Goal: Complete application form: Complete application form

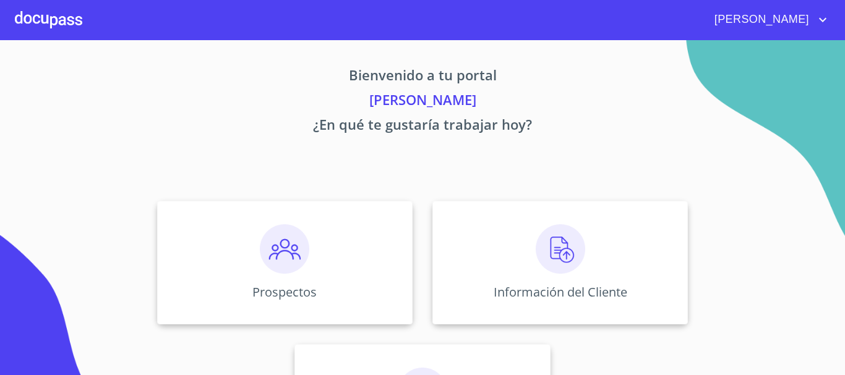
scroll to position [103, 0]
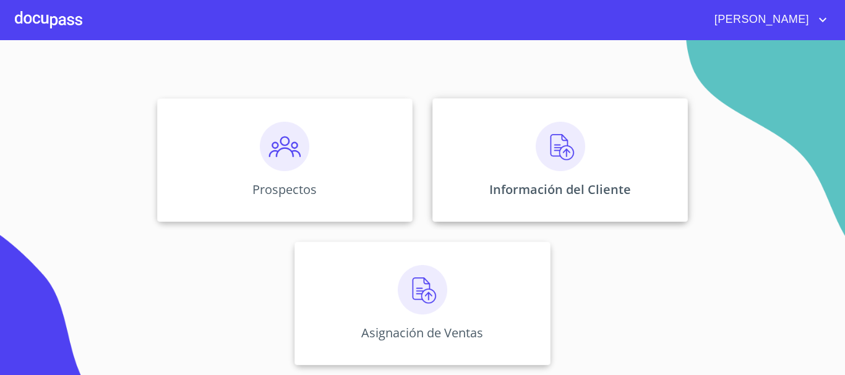
click at [559, 165] on img at bounding box center [560, 146] width 49 height 49
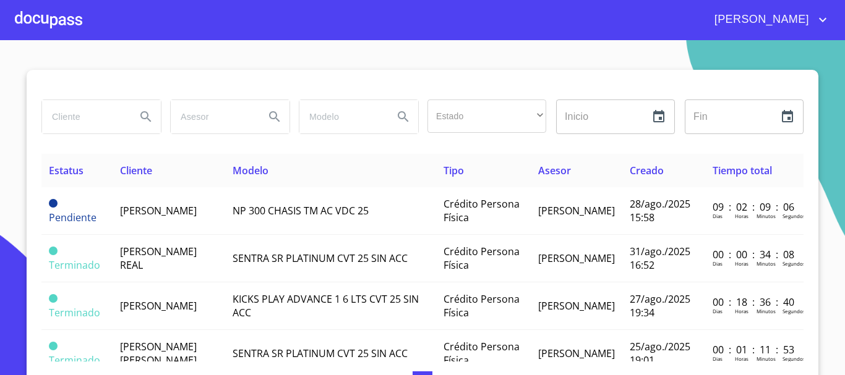
click at [44, 20] on div at bounding box center [48, 20] width 67 height 40
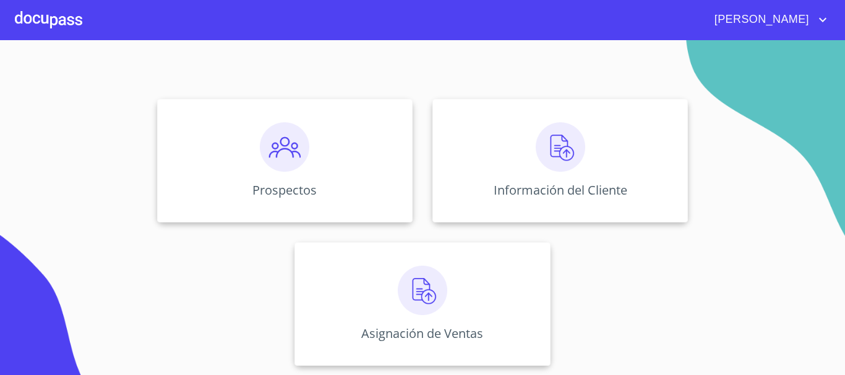
scroll to position [103, 0]
click at [272, 177] on div "Prospectos" at bounding box center [284, 160] width 255 height 124
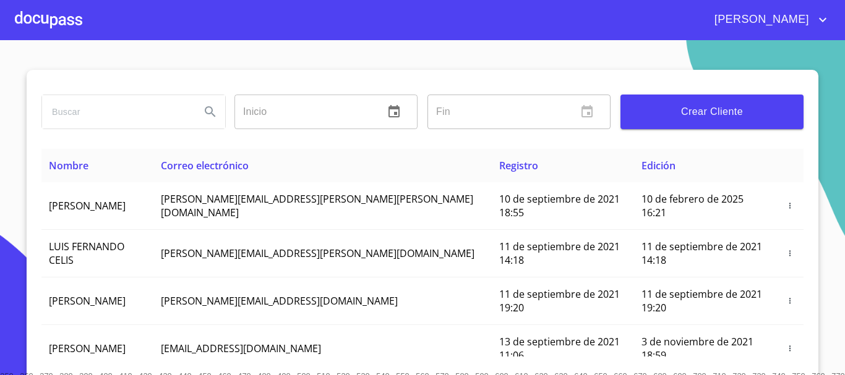
click at [724, 111] on span "Crear Cliente" at bounding box center [711, 111] width 163 height 17
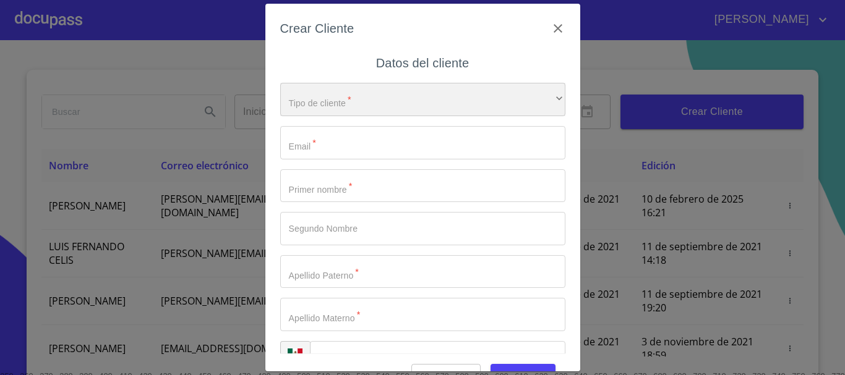
click at [376, 103] on div "​" at bounding box center [422, 99] width 285 height 33
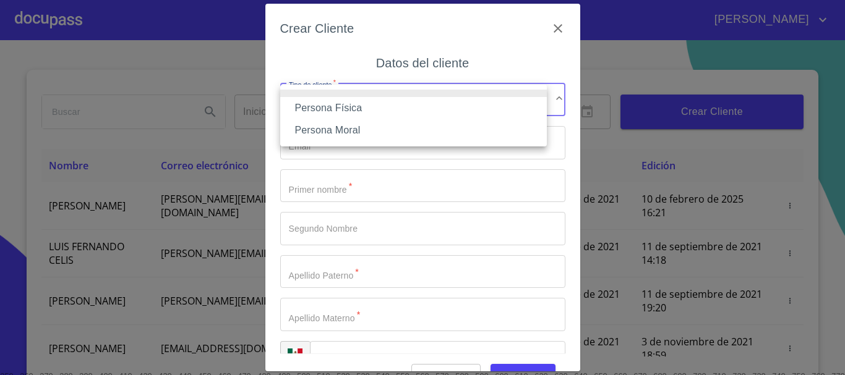
click at [339, 108] on li "Persona Física" at bounding box center [413, 108] width 267 height 22
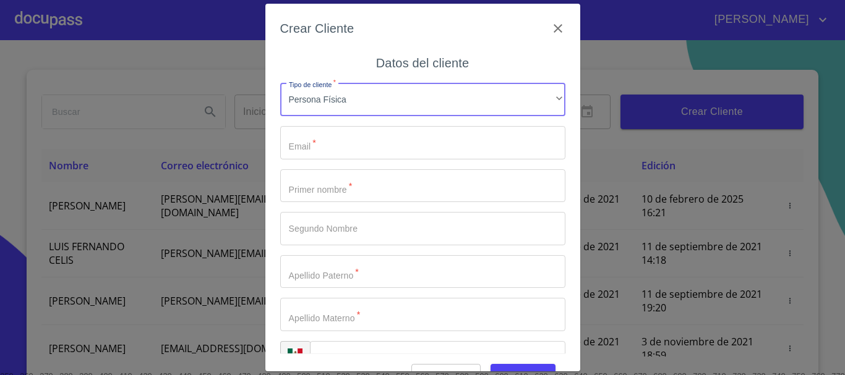
click at [372, 144] on input "Tipo de cliente   *" at bounding box center [422, 142] width 285 height 33
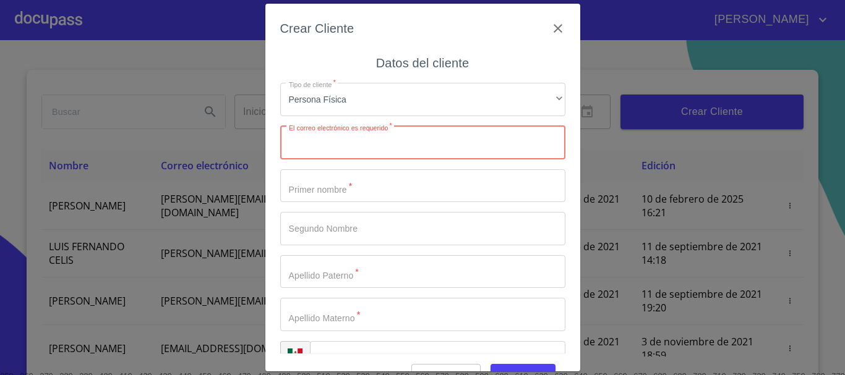
click at [308, 152] on input "Tipo de cliente   *" at bounding box center [422, 142] width 285 height 33
paste input "estela.ramirsz@gmail.com"
type input "estela.ramirsz@gmail.com"
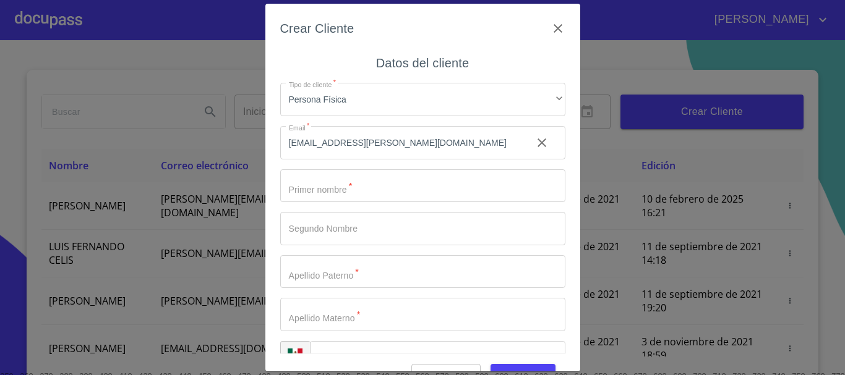
scroll to position [31, 0]
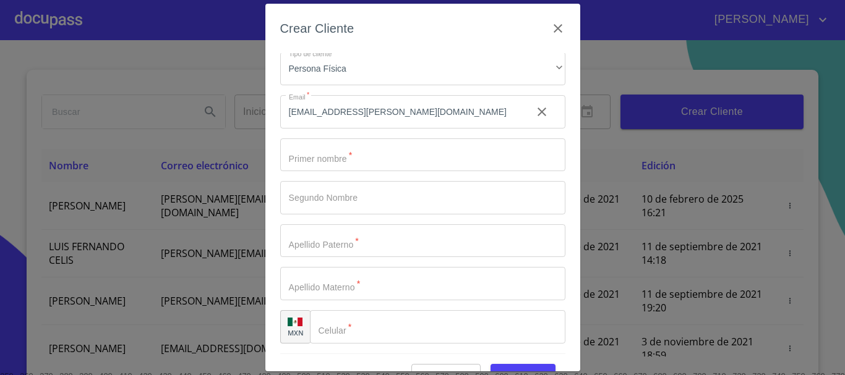
click at [382, 161] on input "Tipo de cliente   *" at bounding box center [422, 155] width 285 height 33
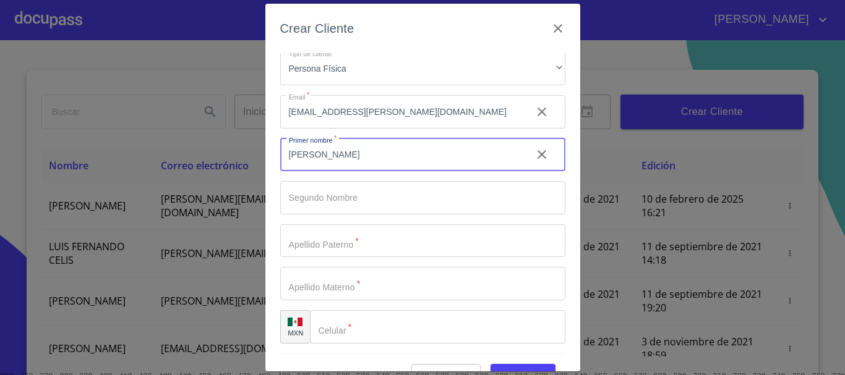
type input "[PERSON_NAME]"
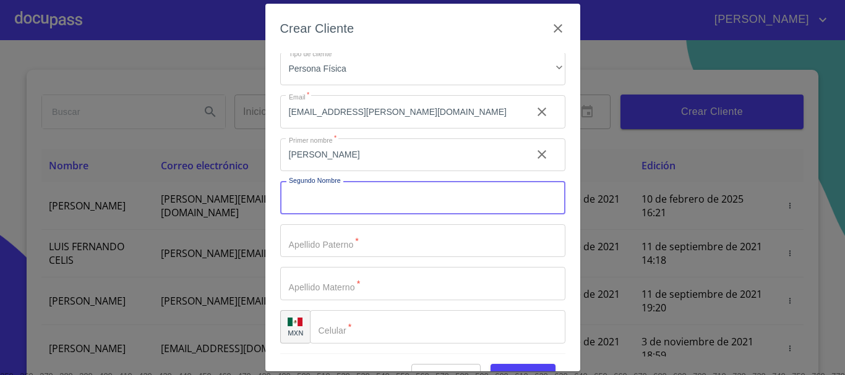
click at [348, 211] on input "Tipo de cliente   *" at bounding box center [422, 197] width 285 height 33
type input "W"
type input "ESTELA"
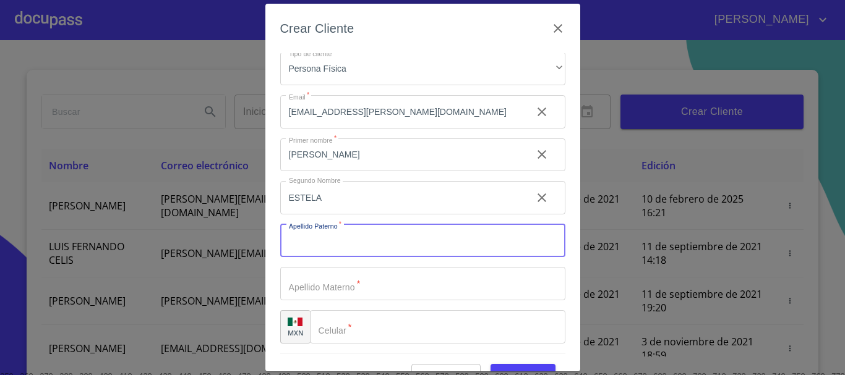
click at [348, 241] on input "Tipo de cliente   *" at bounding box center [422, 241] width 285 height 33
click at [356, 245] on input "Tipo de cliente   *" at bounding box center [422, 241] width 285 height 33
type input "[PERSON_NAME]"
click at [330, 285] on input "Tipo de cliente   *" at bounding box center [422, 283] width 285 height 33
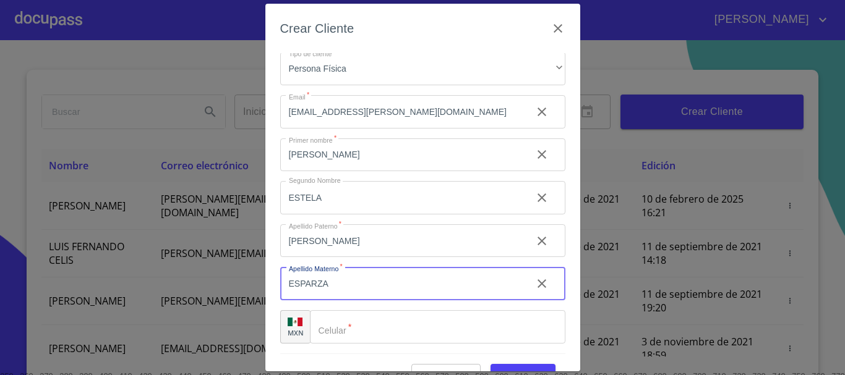
type input "ESPARZA"
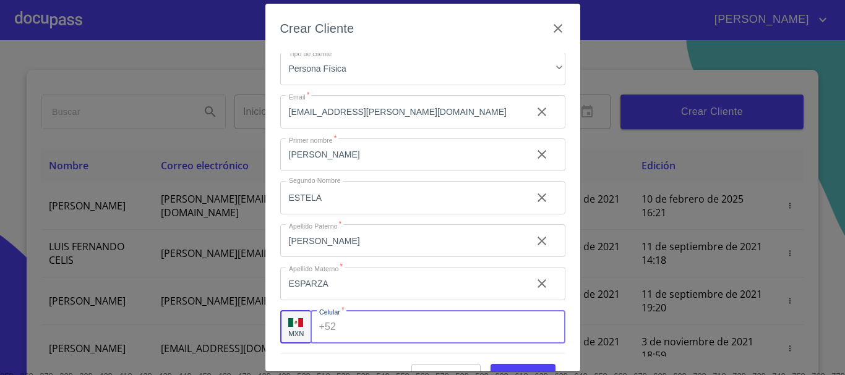
click at [367, 336] on input "Tipo de cliente   *" at bounding box center [453, 327] width 224 height 33
type input "[PHONE_NUMBER]"
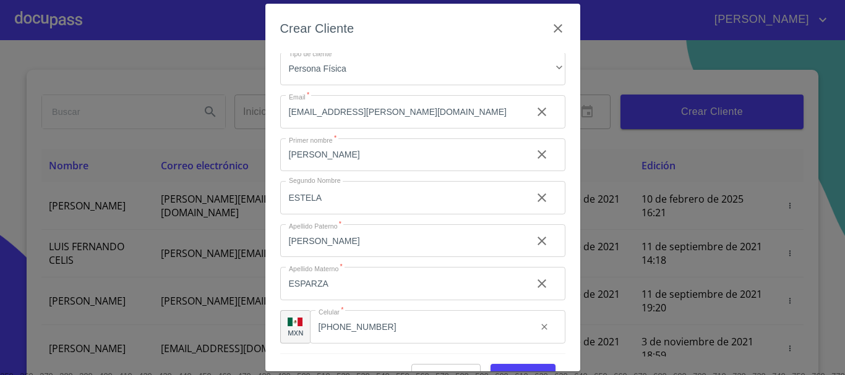
scroll to position [30, 0]
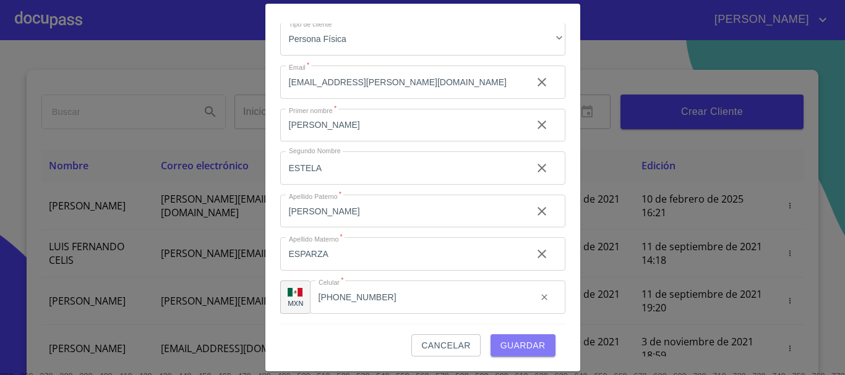
click at [529, 347] on span "Guardar" at bounding box center [522, 345] width 45 height 15
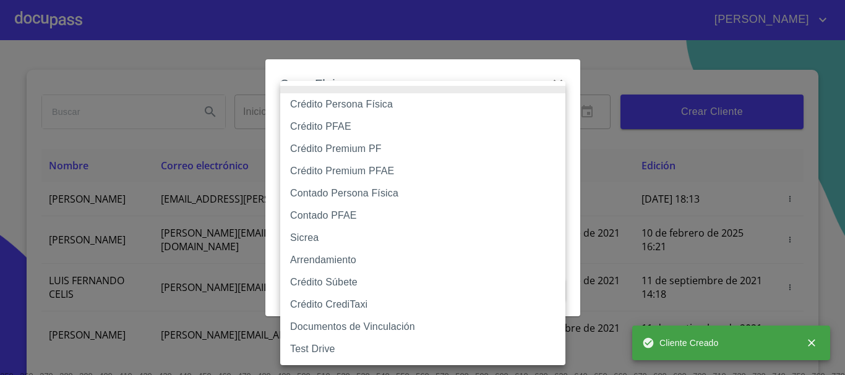
click at [379, 126] on body "JORGE ANTONIO Inicio ​ Fin ​ Crear Cliente Nombre Correo electrónico Registro E…" at bounding box center [422, 187] width 845 height 375
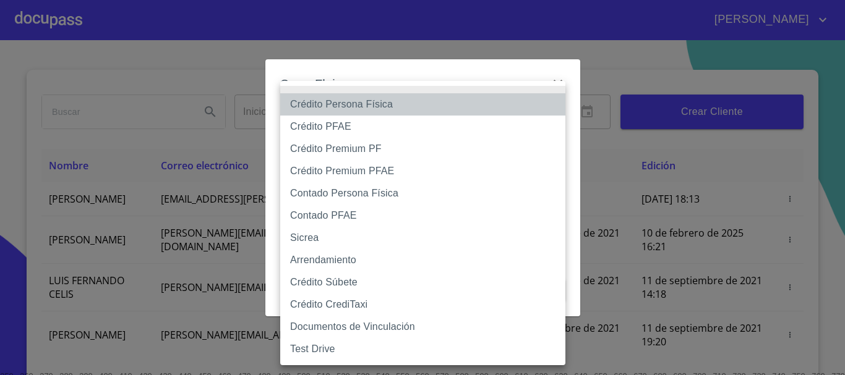
click at [358, 101] on li "Crédito Persona Física" at bounding box center [422, 104] width 285 height 22
type input "6009fb3c7d1714eb8809aa97"
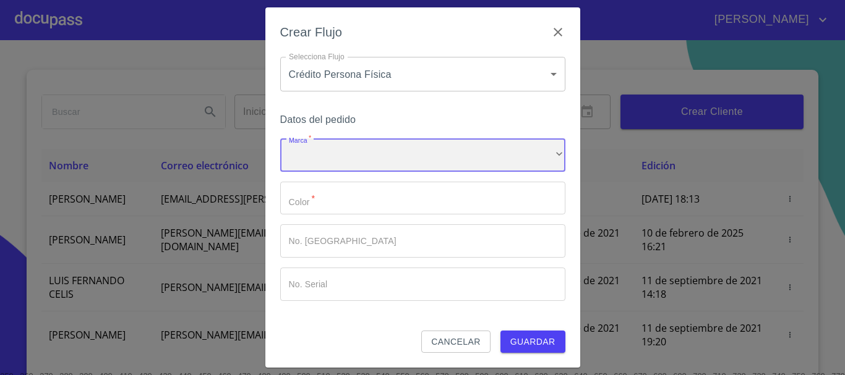
click at [397, 159] on div "​" at bounding box center [422, 155] width 285 height 33
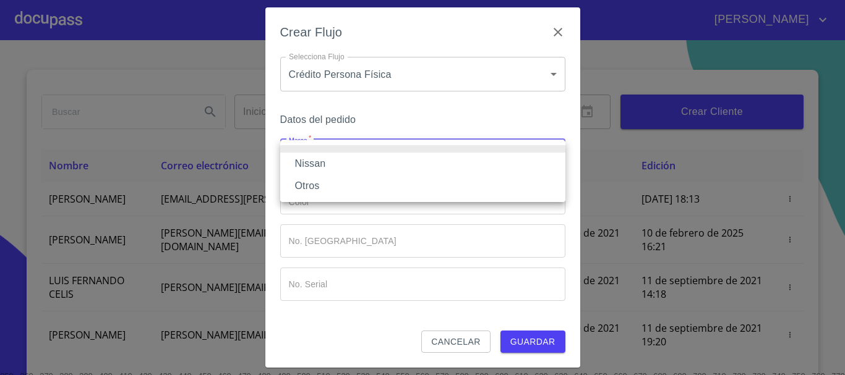
click at [327, 166] on li "Nissan" at bounding box center [422, 164] width 285 height 22
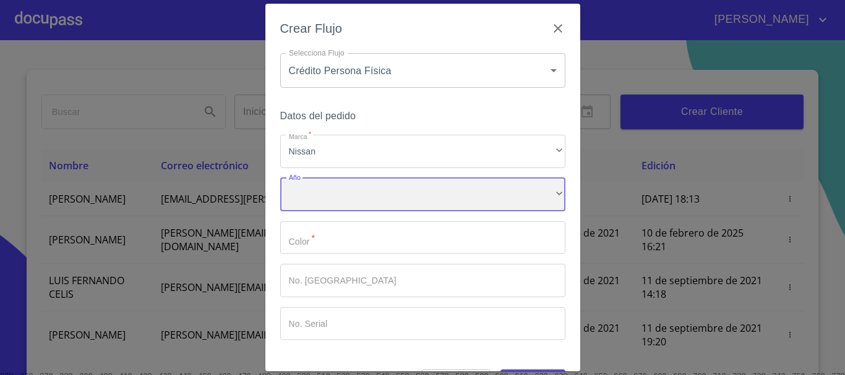
click at [340, 196] on div "​" at bounding box center [422, 194] width 285 height 33
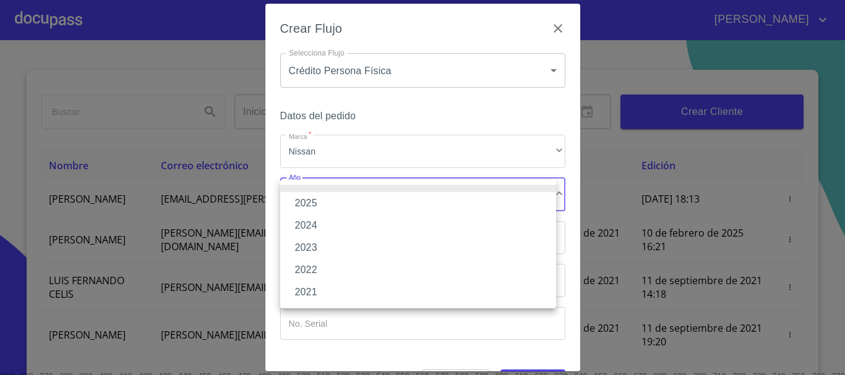
click at [341, 196] on li "2025" at bounding box center [418, 203] width 276 height 22
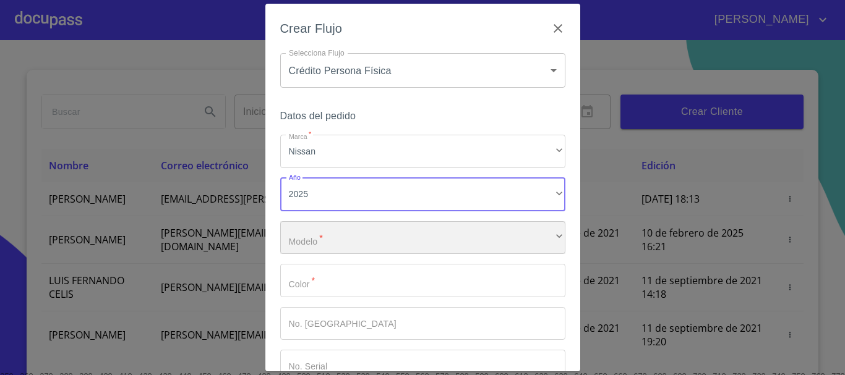
click at [355, 240] on div "​" at bounding box center [422, 237] width 285 height 33
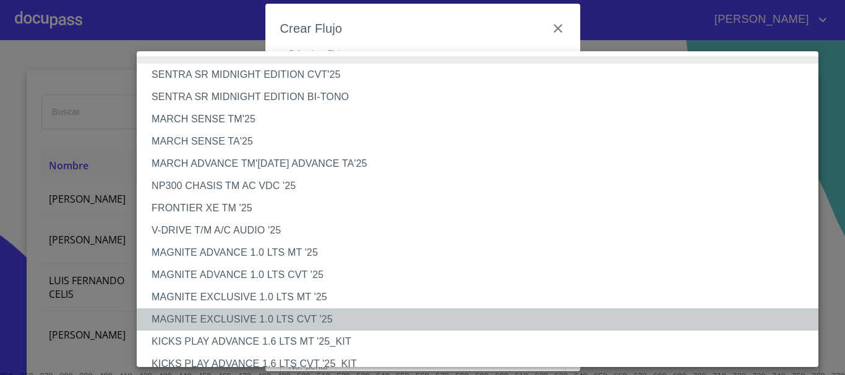
click at [255, 324] on li "MAGNITE EXCLUSIVE 1.0 LTS CVT '25" at bounding box center [482, 320] width 691 height 22
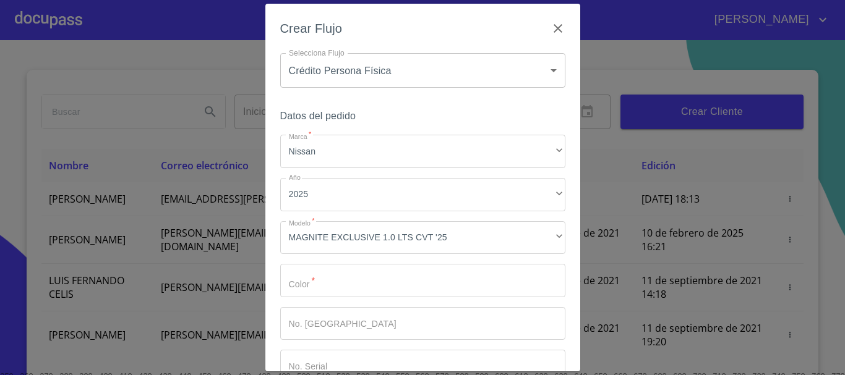
scroll to position [79, 0]
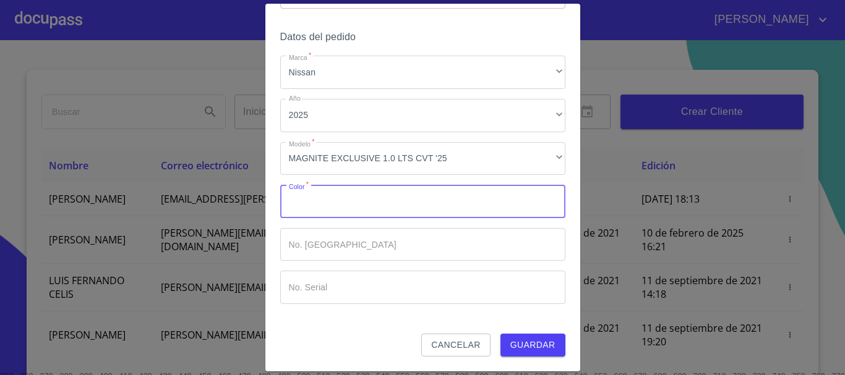
click at [380, 211] on input "Marca   *" at bounding box center [422, 201] width 285 height 33
click at [343, 200] on input "Marca   *" at bounding box center [422, 201] width 285 height 33
click at [351, 210] on input "Marca   *" at bounding box center [422, 201] width 285 height 33
type input "ROJO"
click at [523, 349] on span "Guardar" at bounding box center [532, 345] width 45 height 15
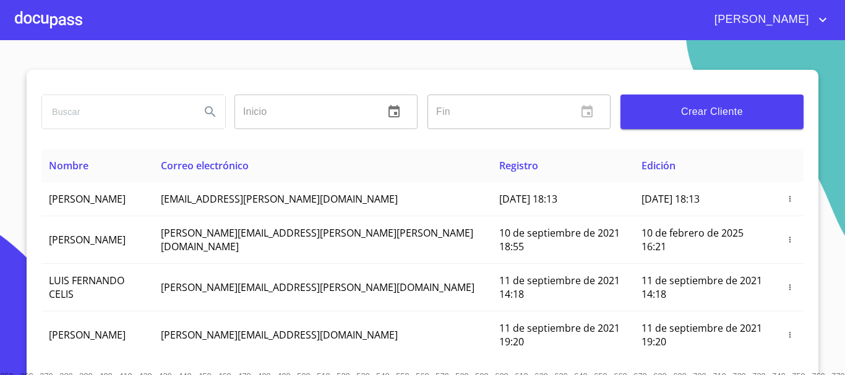
click at [48, 25] on div at bounding box center [48, 20] width 67 height 40
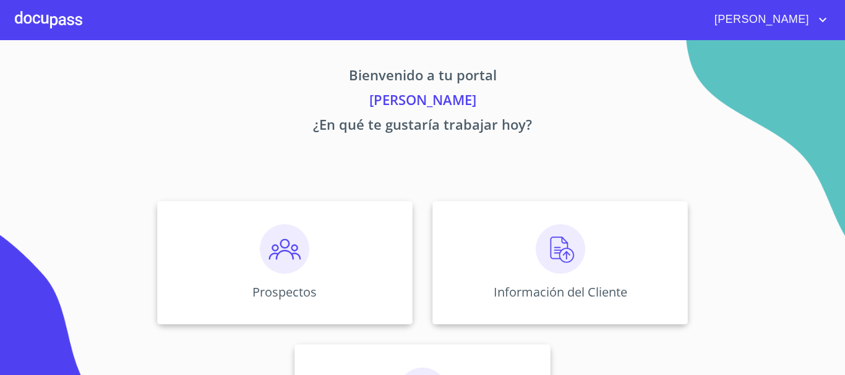
scroll to position [103, 0]
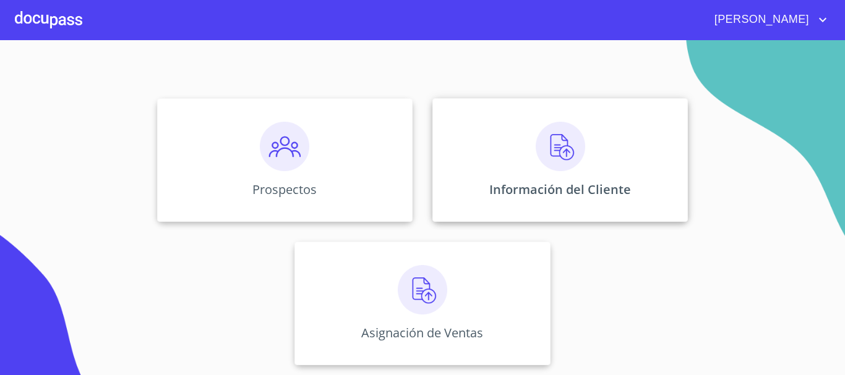
click at [557, 155] on img at bounding box center [560, 146] width 49 height 49
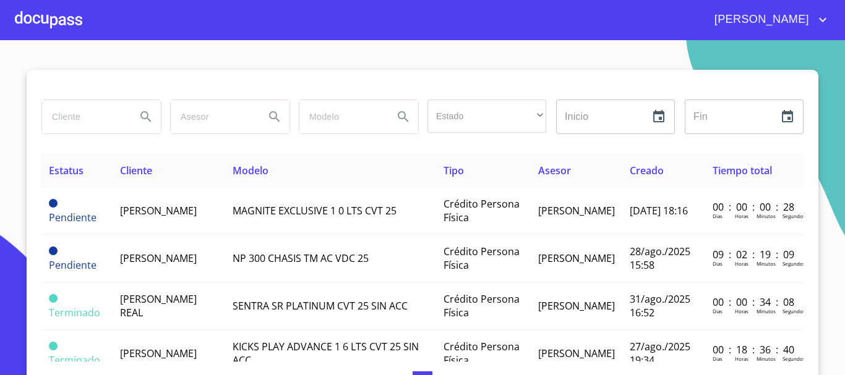
scroll to position [21, 0]
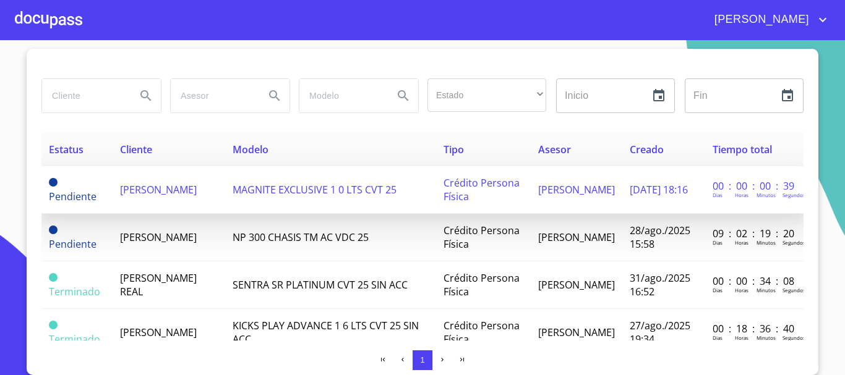
click at [328, 189] on td "MAGNITE EXCLUSIVE 1 0 LTS CVT 25" at bounding box center [330, 190] width 211 height 48
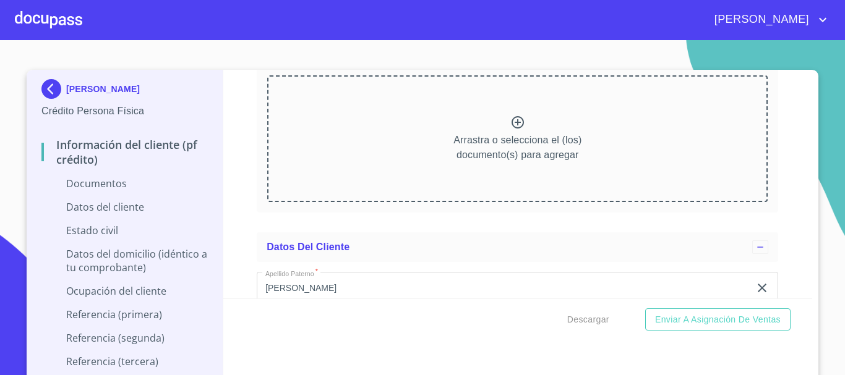
scroll to position [1288, 0]
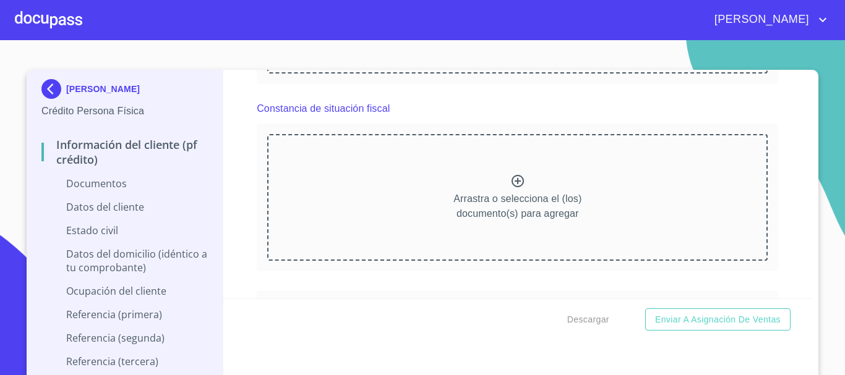
click at [484, 178] on div "Arrastra o selecciona el (los) documento(s) para agregar" at bounding box center [517, 197] width 500 height 126
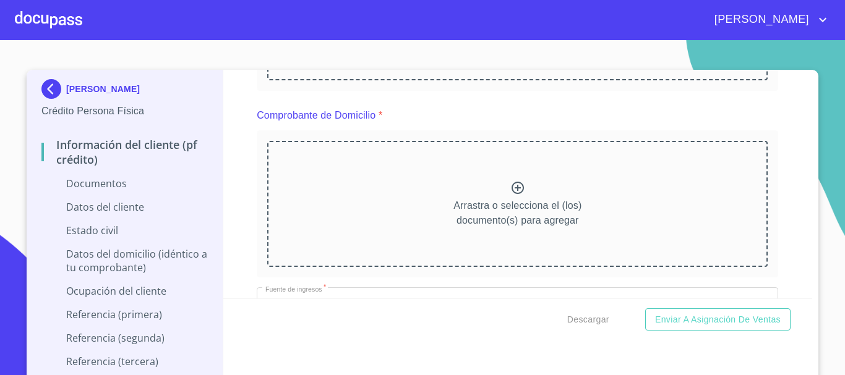
scroll to position [272, 0]
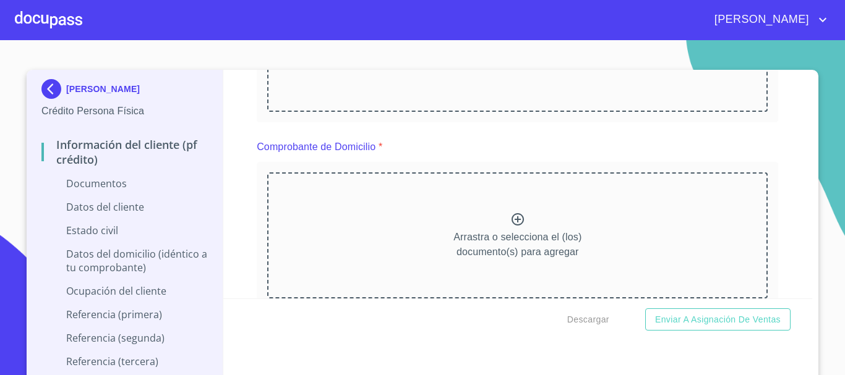
click at [514, 213] on icon at bounding box center [517, 219] width 15 height 15
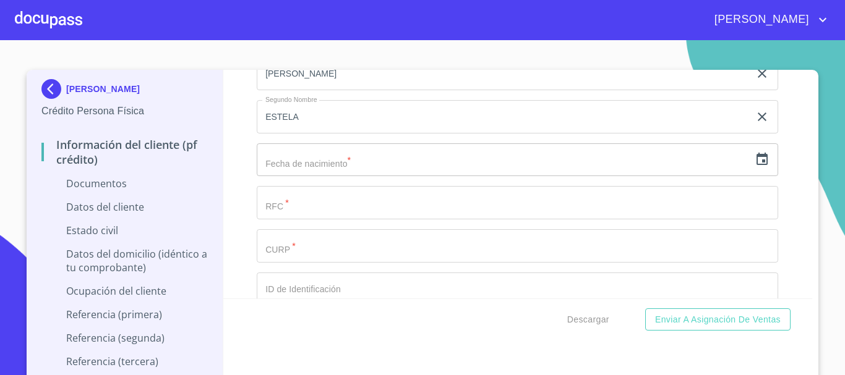
scroll to position [2342, 0]
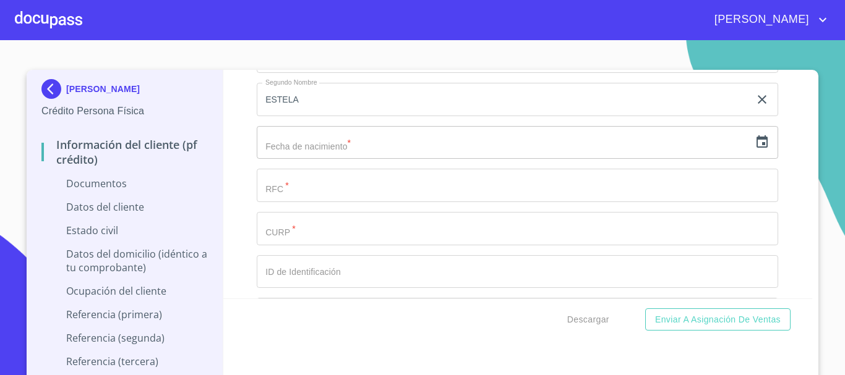
click at [755, 150] on icon "button" at bounding box center [762, 142] width 15 height 15
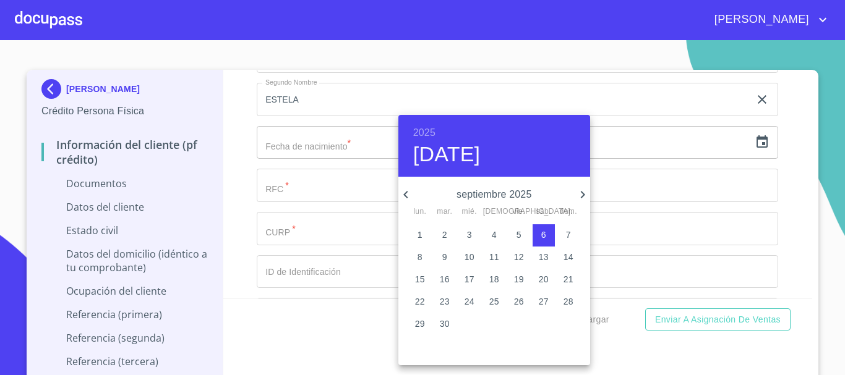
click at [414, 129] on h6 "2025" at bounding box center [424, 132] width 22 height 17
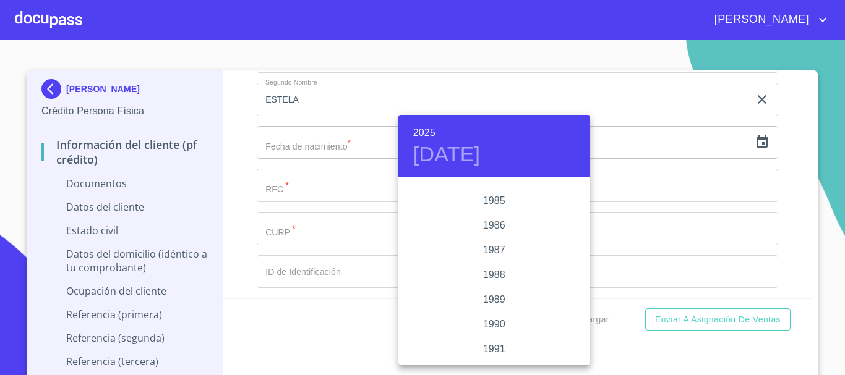
scroll to position [1609, 0]
click at [491, 213] on div "1991" at bounding box center [494, 215] width 192 height 25
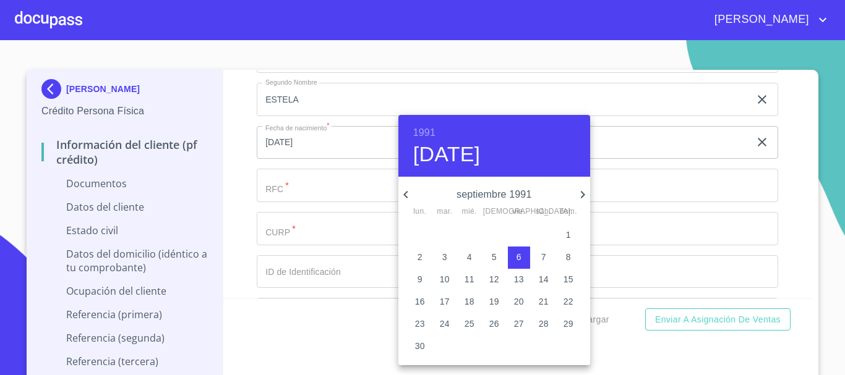
click at [398, 190] on icon "button" at bounding box center [405, 194] width 15 height 15
click at [582, 192] on icon "button" at bounding box center [582, 194] width 4 height 7
click at [544, 278] on p "20" at bounding box center [544, 279] width 10 height 12
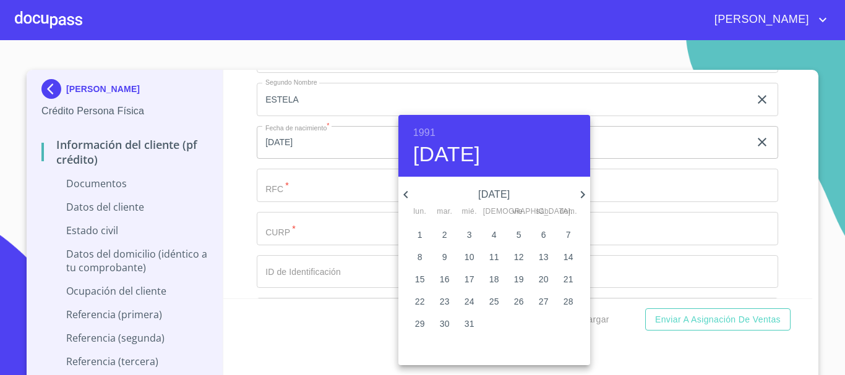
type input "20 de [DATE]. de 1991"
click at [237, 202] on div at bounding box center [422, 187] width 845 height 375
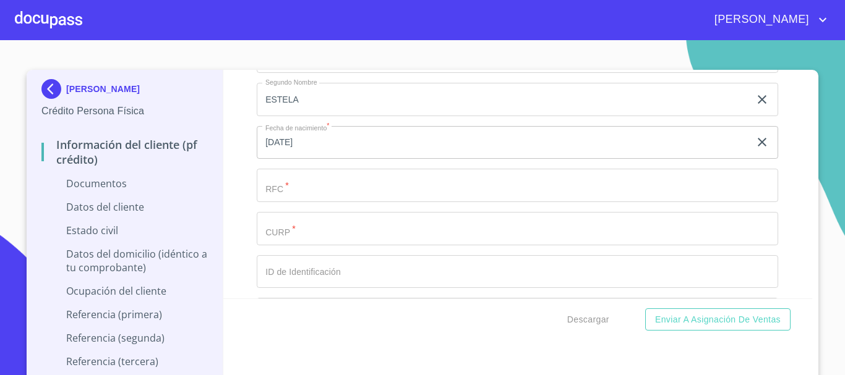
click at [367, 202] on input "Documento de identificación.   *" at bounding box center [517, 185] width 521 height 33
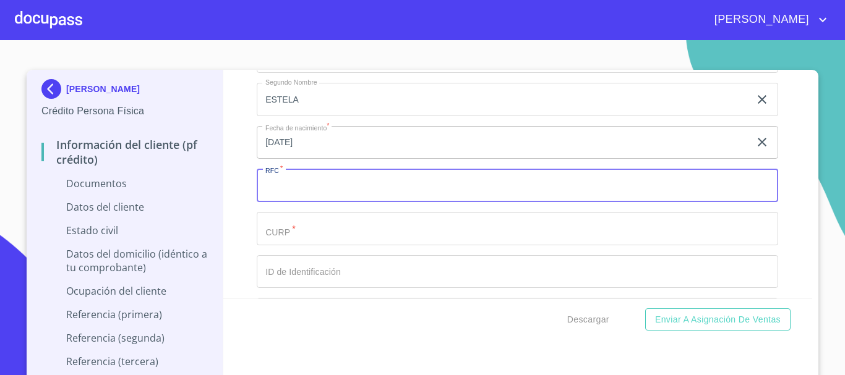
click at [376, 246] on input "Documento de identificación.   *" at bounding box center [517, 228] width 521 height 33
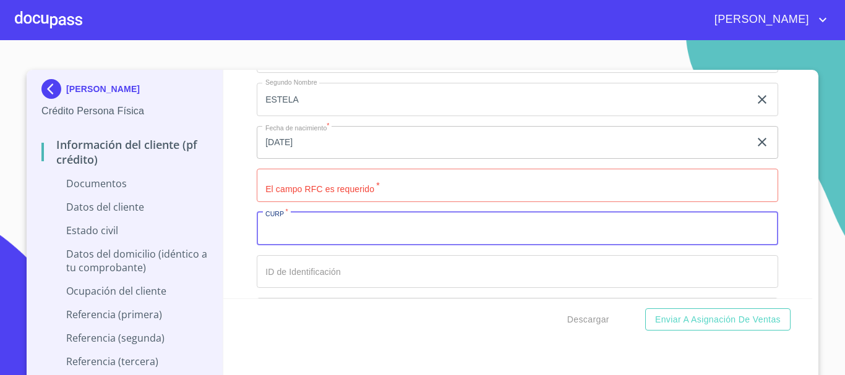
click at [367, 202] on input "Documento de identificación.   *" at bounding box center [517, 185] width 521 height 33
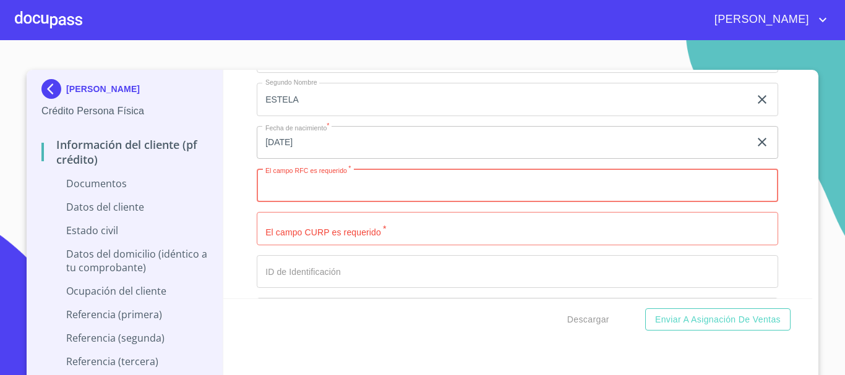
click at [313, 197] on input "Documento de identificación.   *" at bounding box center [517, 185] width 521 height 33
paste input "RAER910720"
type input "RAER9107204T2"
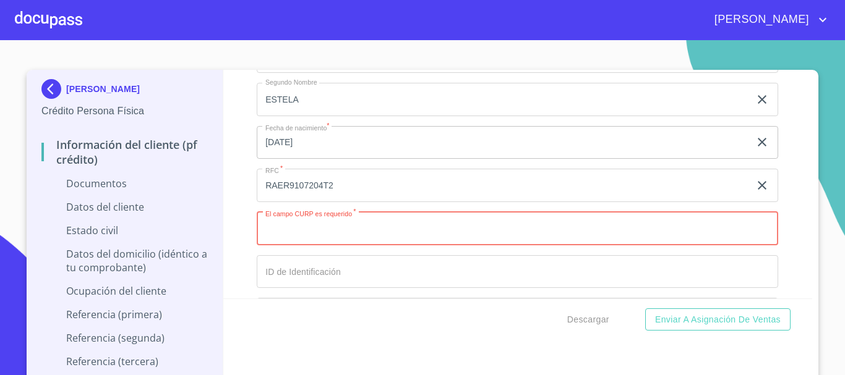
click at [296, 246] on input "Documento de identificación.   *" at bounding box center [517, 228] width 521 height 33
paste input "RAER910720MJCMSS02"
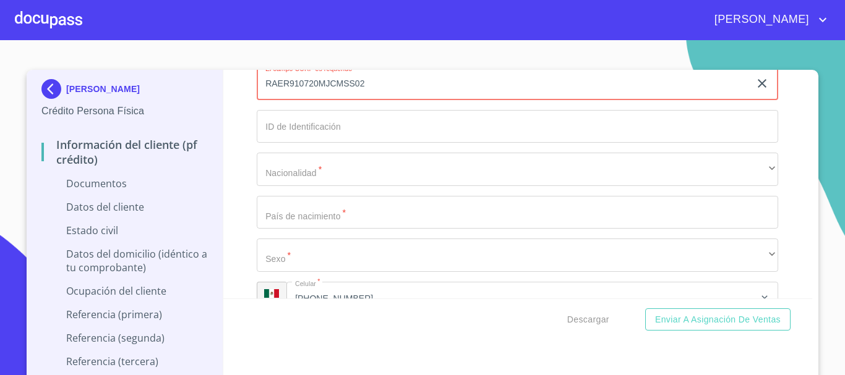
scroll to position [2491, 0]
type input "RAER910720MJCMSS02"
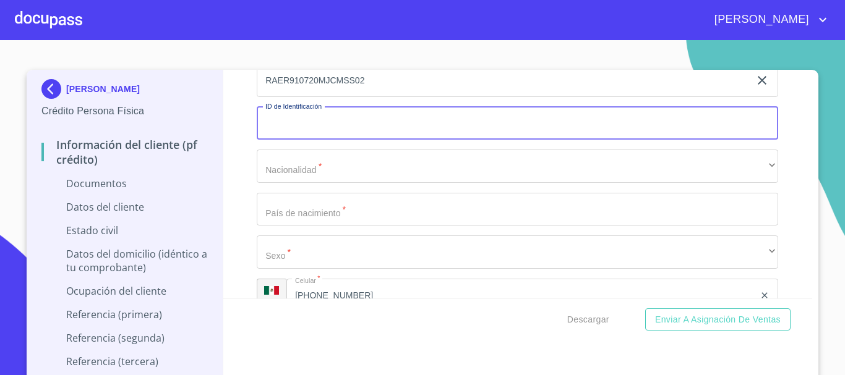
click at [297, 139] on input "Documento de identificación.   *" at bounding box center [517, 123] width 521 height 33
type input "1416261137"
drag, startPoint x: 296, startPoint y: 202, endPoint x: 291, endPoint y: 194, distance: 10.0
click at [294, 199] on div "Apellido Paterno   * RAMIREZ ​ Apellido Materno   * ESPARZA ​ Primer nombre   *…" at bounding box center [517, 58] width 521 height 527
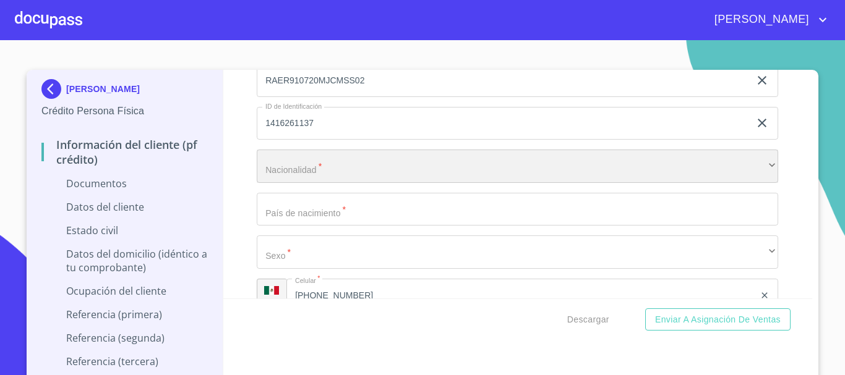
click at [291, 183] on div "​" at bounding box center [517, 166] width 521 height 33
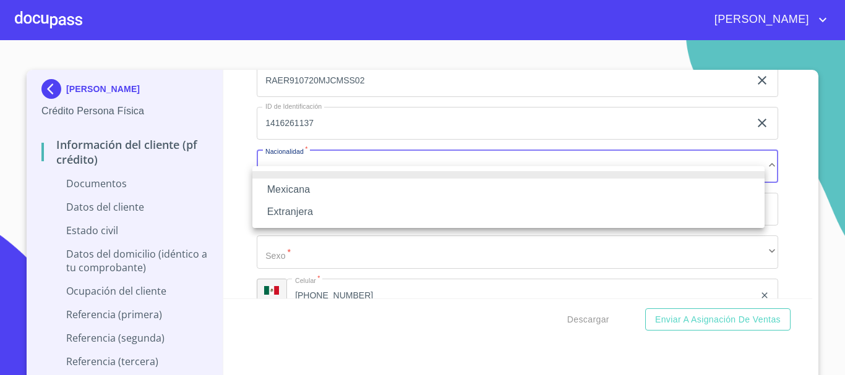
click at [307, 193] on li "Mexicana" at bounding box center [508, 190] width 512 height 22
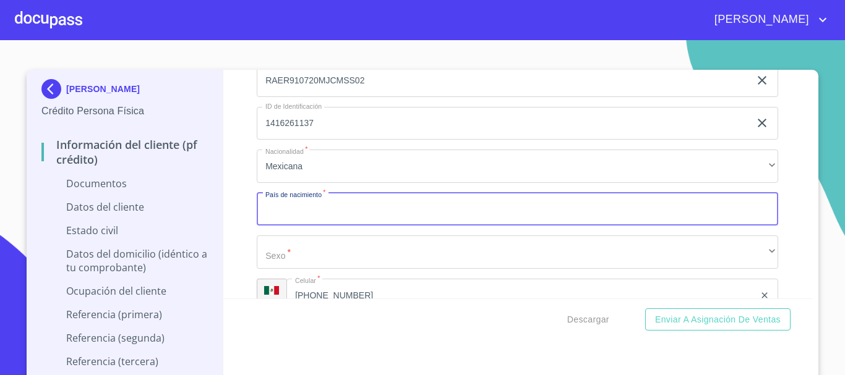
click at [306, 226] on input "Documento de identificación.   *" at bounding box center [517, 209] width 521 height 33
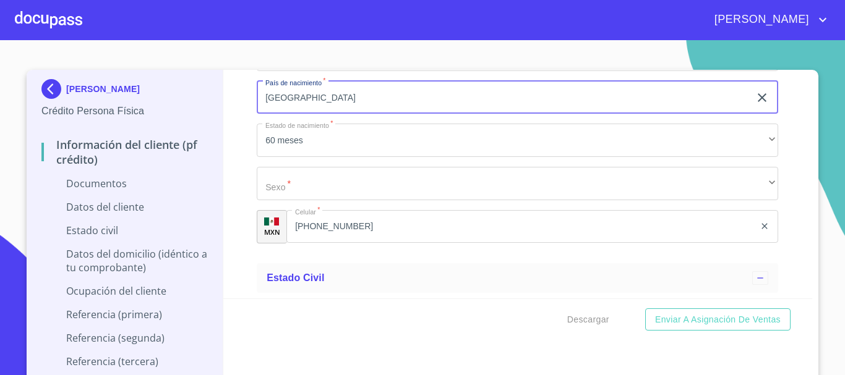
scroll to position [2615, 0]
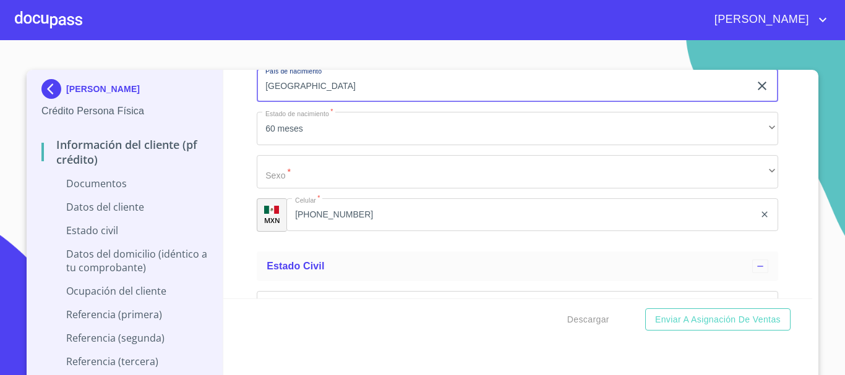
type input "[GEOGRAPHIC_DATA]"
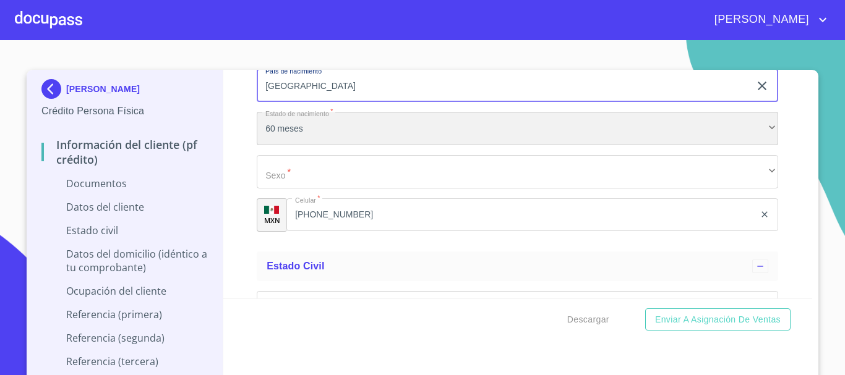
click at [279, 145] on div "60 meses" at bounding box center [517, 128] width 521 height 33
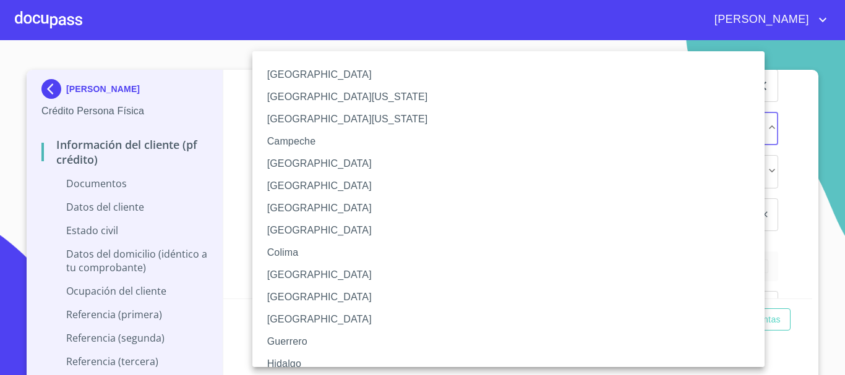
scroll to position [178, 0]
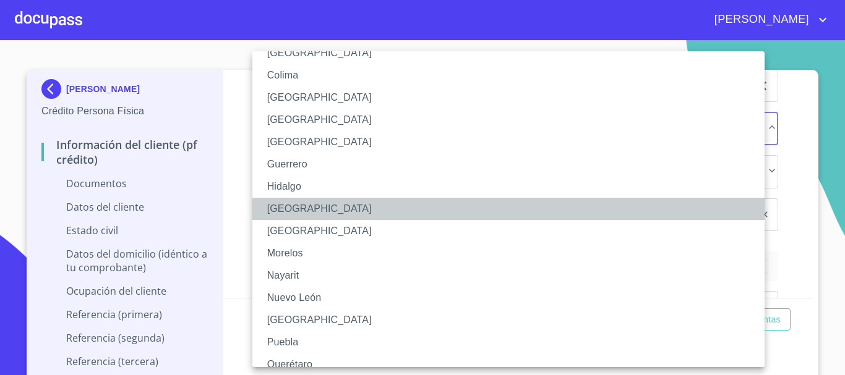
click at [301, 205] on li "[GEOGRAPHIC_DATA]" at bounding box center [512, 209] width 521 height 22
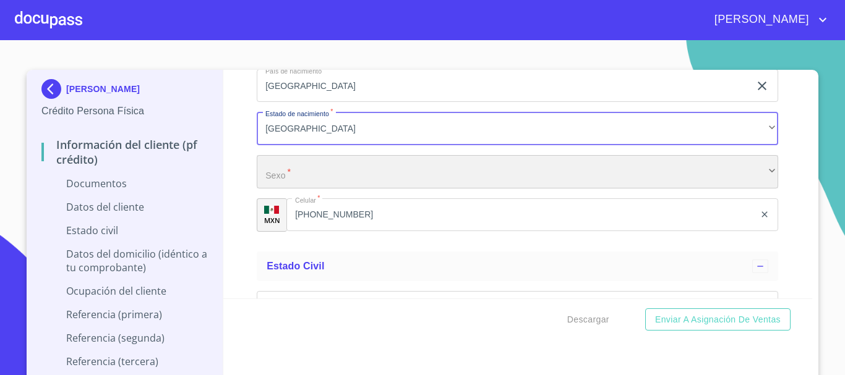
click at [299, 189] on div "​" at bounding box center [517, 171] width 521 height 33
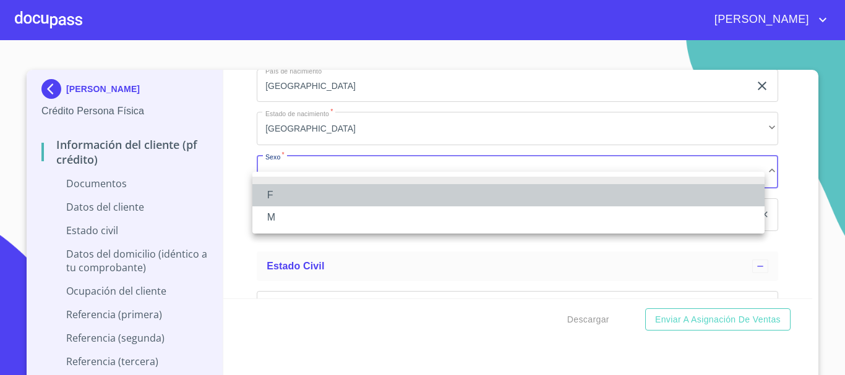
click at [302, 198] on li "F" at bounding box center [508, 195] width 512 height 22
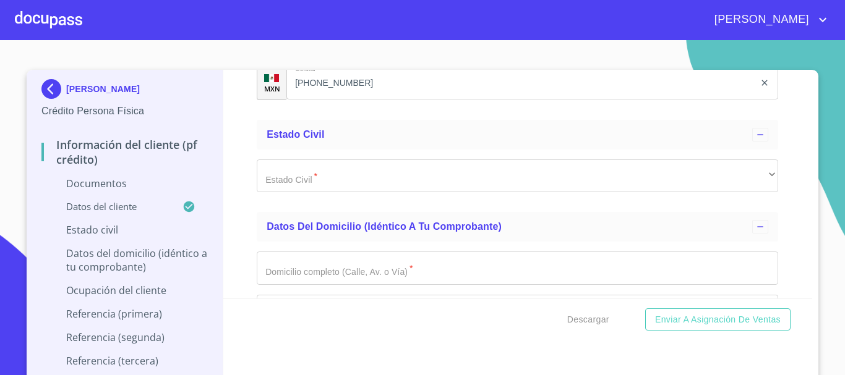
scroll to position [2779, 0]
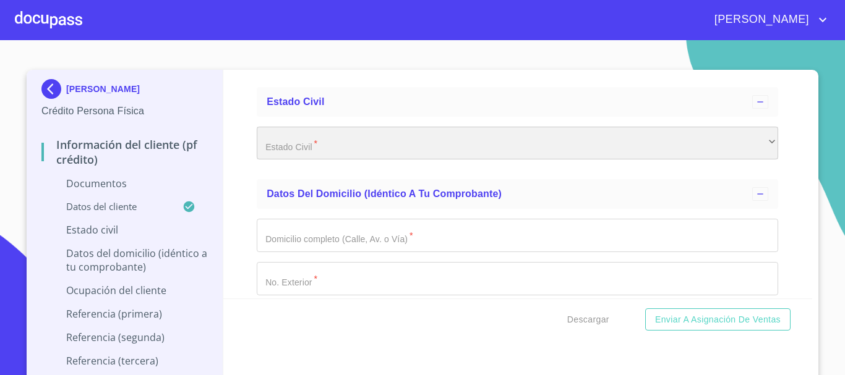
click at [340, 160] on div "​" at bounding box center [517, 143] width 521 height 33
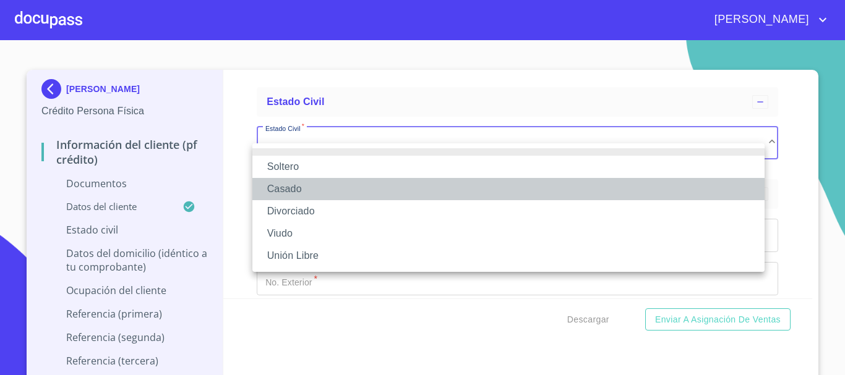
click at [310, 192] on li "Casado" at bounding box center [508, 189] width 512 height 22
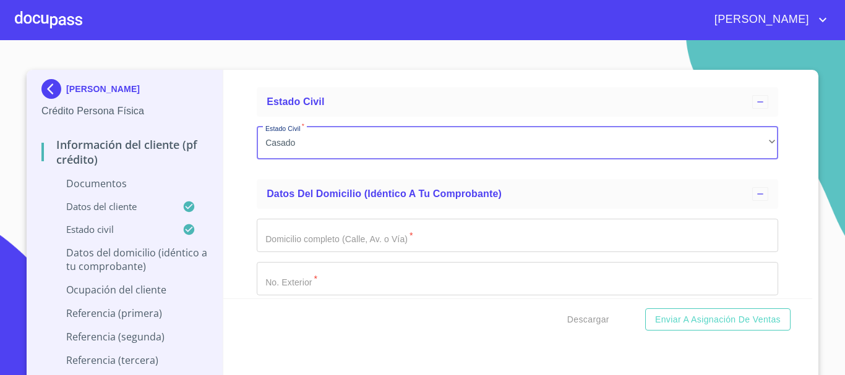
click at [808, 293] on div "[PERSON_NAME] [PERSON_NAME] Crédito Persona Física Información del cliente (PF …" at bounding box center [423, 229] width 792 height 319
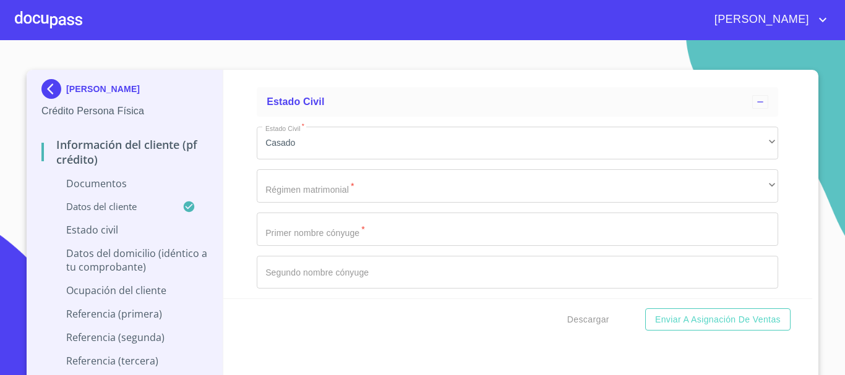
click at [808, 293] on div "[PERSON_NAME] [PERSON_NAME] Crédito Persona Física Información del cliente (PF …" at bounding box center [423, 229] width 792 height 319
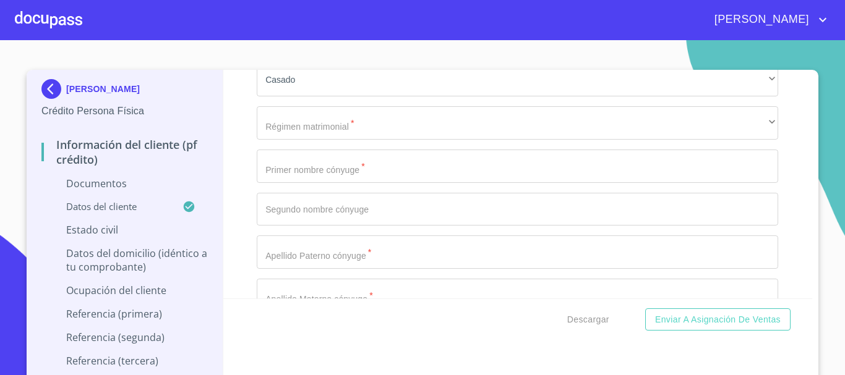
scroll to position [2853, 0]
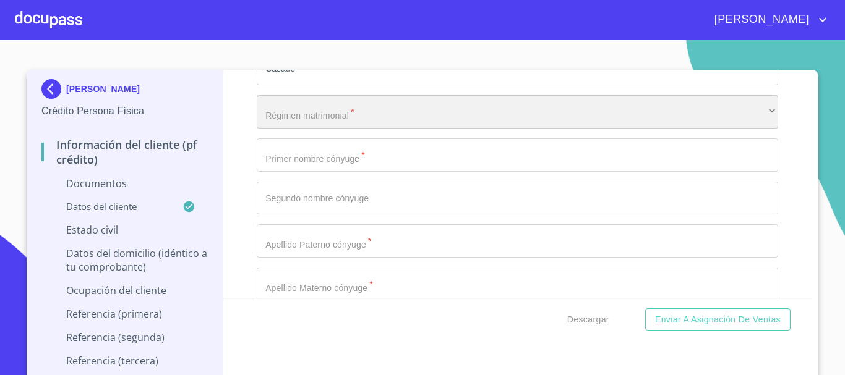
click at [347, 129] on div "​" at bounding box center [517, 111] width 521 height 33
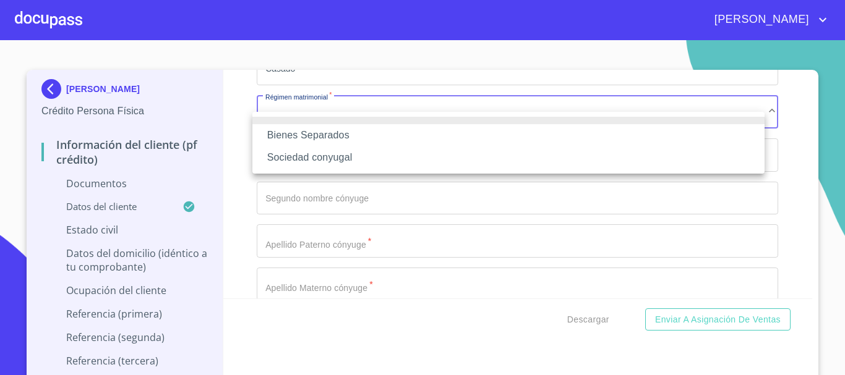
click at [325, 134] on li "Bienes Separados" at bounding box center [508, 135] width 512 height 22
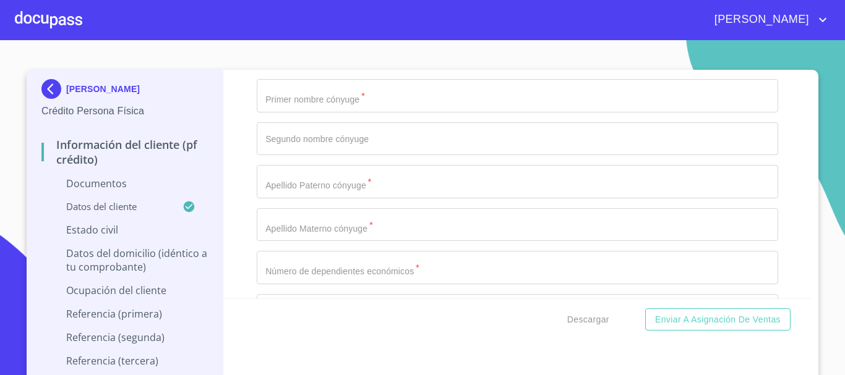
scroll to position [2928, 0]
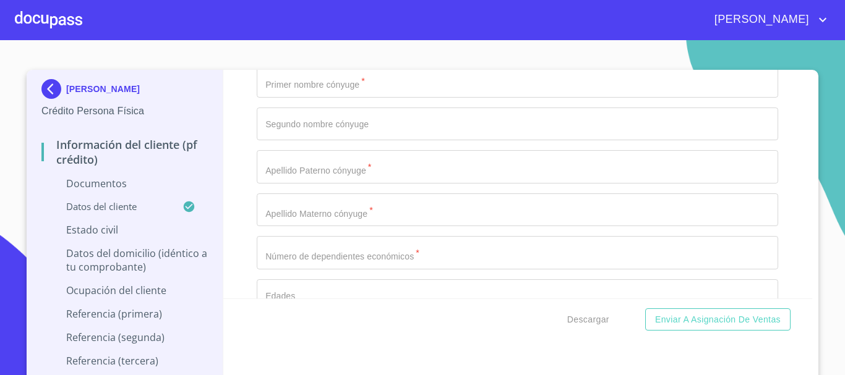
click at [340, 98] on input "Documento de identificación.   *" at bounding box center [517, 80] width 521 height 33
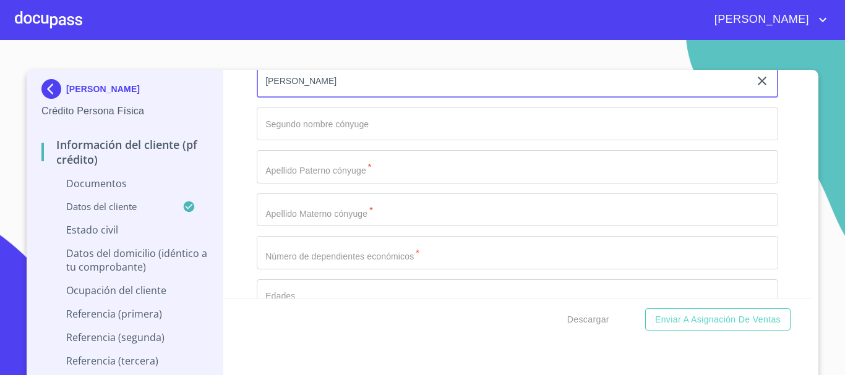
type input "[PERSON_NAME]"
click at [295, 141] on input "Documento de identificación.   *" at bounding box center [517, 124] width 521 height 33
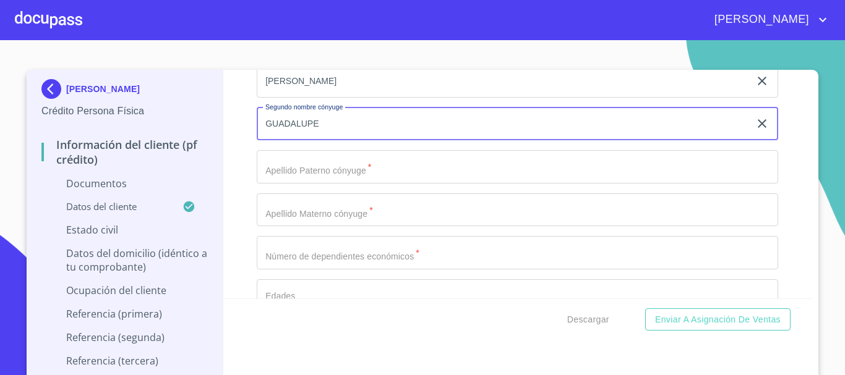
type input "GUADALUPE"
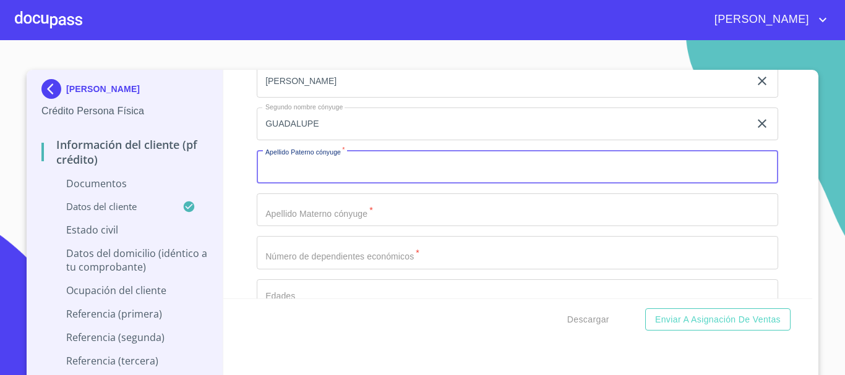
click at [322, 184] on input "Documento de identificación.   *" at bounding box center [517, 166] width 521 height 33
type input "[PERSON_NAME]"
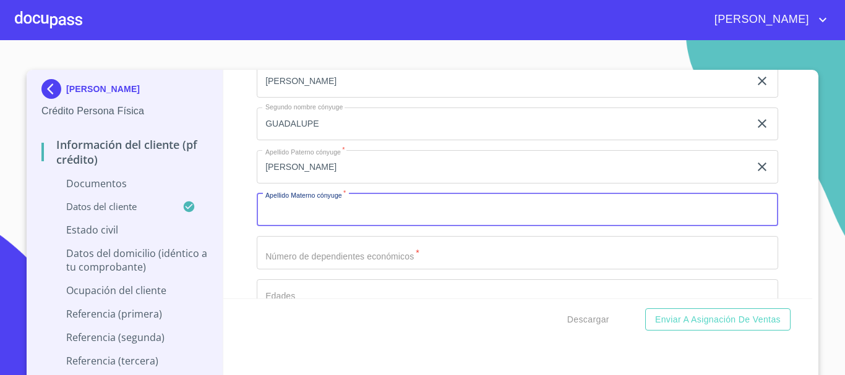
click at [322, 227] on input "Documento de identificación.   *" at bounding box center [517, 210] width 521 height 33
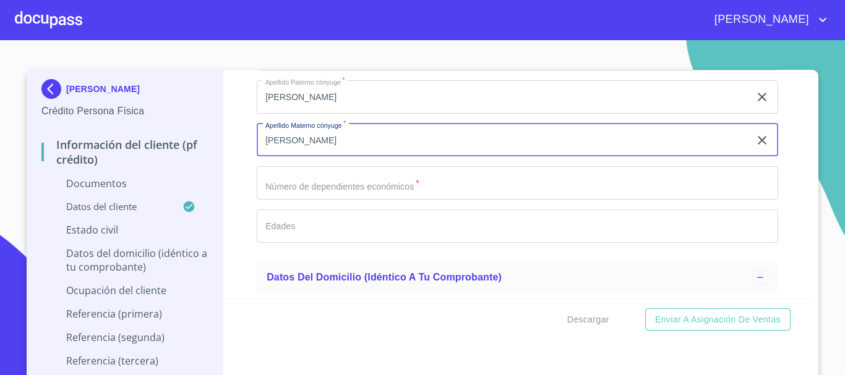
scroll to position [3027, 0]
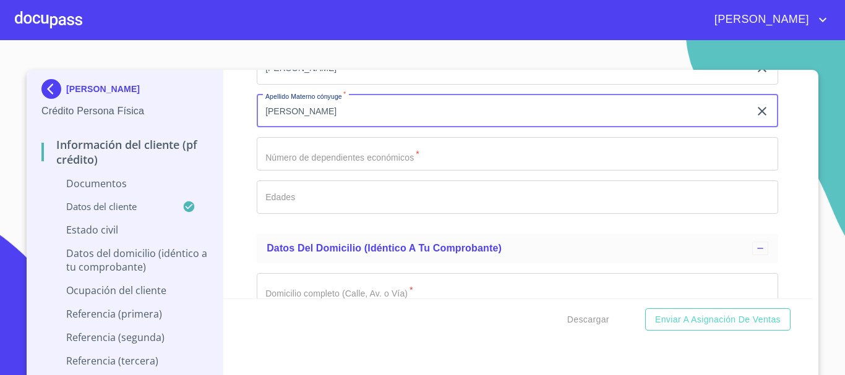
type input "[PERSON_NAME]"
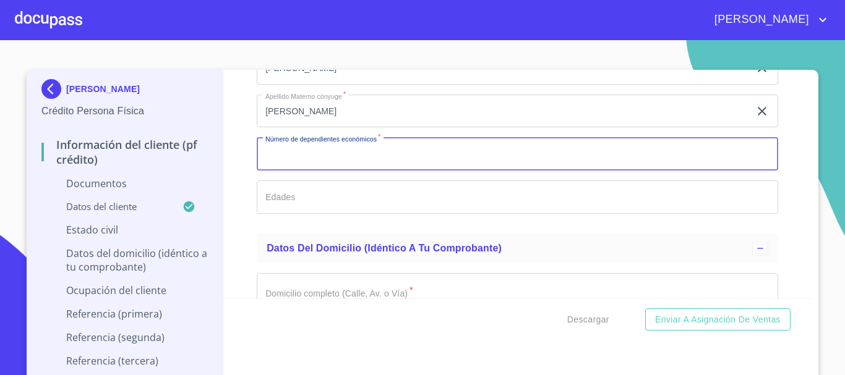
click at [313, 171] on input "Documento de identificación.   *" at bounding box center [517, 153] width 521 height 33
type input "0"
click at [338, 213] on input "Documento de identificación.   *" at bounding box center [517, 197] width 521 height 33
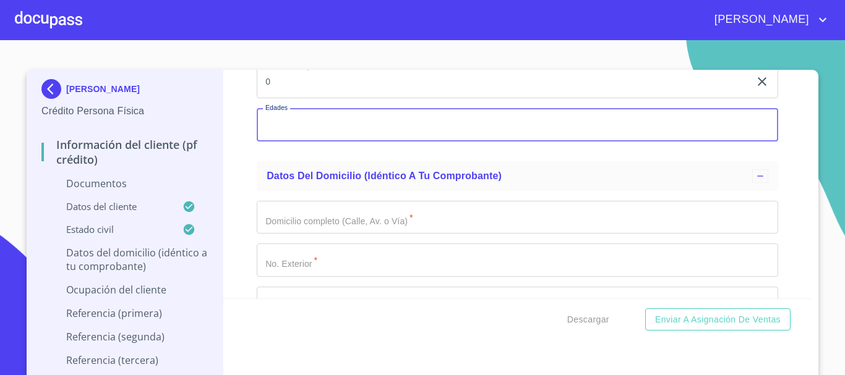
scroll to position [3189, 0]
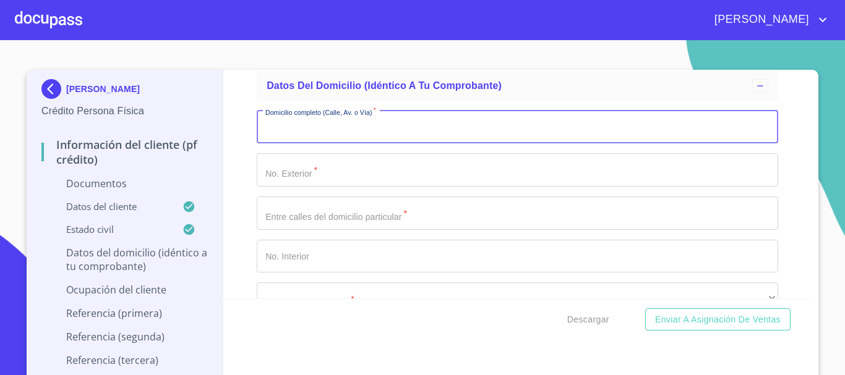
click at [417, 140] on input "Documento de identificación.   *" at bounding box center [517, 127] width 521 height 33
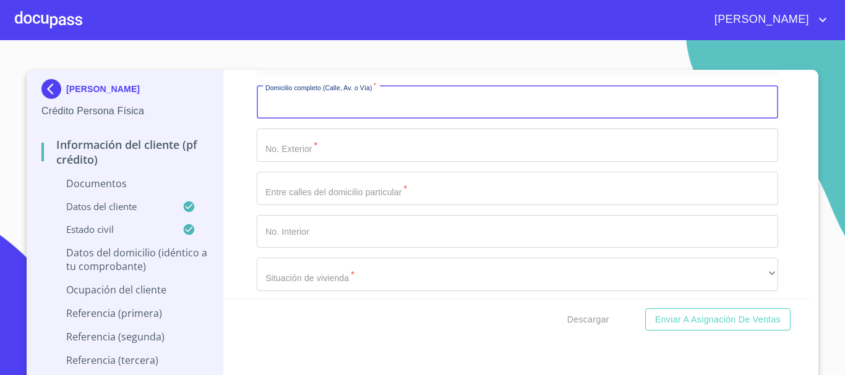
click at [332, 119] on input "Documento de identificación.   *" at bounding box center [517, 102] width 521 height 33
type input "COLINA DE LAS BUGAMBILIAS"
click at [346, 160] on input "Documento de identificación.   *" at bounding box center [517, 145] width 521 height 33
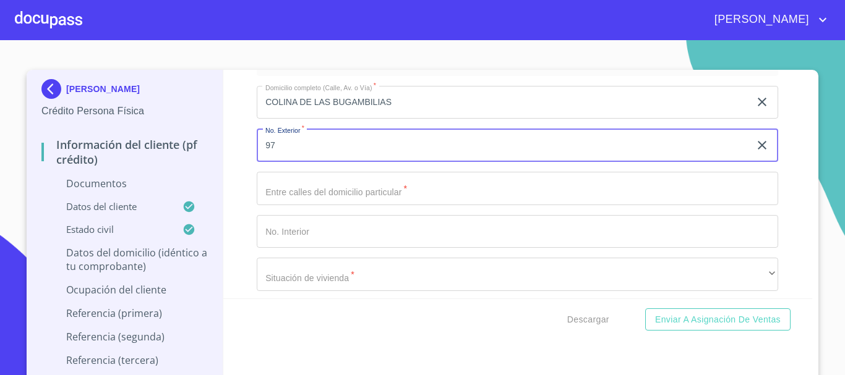
type input "97"
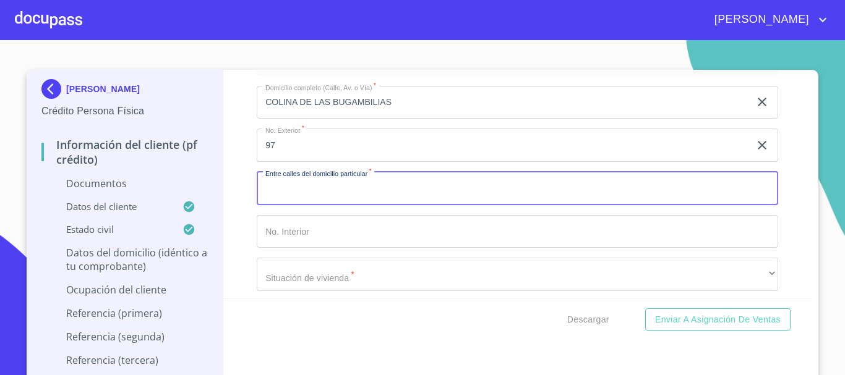
click at [336, 205] on input "Documento de identificación.   *" at bounding box center [517, 188] width 521 height 33
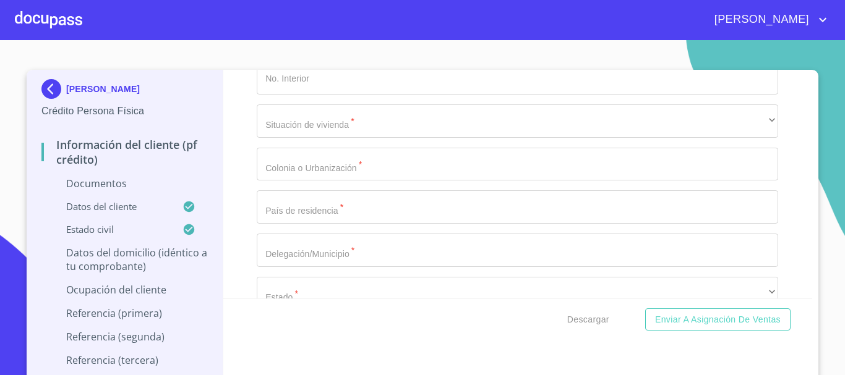
scroll to position [3387, 0]
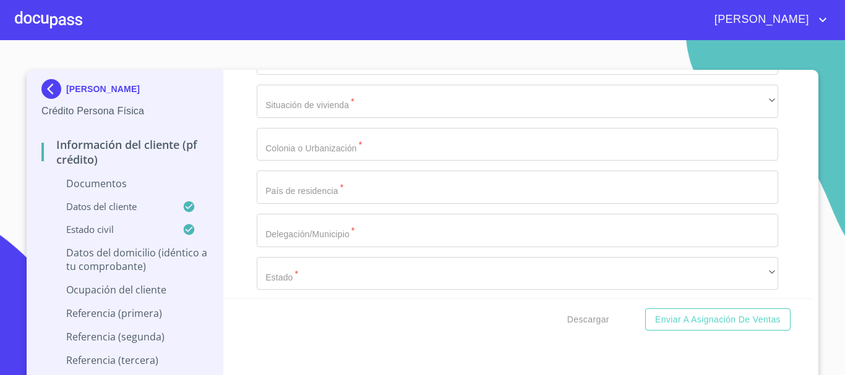
type input "COLINA DE LAS FLORES Y COLINA DE LOS GIRASOLES"
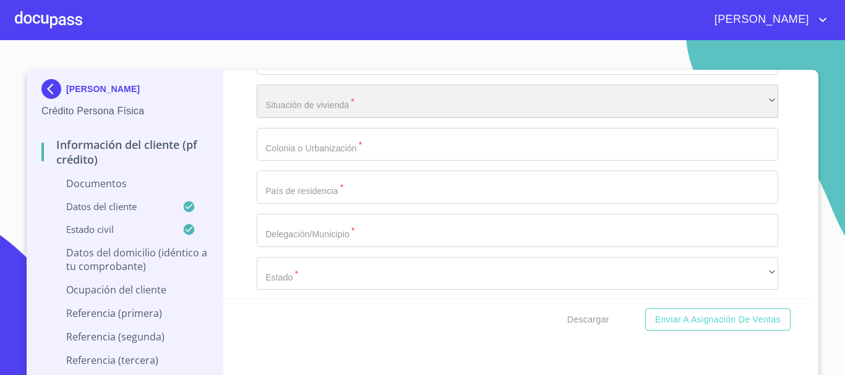
click at [307, 110] on div "​" at bounding box center [517, 101] width 521 height 33
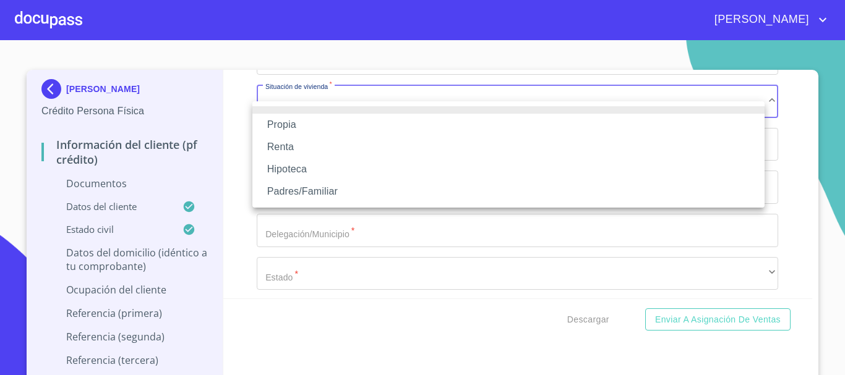
click at [313, 126] on li "Propia" at bounding box center [508, 125] width 512 height 22
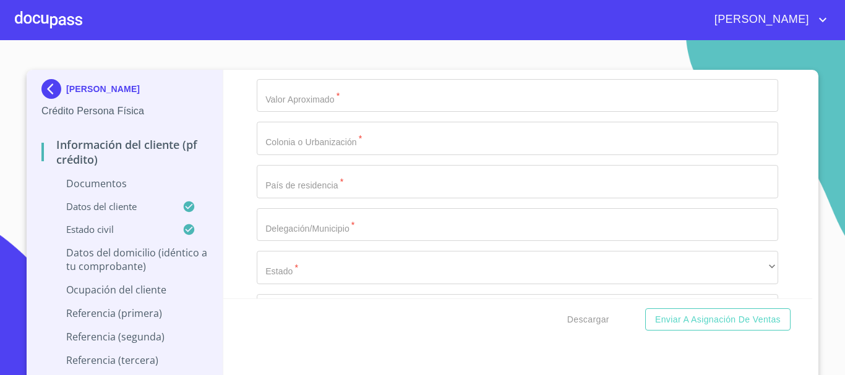
scroll to position [3437, 0]
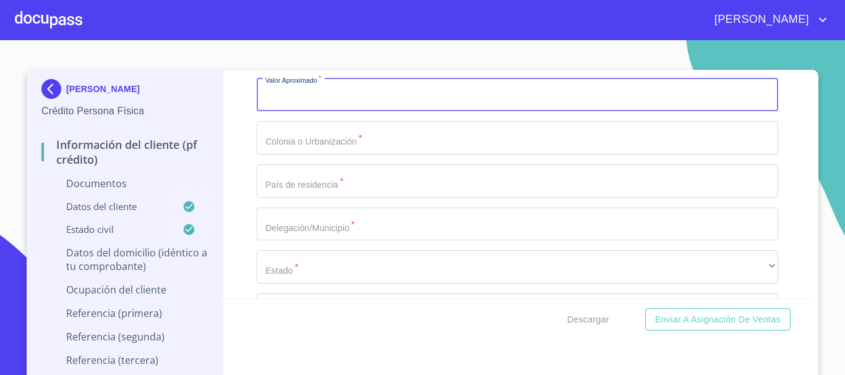
click at [413, 112] on input "Documento de identificación.   *" at bounding box center [517, 95] width 521 height 33
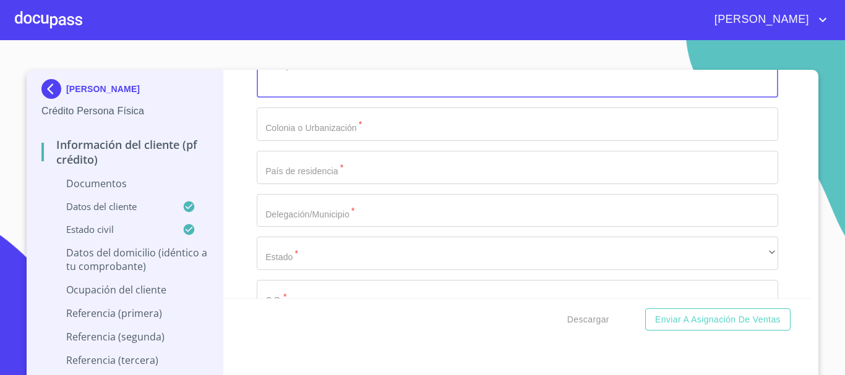
scroll to position [3461, 0]
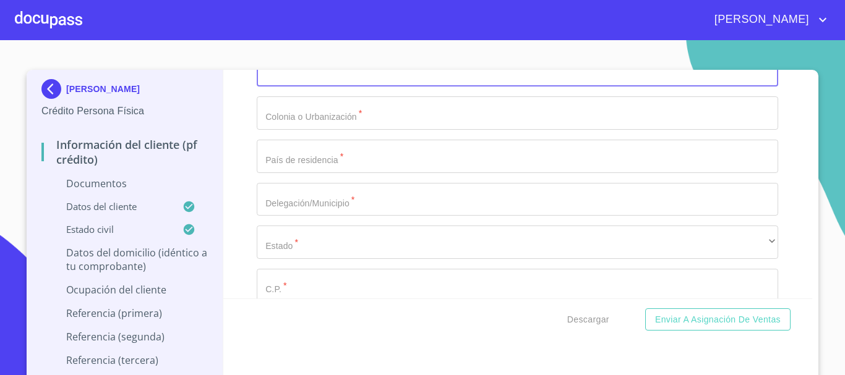
click at [338, 125] on input "Documento de identificación.   *" at bounding box center [517, 112] width 521 height 33
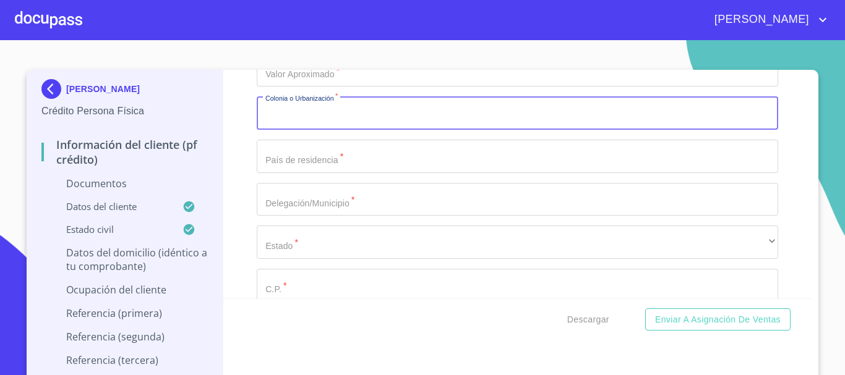
click at [327, 103] on div "Domicilio completo (Calle, Av. o Vía)   * COLINA DE LAS BUGAMBILIAS ​ No. Exte…" at bounding box center [517, 92] width 521 height 527
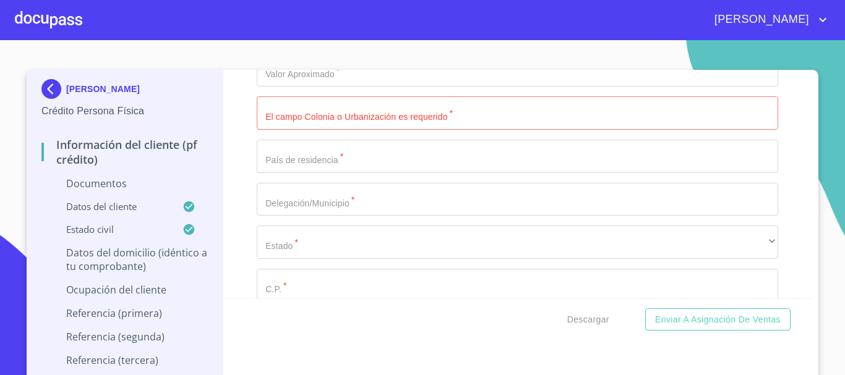
click at [314, 87] on input "Documento de identificación.   *" at bounding box center [517, 70] width 521 height 33
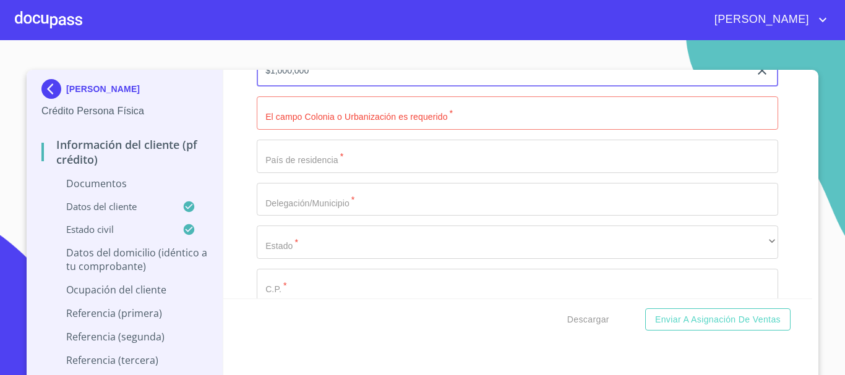
type input "$1,000,000"
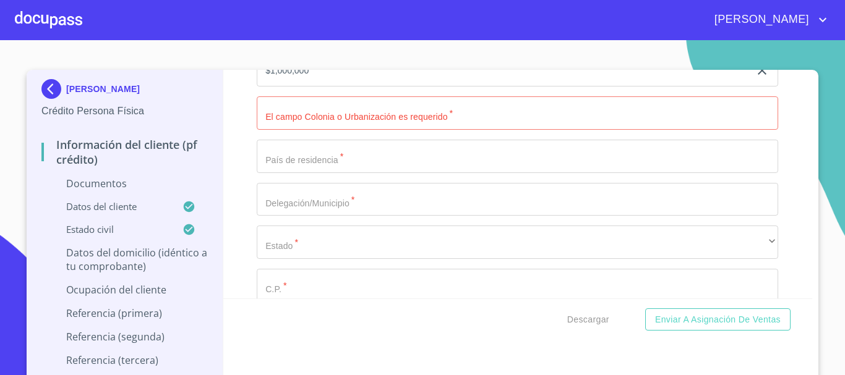
click at [243, 160] on div "Información del cliente (PF crédito) Documentos Documento de identificación.   …" at bounding box center [517, 184] width 589 height 229
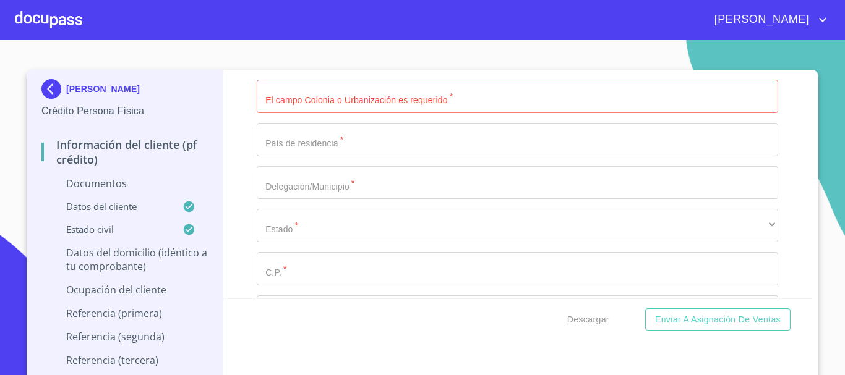
scroll to position [3486, 0]
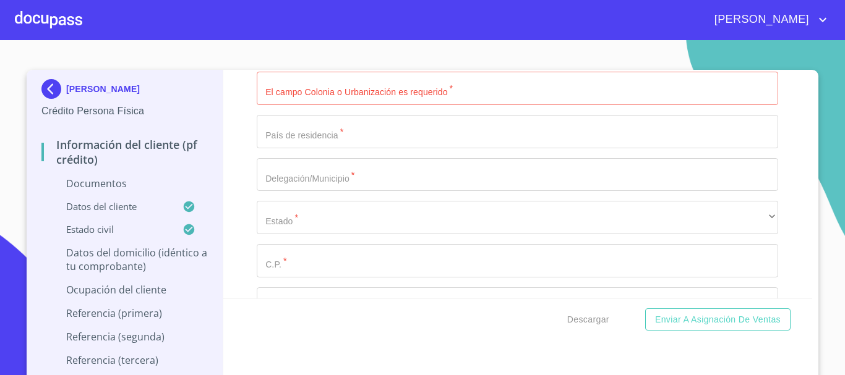
click at [352, 105] on input "Documento de identificación.   *" at bounding box center [517, 88] width 521 height 33
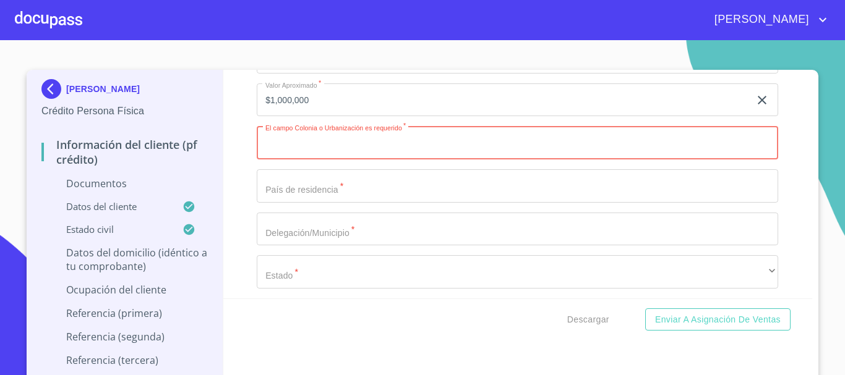
click at [324, 160] on input "Documento de identificación.   *" at bounding box center [517, 142] width 521 height 33
type input "F"
type input "COLINA REAL"
click at [335, 192] on input "Documento de identificación.   *" at bounding box center [517, 185] width 521 height 33
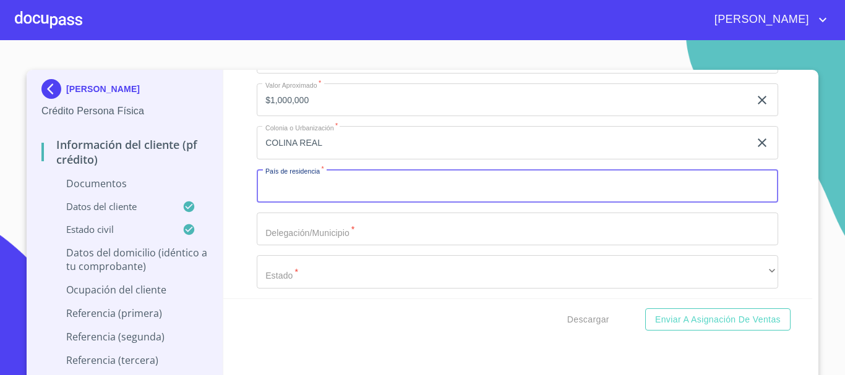
click at [335, 203] on input "Documento de identificación.   *" at bounding box center [517, 185] width 521 height 33
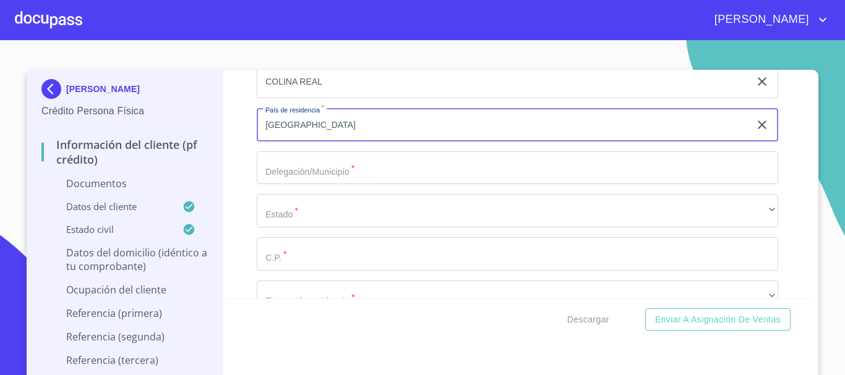
scroll to position [3506, 0]
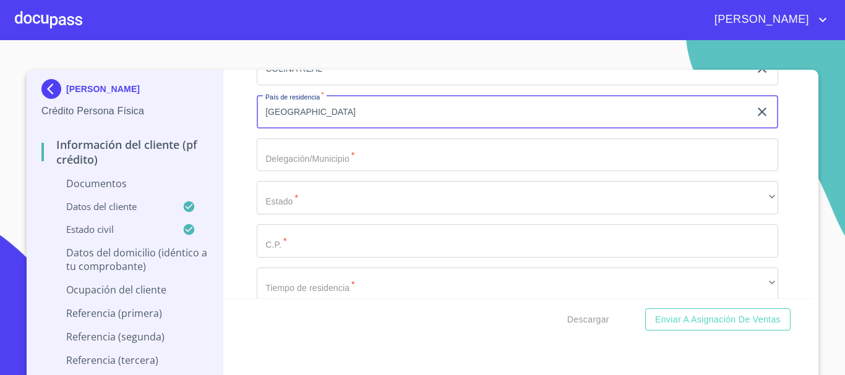
type input "[GEOGRAPHIC_DATA]"
click at [320, 172] on input "Documento de identificación.   *" at bounding box center [517, 155] width 521 height 33
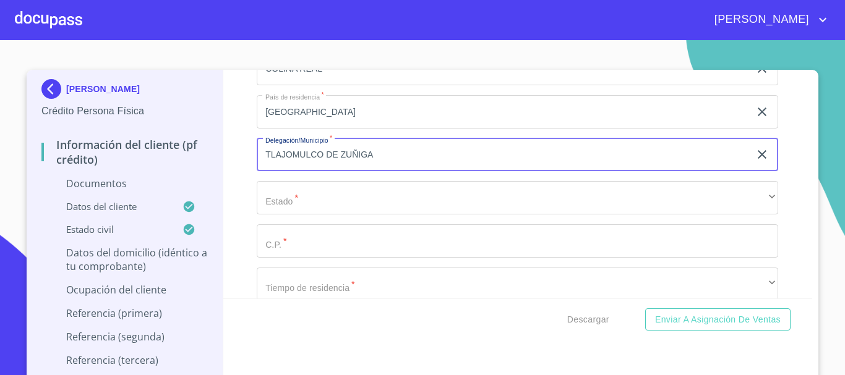
type input "TLAJOMULCO DE ZUÑIGA"
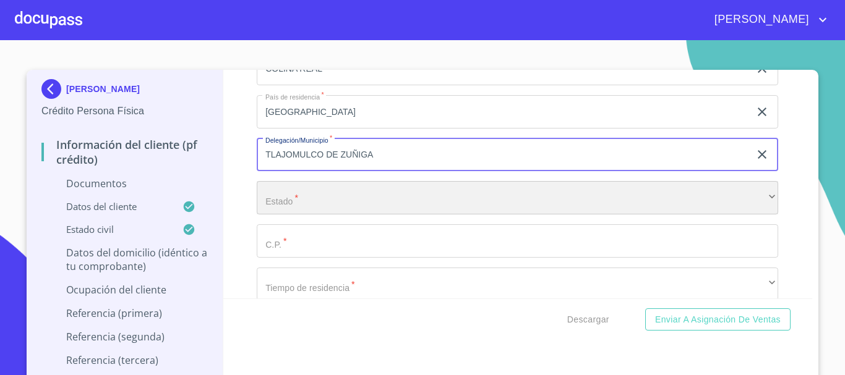
click at [304, 215] on div "​" at bounding box center [517, 197] width 521 height 33
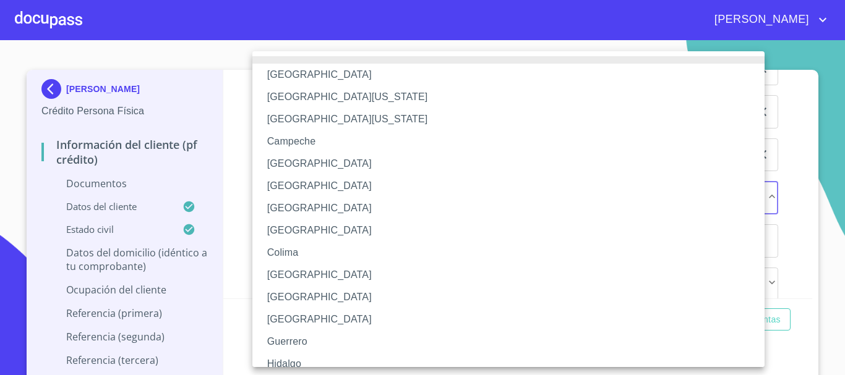
scroll to position [178, 0]
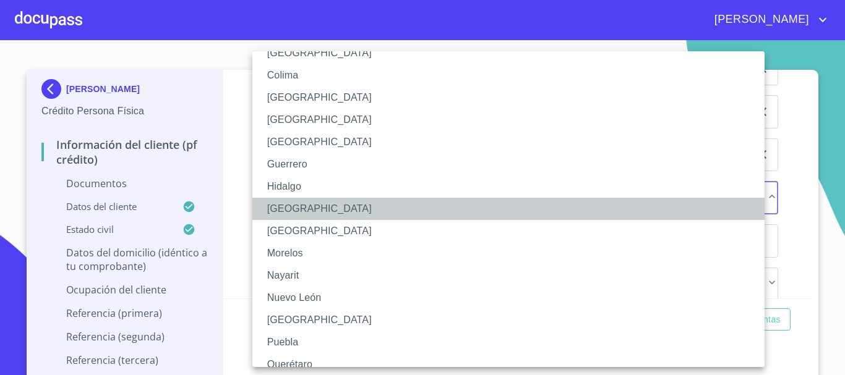
click at [297, 204] on li "[GEOGRAPHIC_DATA]" at bounding box center [512, 209] width 521 height 22
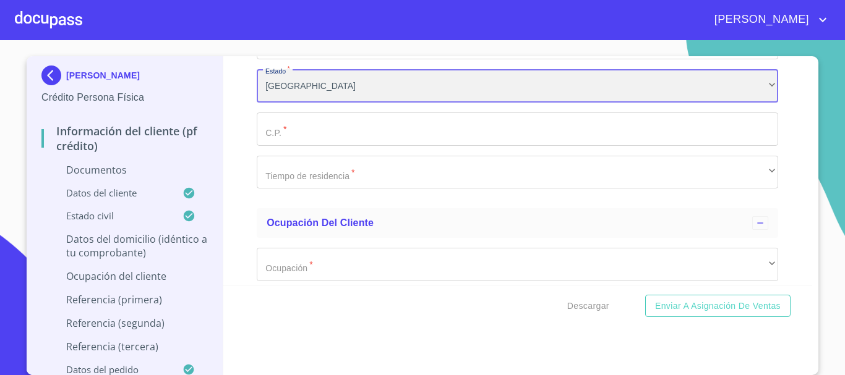
scroll to position [3630, 0]
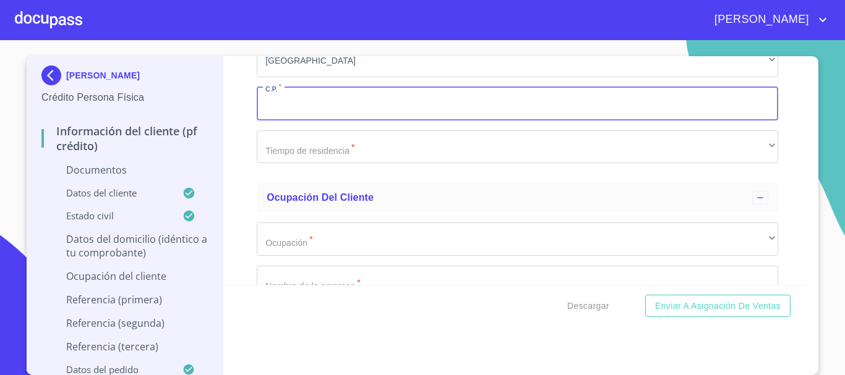
click at [291, 121] on input "Documento de identificación.   *" at bounding box center [517, 103] width 521 height 33
type input "45640"
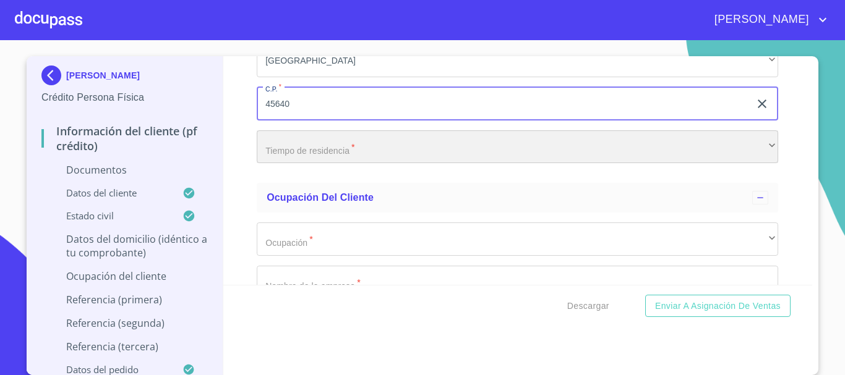
click at [330, 164] on div "​" at bounding box center [517, 147] width 521 height 33
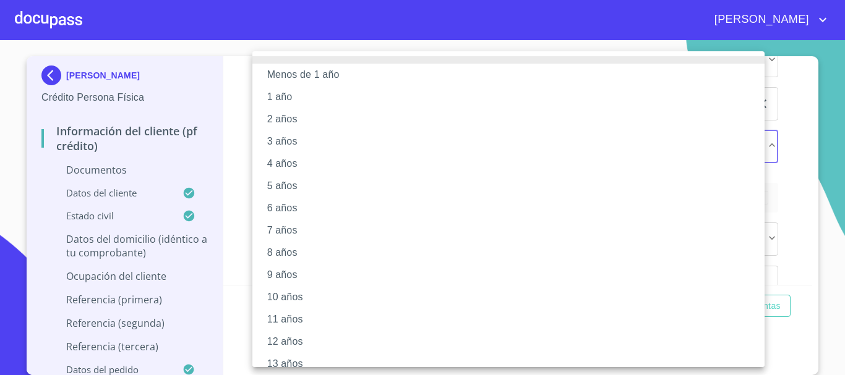
click at [299, 302] on li "10 años" at bounding box center [512, 297] width 521 height 22
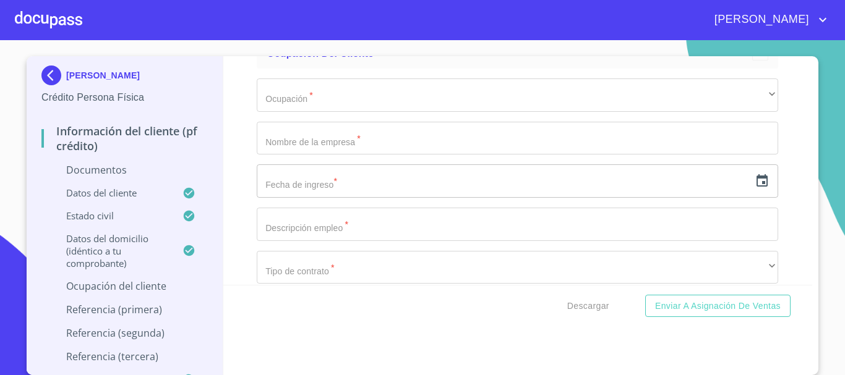
scroll to position [3737, 0]
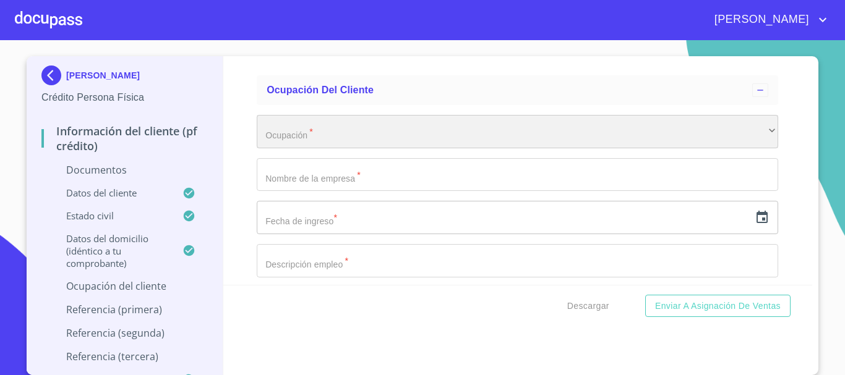
click at [259, 147] on div "​" at bounding box center [517, 131] width 521 height 33
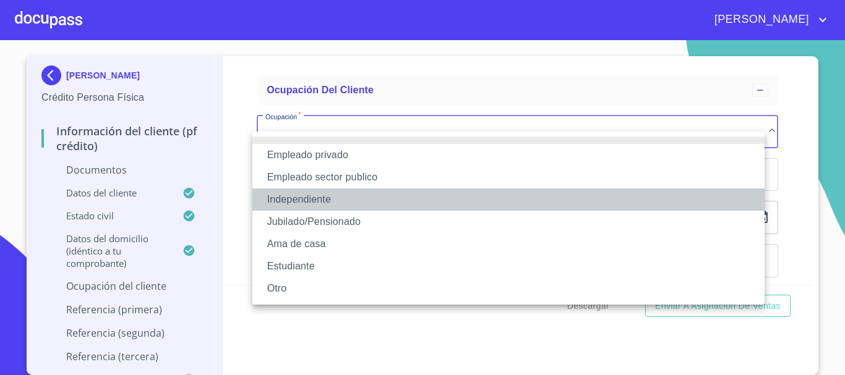
click at [320, 199] on li "Independiente" at bounding box center [508, 200] width 512 height 22
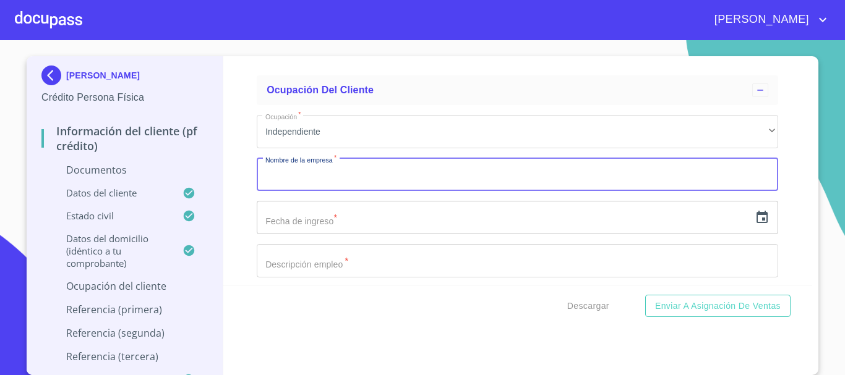
click at [298, 192] on input "Documento de identificación.   *" at bounding box center [517, 174] width 521 height 33
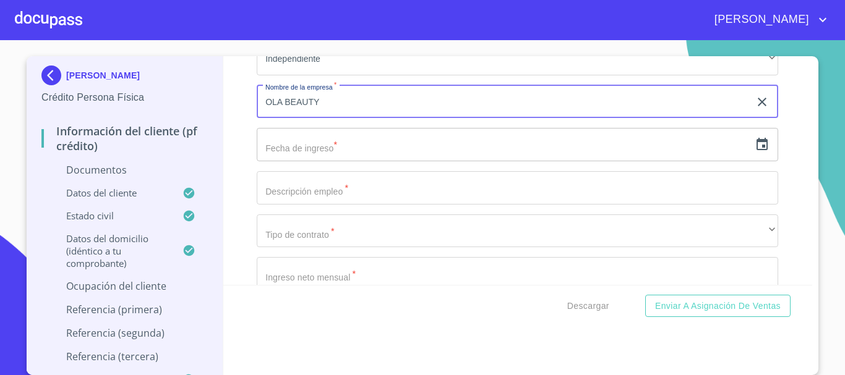
scroll to position [3811, 0]
type input "OLA BEAUTY"
click at [755, 151] on icon "button" at bounding box center [762, 143] width 15 height 15
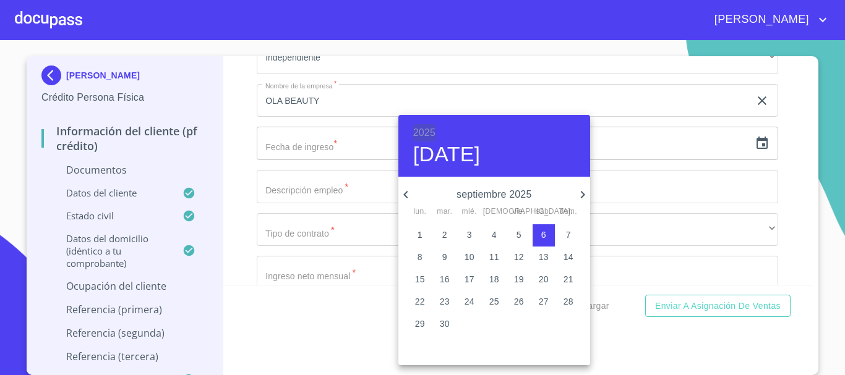
click at [424, 132] on h6 "2025" at bounding box center [424, 132] width 22 height 17
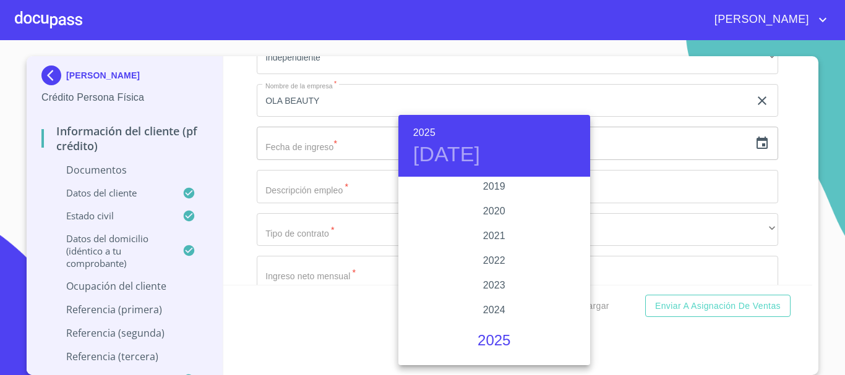
scroll to position [2326, 0]
click at [492, 248] on div "2021" at bounding box center [494, 240] width 192 height 25
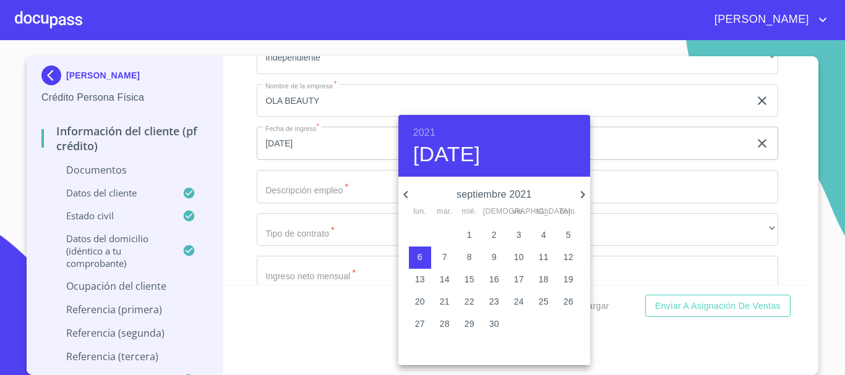
click at [443, 301] on p "21" at bounding box center [445, 302] width 10 height 12
type input "21 de sep. de 2021"
click at [233, 186] on div at bounding box center [422, 187] width 845 height 375
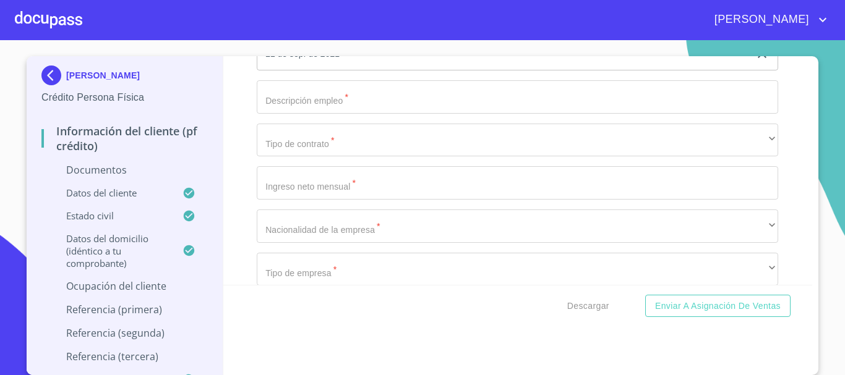
scroll to position [3910, 0]
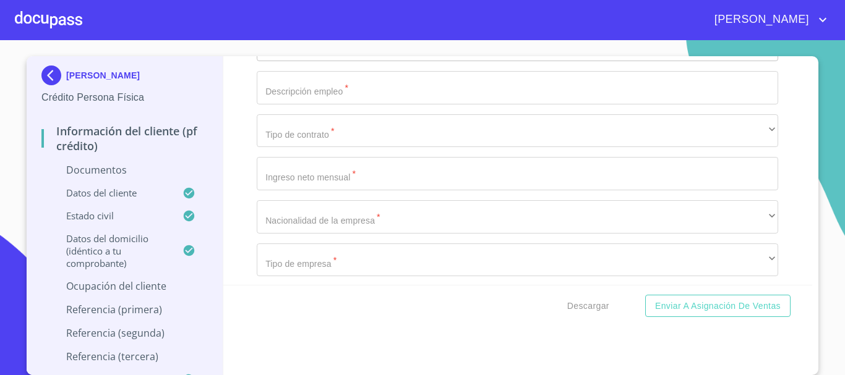
click at [333, 105] on input "Documento de identificación.   *" at bounding box center [517, 87] width 521 height 33
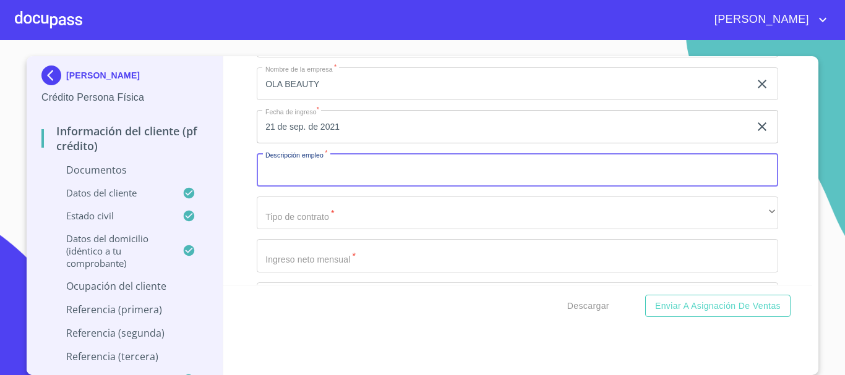
scroll to position [3795, 0]
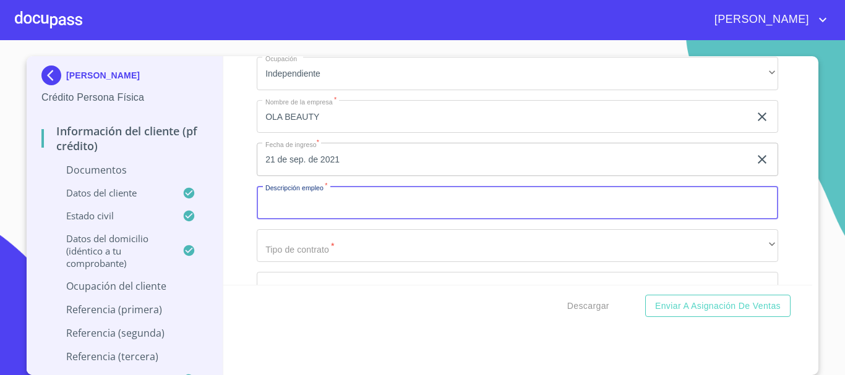
click at [335, 220] on input "Documento de identificación.   *" at bounding box center [517, 202] width 521 height 33
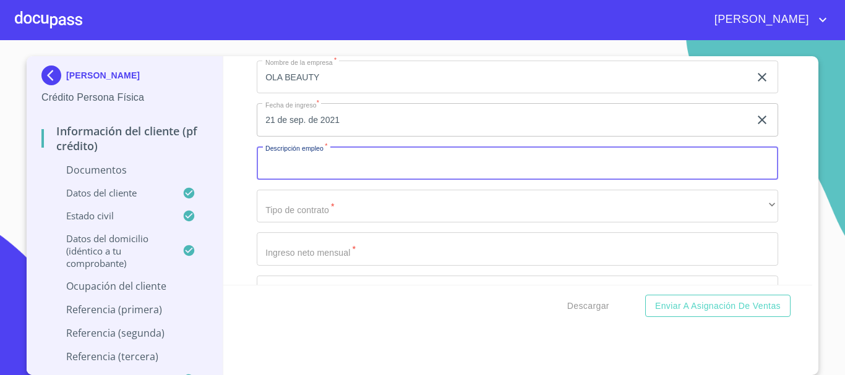
scroll to position [3845, 0]
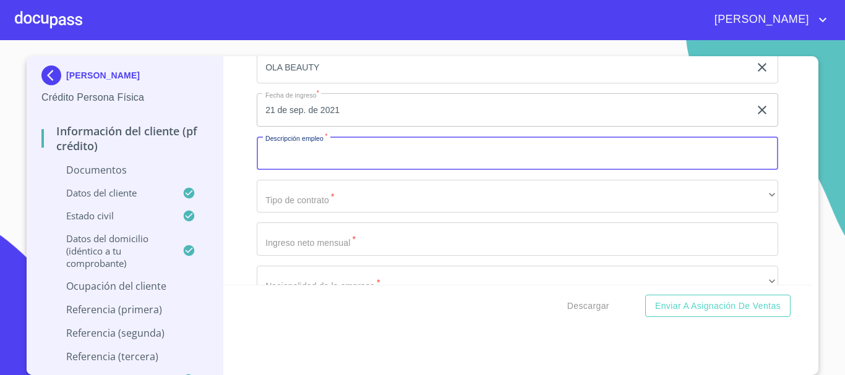
click at [335, 168] on input "Documento de identificación.   *" at bounding box center [517, 153] width 521 height 33
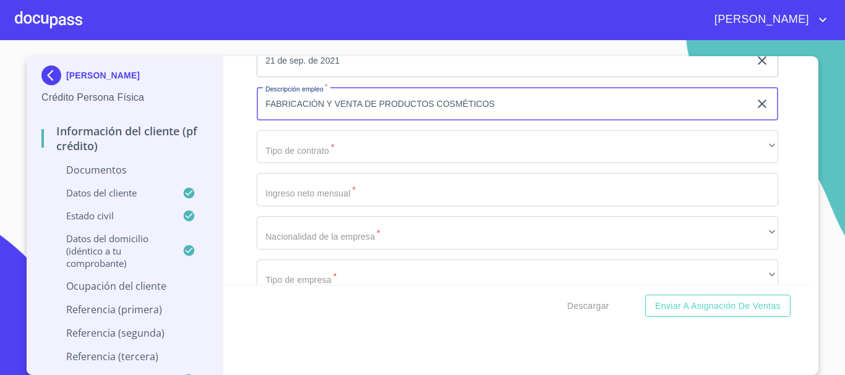
scroll to position [3919, 0]
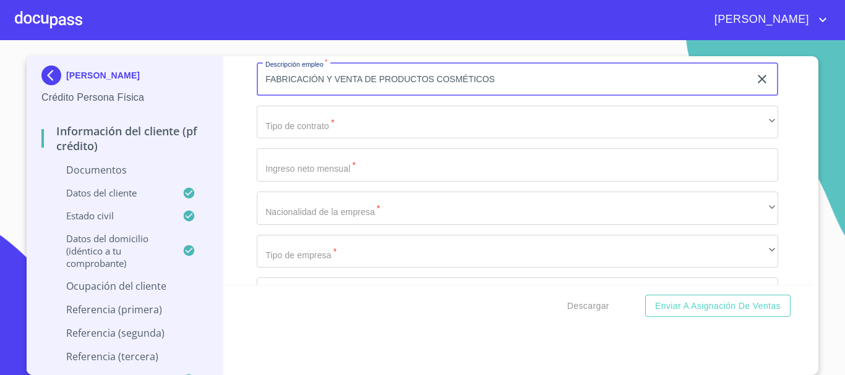
type input "FABRICACIÓN Y VENTA DE PRODUCTOS COSMÉTICOS"
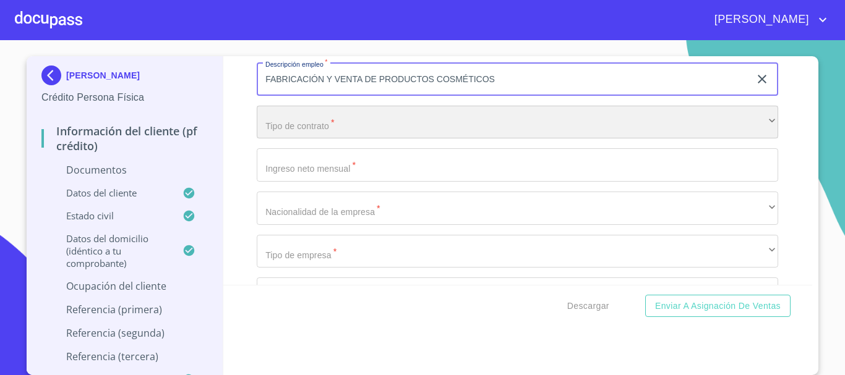
click at [287, 135] on div "​" at bounding box center [517, 122] width 521 height 33
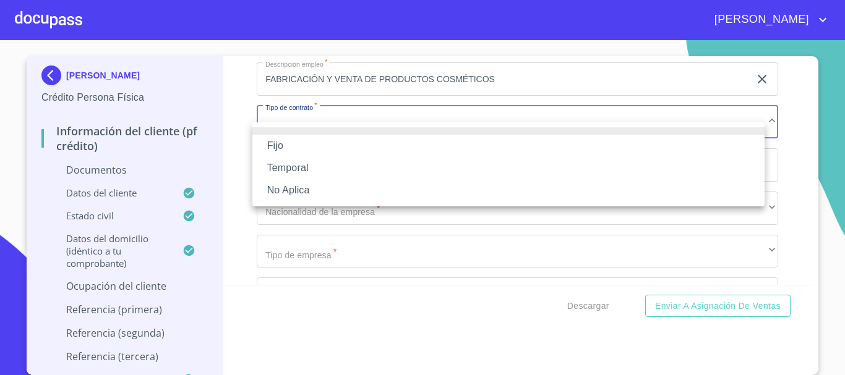
click at [307, 183] on li "No Aplica" at bounding box center [508, 190] width 512 height 22
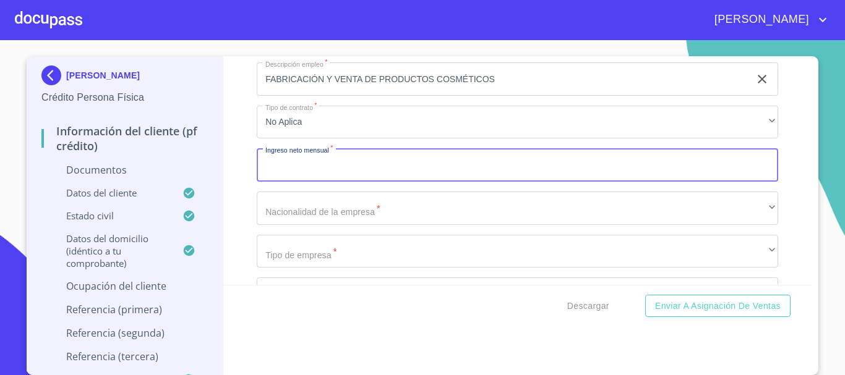
click at [322, 182] on input "Documento de identificación.   *" at bounding box center [517, 164] width 521 height 33
type input "125000"
click at [789, 205] on div "Información del cliente (PF crédito) Documentos Documento de identificación.   …" at bounding box center [517, 170] width 589 height 229
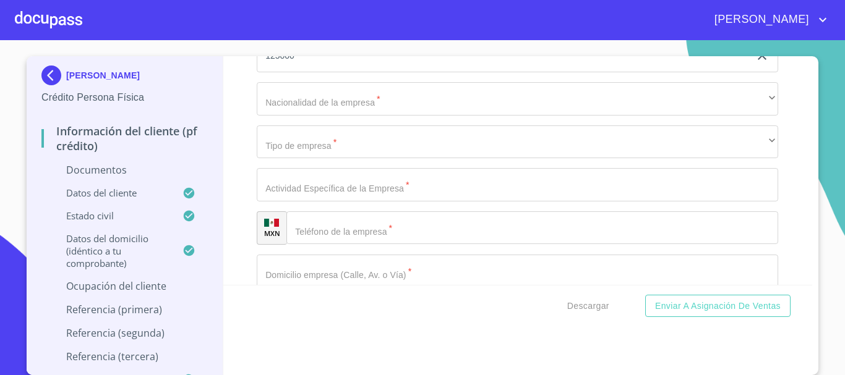
scroll to position [4047, 0]
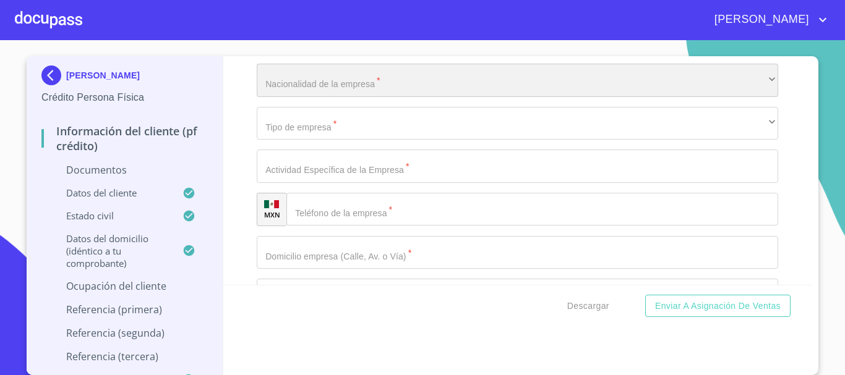
click at [390, 97] on div "​" at bounding box center [517, 80] width 521 height 33
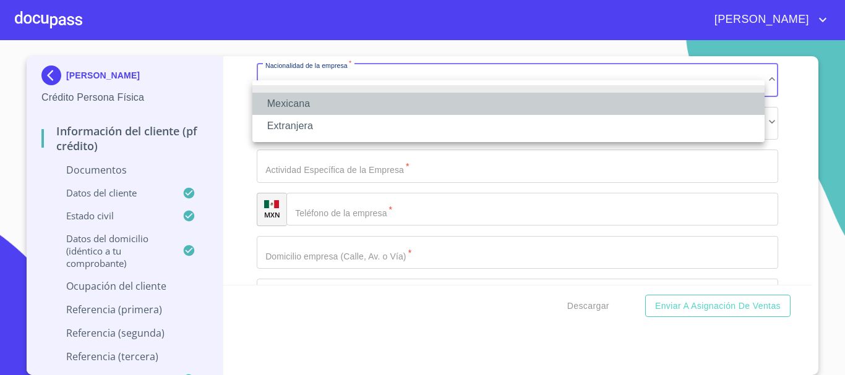
click at [332, 103] on li "Mexicana" at bounding box center [508, 104] width 512 height 22
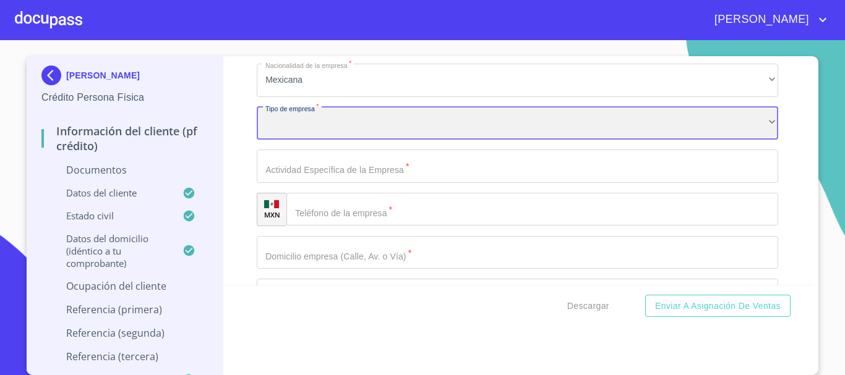
click at [327, 140] on div "​" at bounding box center [517, 123] width 521 height 33
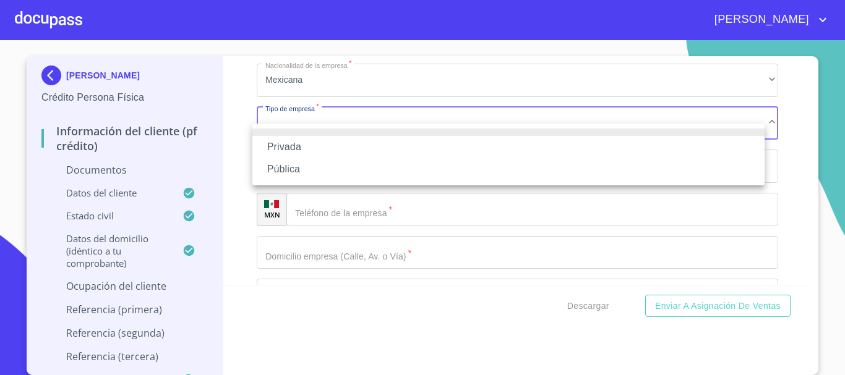
click at [296, 141] on li "Privada" at bounding box center [508, 147] width 512 height 22
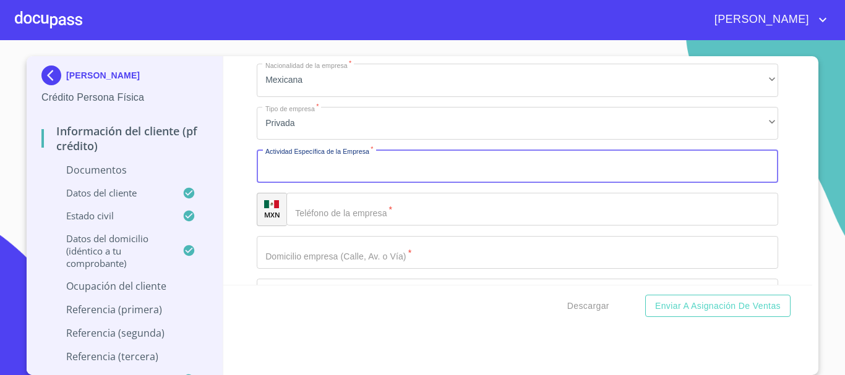
click at [306, 183] on input "Documento de identificación.   *" at bounding box center [517, 166] width 521 height 33
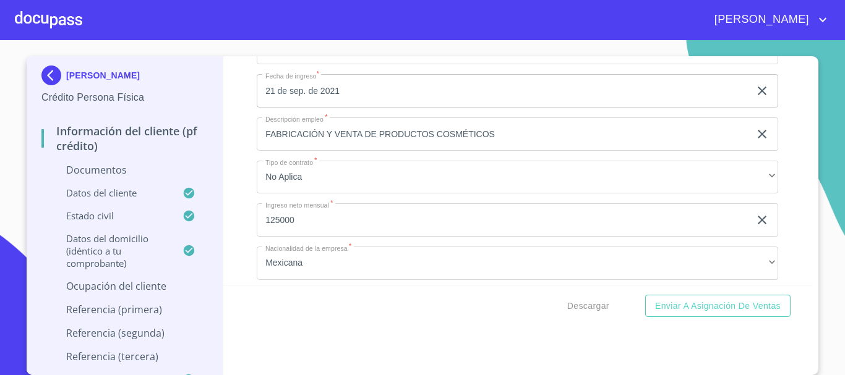
scroll to position [3827, 0]
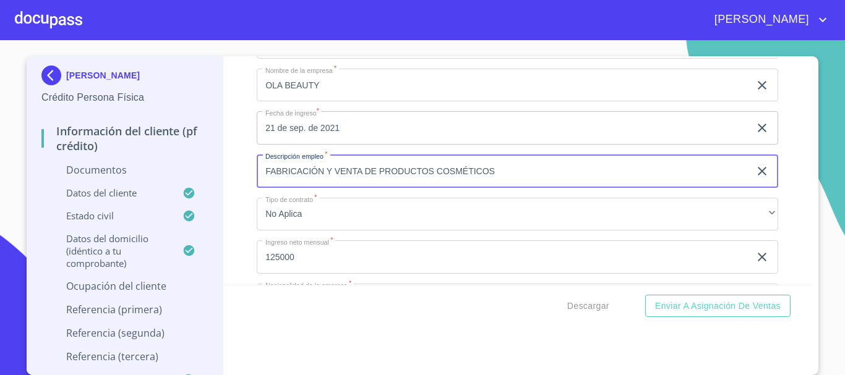
drag, startPoint x: 506, startPoint y: 187, endPoint x: 142, endPoint y: 174, distance: 364.5
click at [142, 174] on div "[PERSON_NAME] [PERSON_NAME] Crédito Persona Física Información del cliente (PF …" at bounding box center [420, 215] width 786 height 319
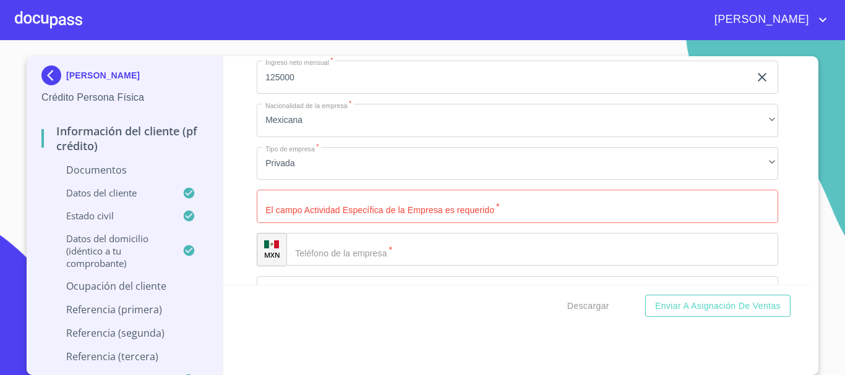
scroll to position [4043, 0]
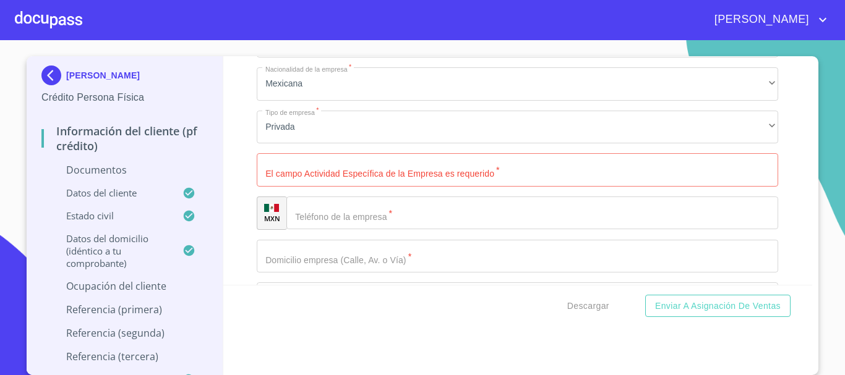
type input "DUEÑA"
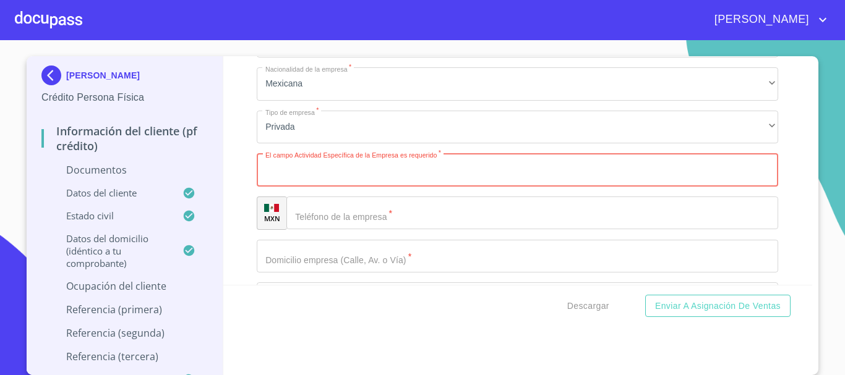
click at [411, 187] on input "Documento de identificación.   *" at bounding box center [517, 169] width 521 height 33
paste input "FABRICACIÓN Y VENTA DE PRODUCTOS COSMÉTICOS"
type input "FABRICACIÓN Y VENTA DE PRODUCTOS COSMÉTICOS"
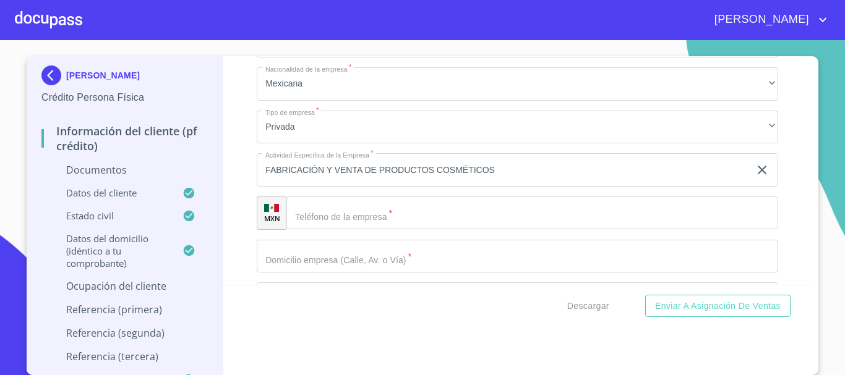
click at [797, 242] on div "Información del cliente (PF crédito) Documentos Documento de identificación.   …" at bounding box center [517, 170] width 589 height 229
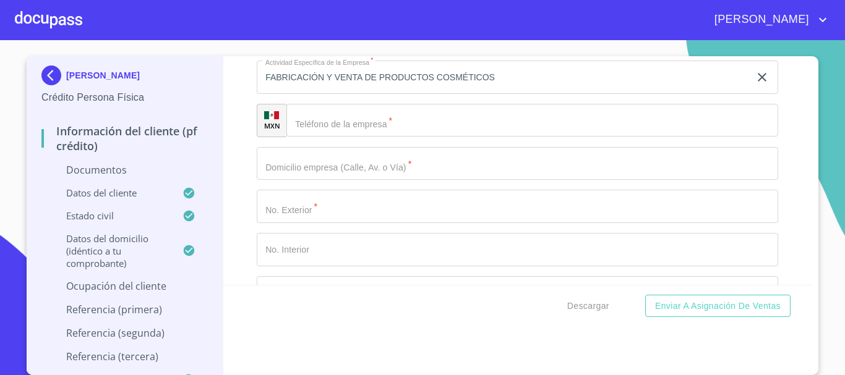
scroll to position [4142, 0]
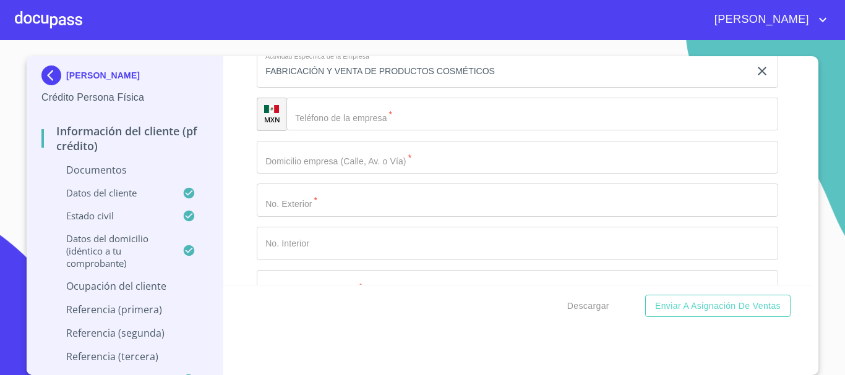
click at [348, 123] on input "Documento de identificación.   *" at bounding box center [532, 114] width 492 height 33
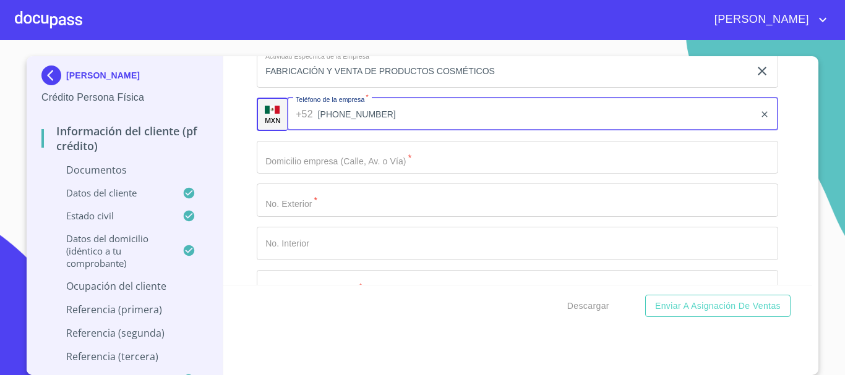
type input "[PHONE_NUMBER]"
click at [337, 174] on input "Documento de identificación.   *" at bounding box center [517, 157] width 521 height 33
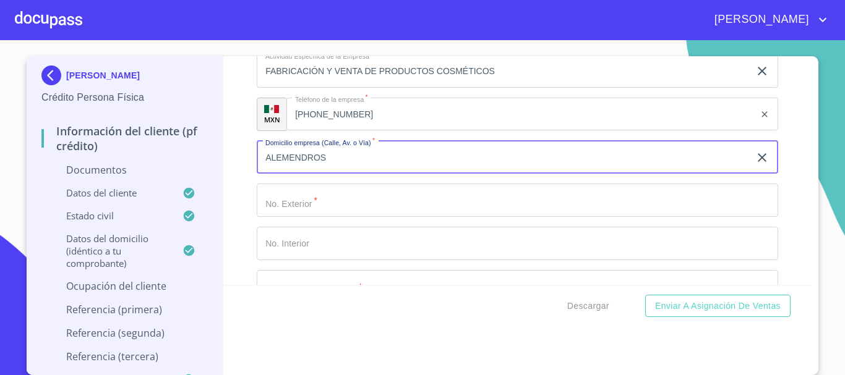
click at [280, 174] on input "ALEMENDROS" at bounding box center [503, 157] width 493 height 33
click at [414, 174] on input "ALMENDROS" at bounding box center [503, 157] width 493 height 33
click at [374, 174] on input "ALMENDROS" at bounding box center [503, 157] width 493 height 33
type input "ALMENDROS"
click at [312, 217] on input "Documento de identificación.   *" at bounding box center [517, 200] width 521 height 33
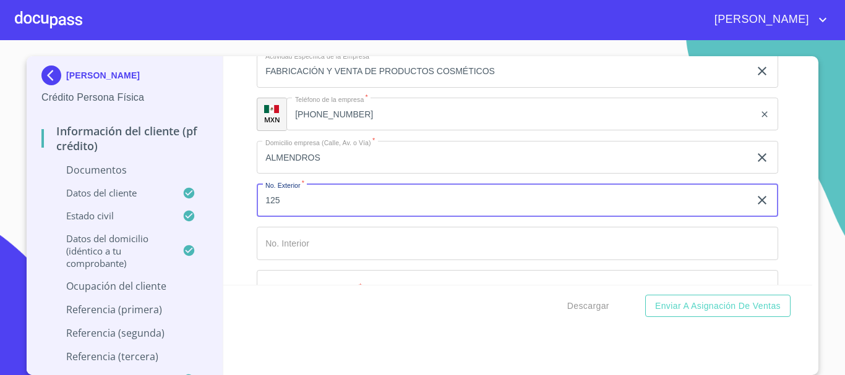
type input "125"
click at [808, 280] on div "[PERSON_NAME] [PERSON_NAME] Crédito Persona Física Información del cliente (PF …" at bounding box center [423, 215] width 792 height 319
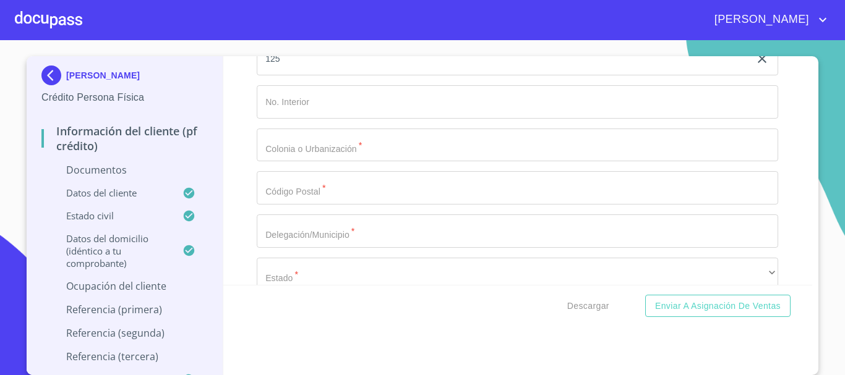
scroll to position [4291, 0]
click at [293, 155] on input "Documento de identificación.   *" at bounding box center [517, 138] width 521 height 33
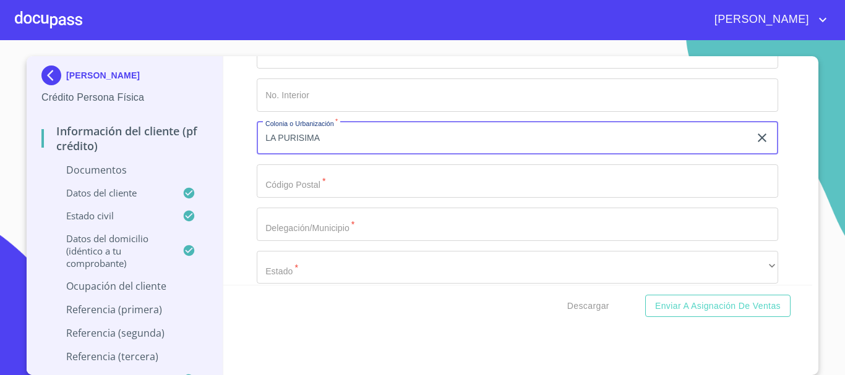
type input "LA PURISIMA"
click at [306, 193] on input "Documento de identificación.   *" at bounding box center [517, 181] width 521 height 33
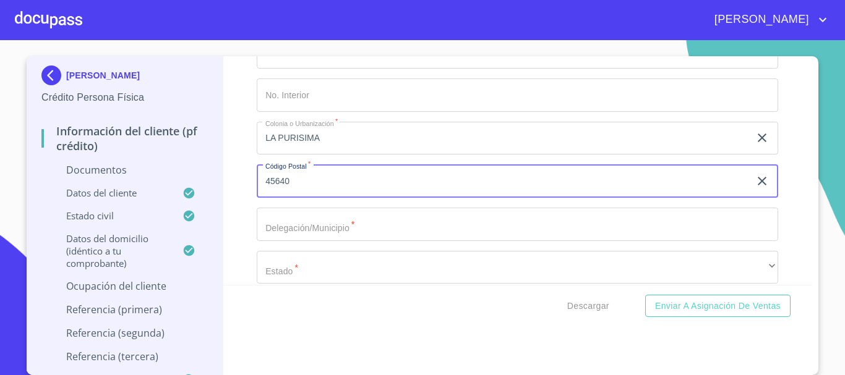
type input "45640"
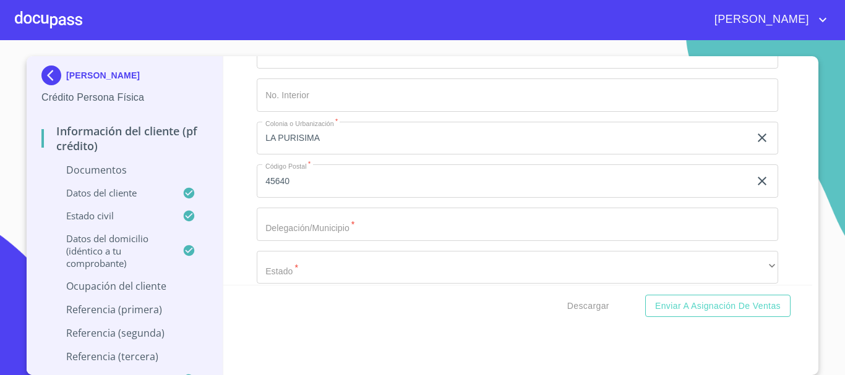
click at [238, 254] on div "Información del cliente (PF crédito) Documentos Documento de identificación.   …" at bounding box center [517, 170] width 589 height 229
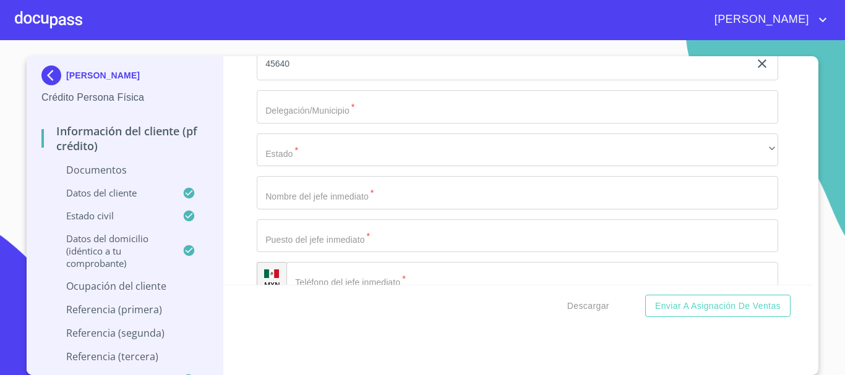
scroll to position [4415, 0]
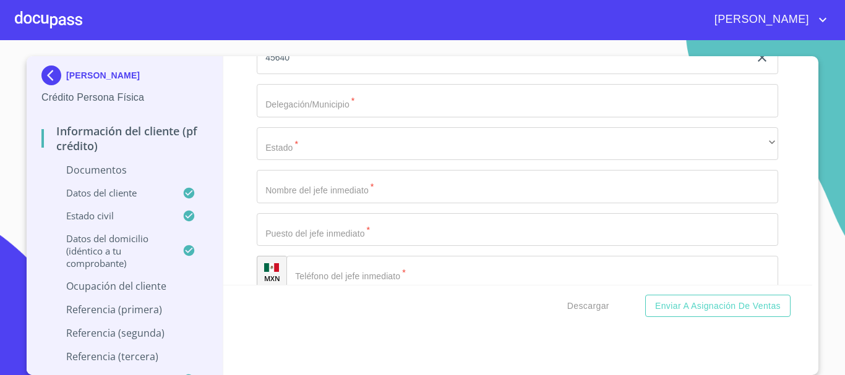
click at [295, 118] on input "Documento de identificación.   *" at bounding box center [517, 100] width 521 height 33
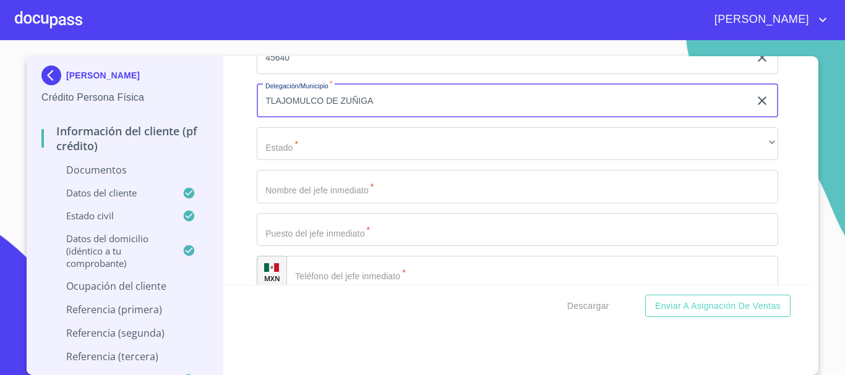
type input "TLAJOMULCO DE ZUÑIGA"
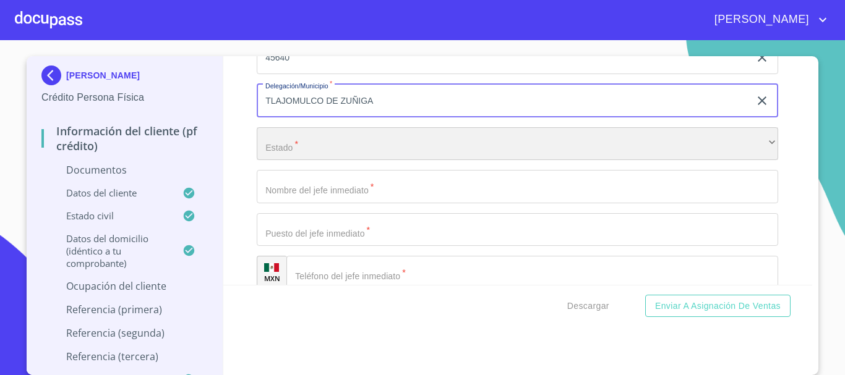
click at [324, 161] on div "​" at bounding box center [517, 143] width 521 height 33
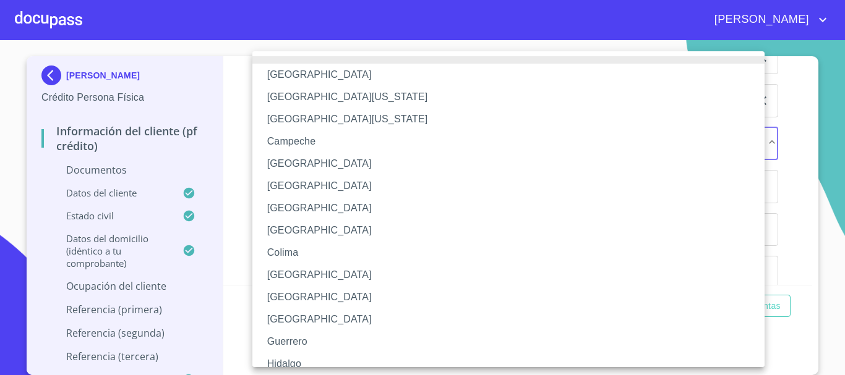
scroll to position [178, 0]
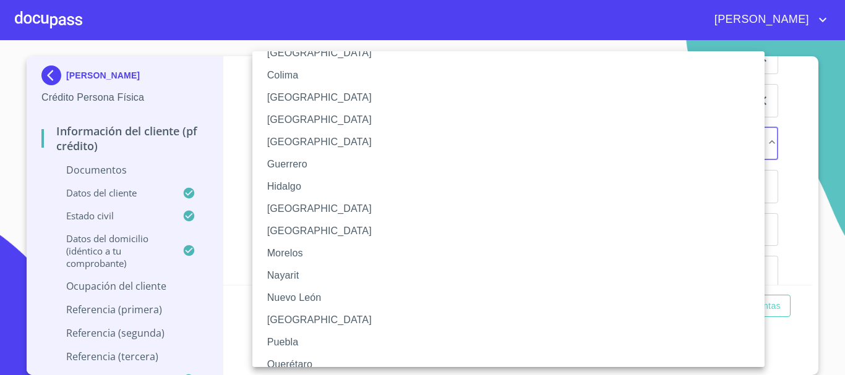
click at [314, 210] on li "[GEOGRAPHIC_DATA]" at bounding box center [512, 209] width 521 height 22
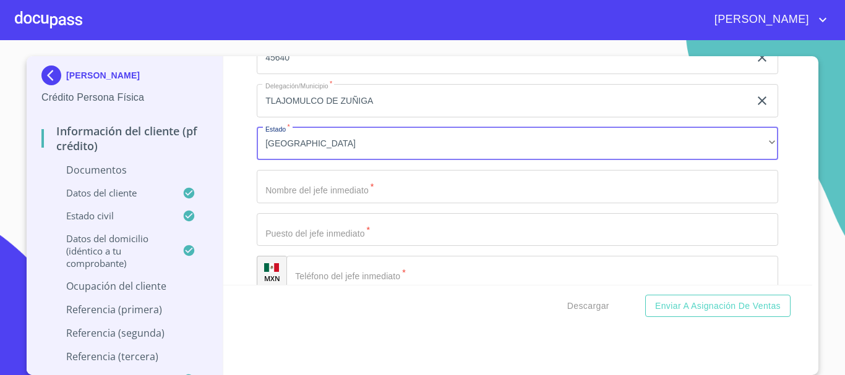
click at [340, 201] on input "Documento de identificación.   *" at bounding box center [517, 186] width 521 height 33
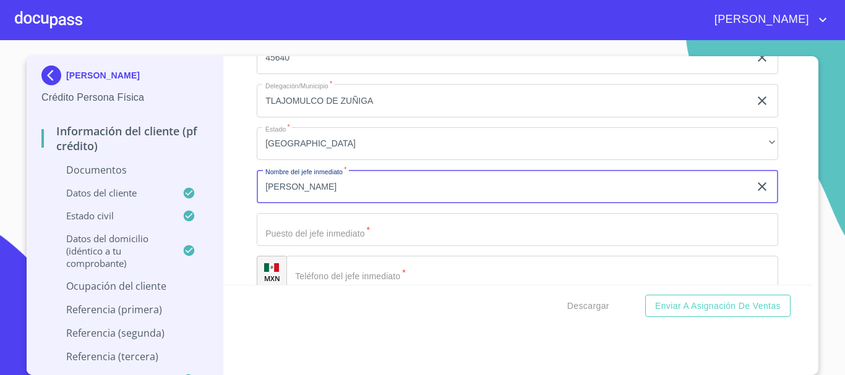
type input "[PERSON_NAME] [PERSON_NAME]"
click at [375, 244] on input "Documento de identificación.   *" at bounding box center [517, 229] width 521 height 33
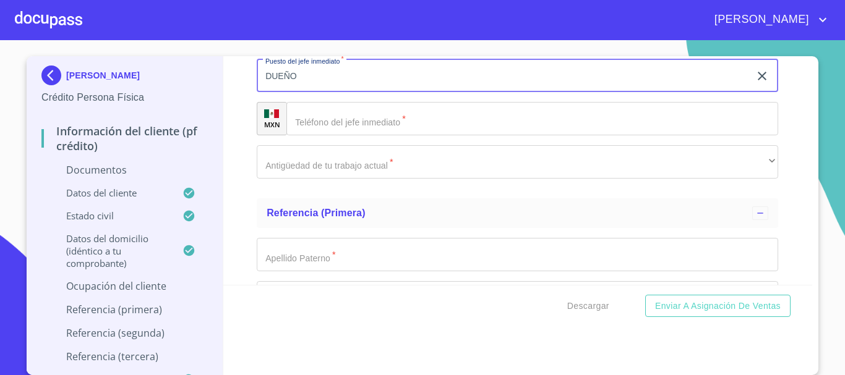
scroll to position [4551, 0]
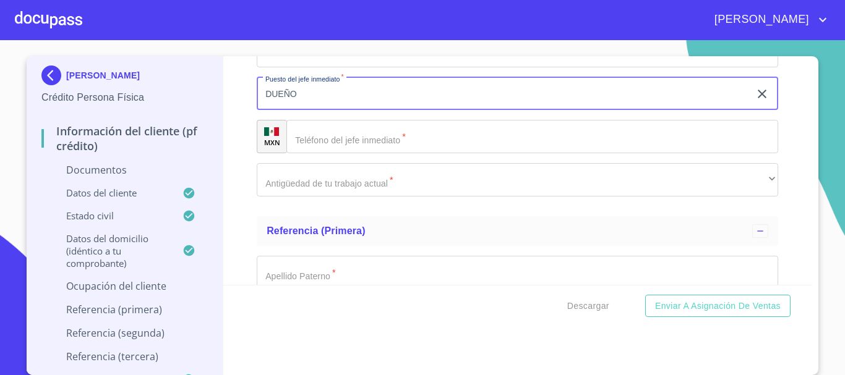
type input "DUEÑO"
click at [361, 153] on input "Documento de identificación.   *" at bounding box center [532, 136] width 492 height 33
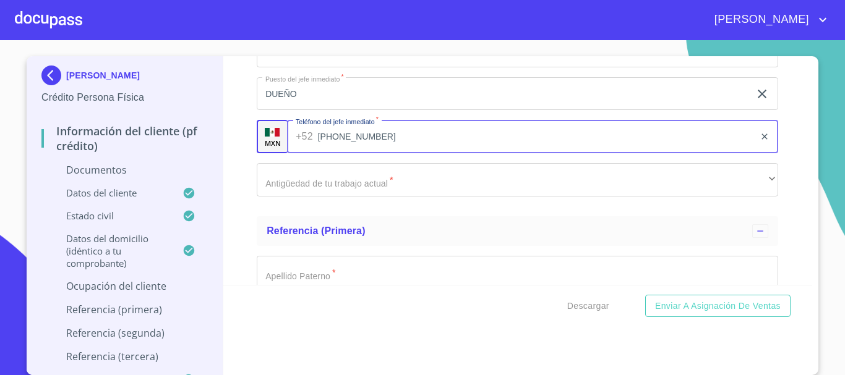
type input "[PHONE_NUMBER]"
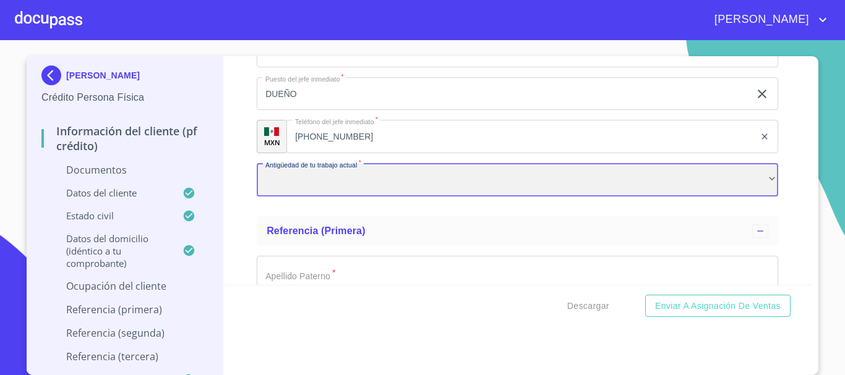
click at [409, 197] on div "​" at bounding box center [517, 179] width 521 height 33
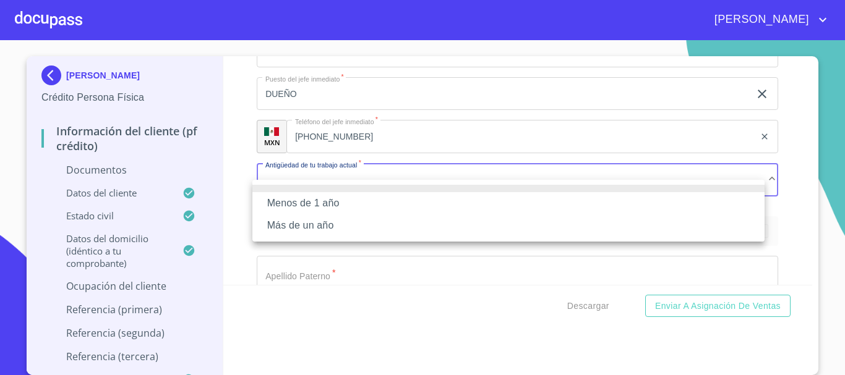
click at [315, 220] on li "Más de un año" at bounding box center [508, 226] width 512 height 22
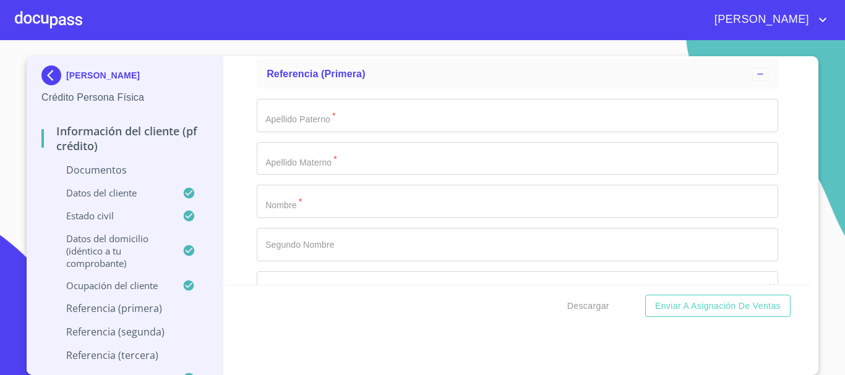
scroll to position [4724, 0]
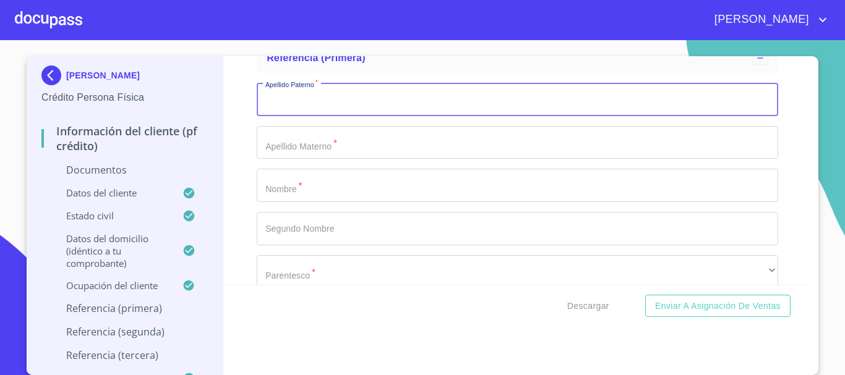
click at [312, 116] on input "Documento de identificación.   *" at bounding box center [517, 99] width 521 height 33
click at [303, 202] on input "Documento de identificación.   *" at bounding box center [517, 185] width 521 height 33
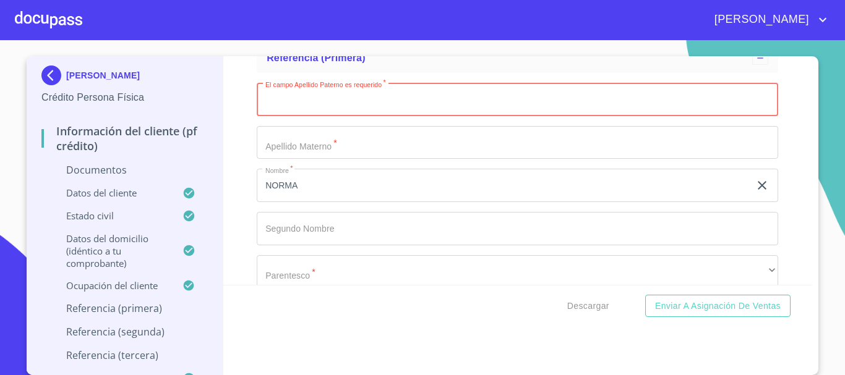
click at [293, 109] on input "Documento de identificación.   *" at bounding box center [517, 99] width 521 height 33
click at [328, 202] on input "NORMA" at bounding box center [503, 185] width 493 height 33
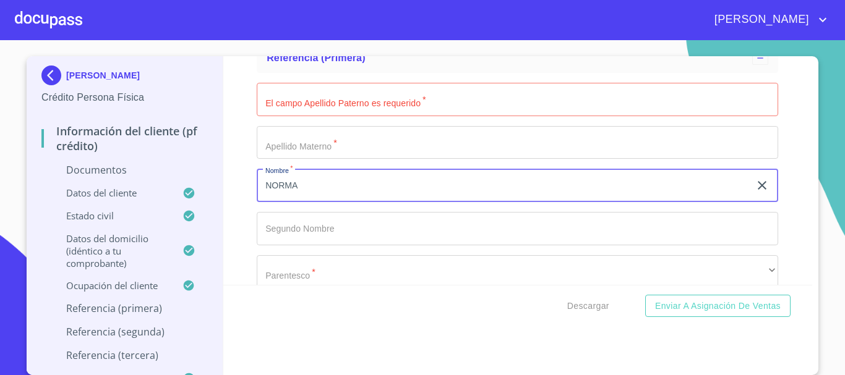
type input "NORMA"
click at [312, 246] on input "Documento de identificación.   *" at bounding box center [517, 228] width 521 height 33
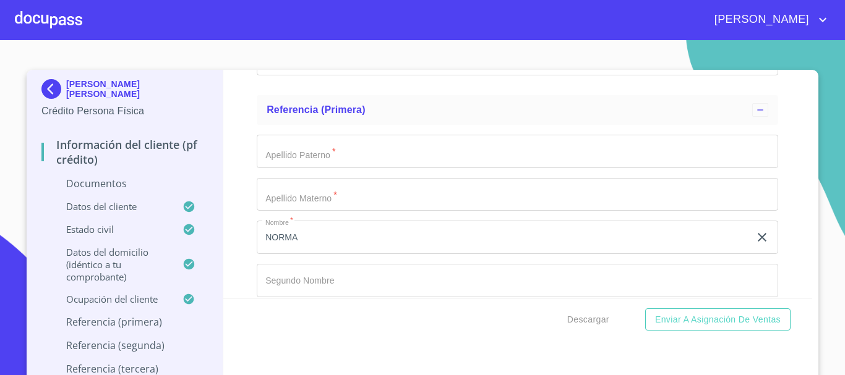
scroll to position [4694, 0]
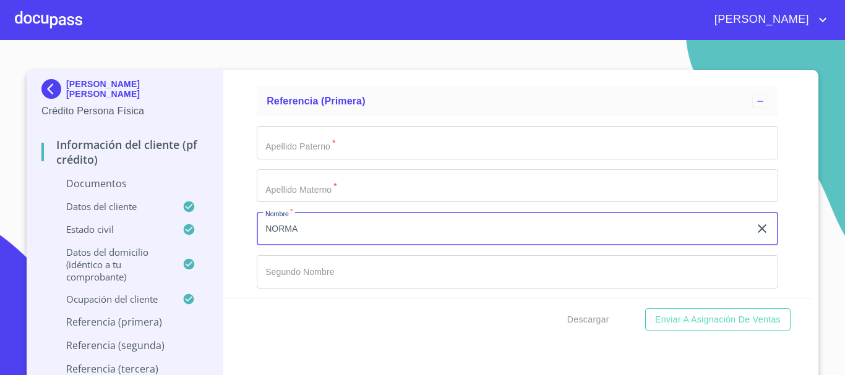
click at [320, 246] on input "NORMA" at bounding box center [503, 228] width 493 height 33
click at [327, 280] on input "Documento de identificación.   *" at bounding box center [517, 271] width 521 height 33
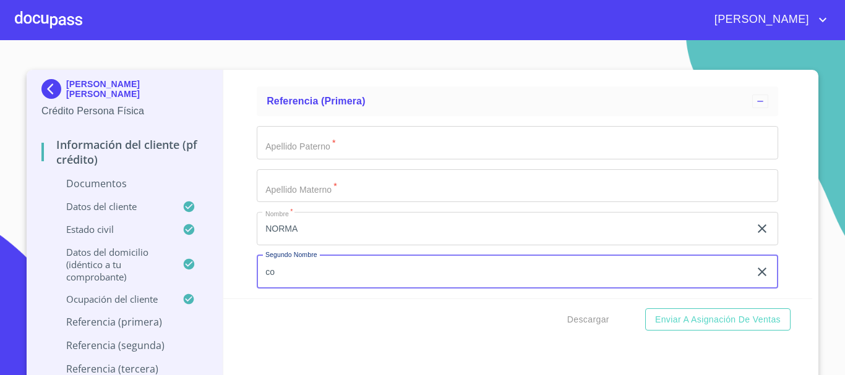
type input "c"
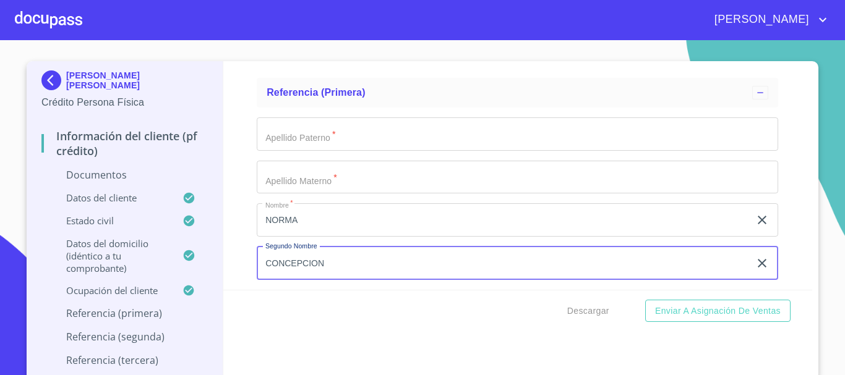
scroll to position [14, 0]
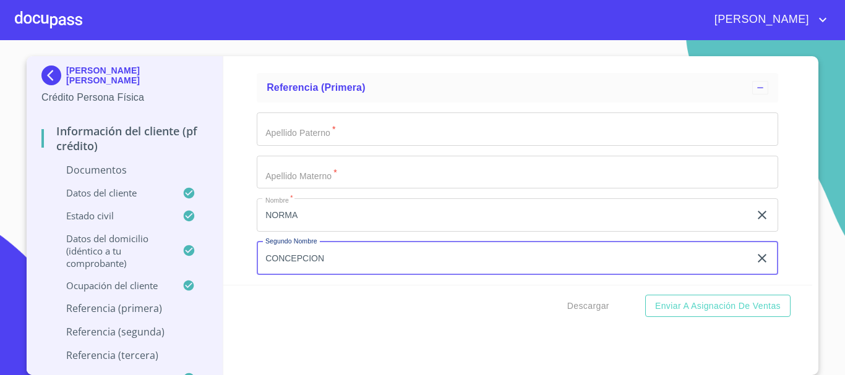
type input "CONCEPCION"
click at [304, 146] on input "Documento de identificación.   *" at bounding box center [517, 129] width 521 height 33
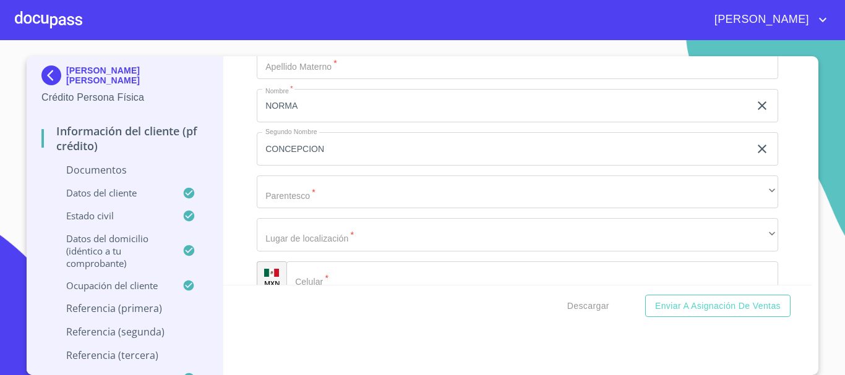
scroll to position [4877, 0]
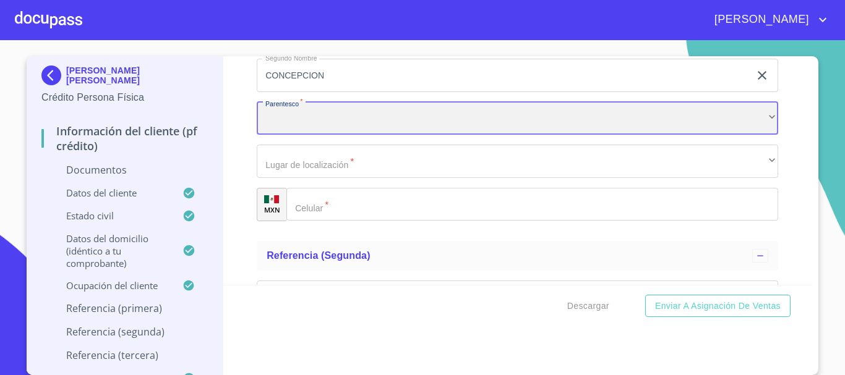
click at [317, 135] on div "​" at bounding box center [517, 118] width 521 height 33
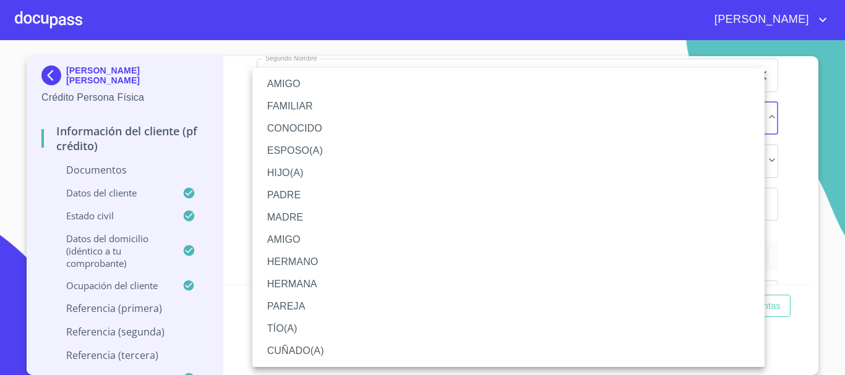
click at [296, 99] on li "FAMILIAR" at bounding box center [508, 106] width 512 height 22
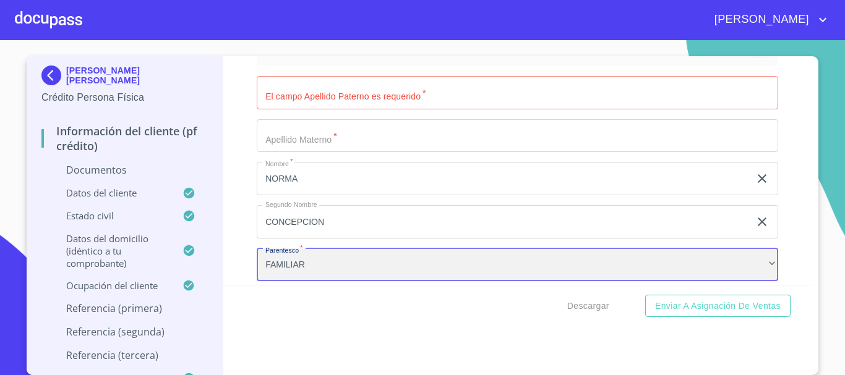
scroll to position [4712, 0]
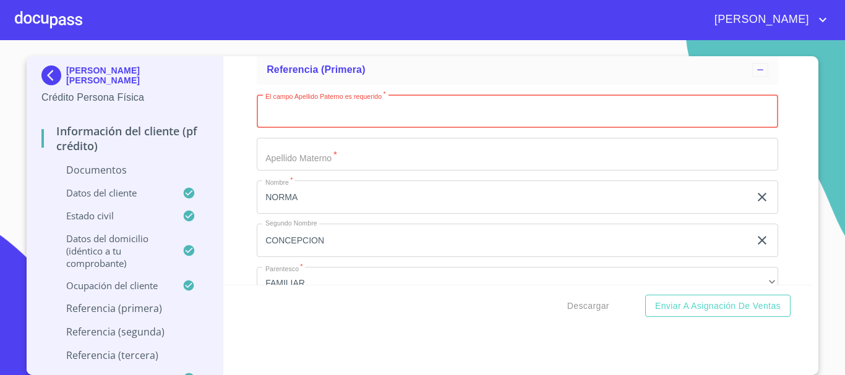
click at [291, 128] on input "Documento de identificación.   *" at bounding box center [517, 111] width 521 height 33
type input "[PERSON_NAME]"
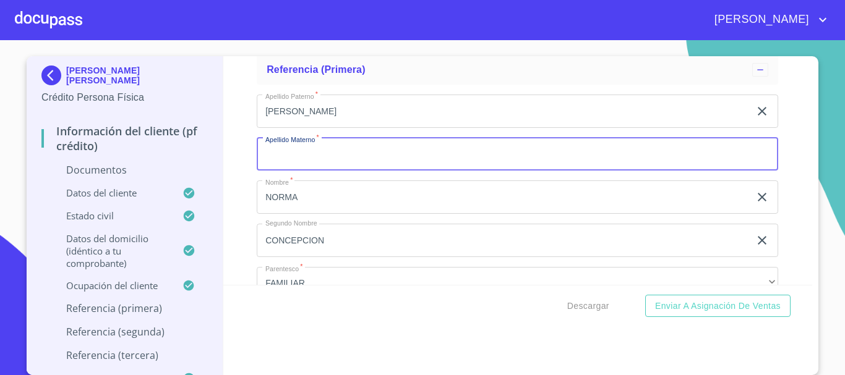
click at [307, 171] on input "Documento de identificación.   *" at bounding box center [517, 154] width 521 height 33
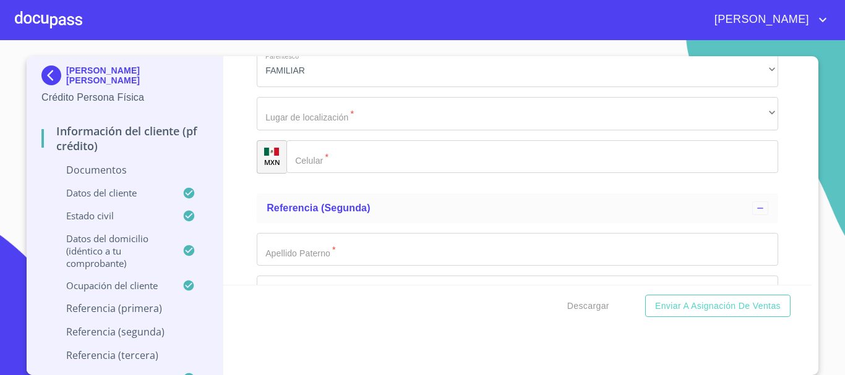
scroll to position [4927, 0]
type input "[PERSON_NAME]"
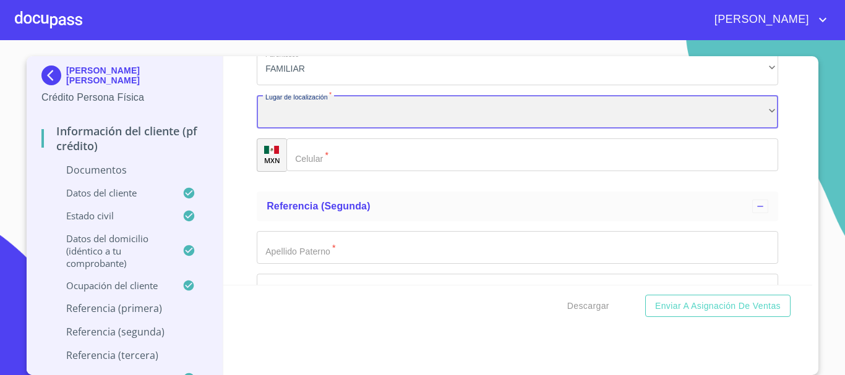
click at [301, 129] on div "​" at bounding box center [517, 111] width 521 height 33
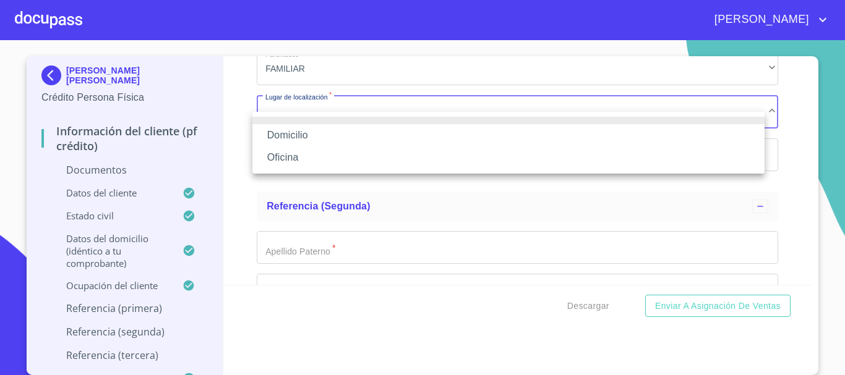
click at [320, 136] on li "Domicilio" at bounding box center [508, 135] width 512 height 22
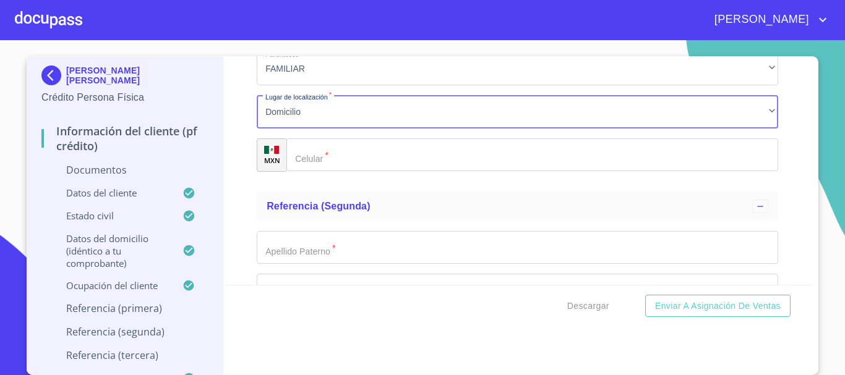
click at [326, 170] on input "Documento de identificación.   *" at bounding box center [532, 155] width 492 height 33
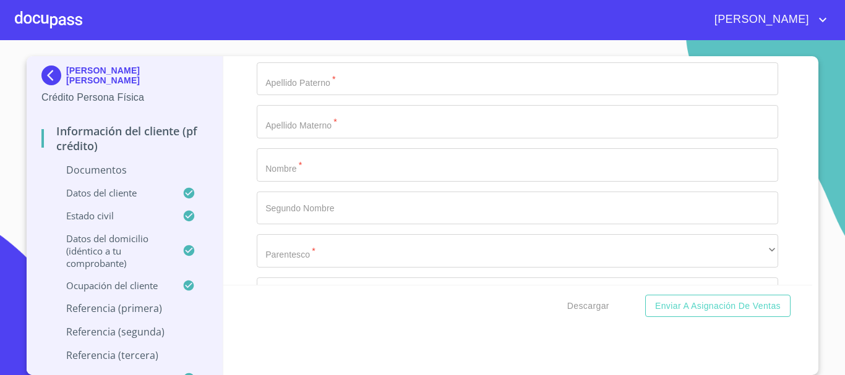
scroll to position [5100, 0]
type input "[PHONE_NUMBER]"
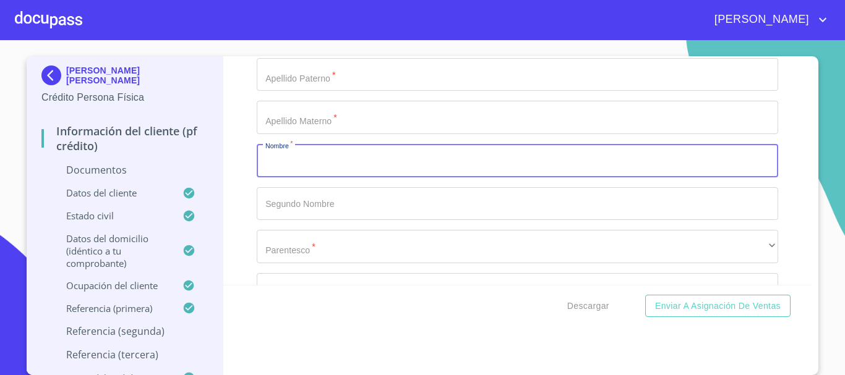
click at [320, 178] on input "Documento de identificación.   *" at bounding box center [517, 160] width 521 height 33
type input "FRANCISCO"
click at [317, 221] on input "Documento de identificación.   *" at bounding box center [517, 203] width 521 height 33
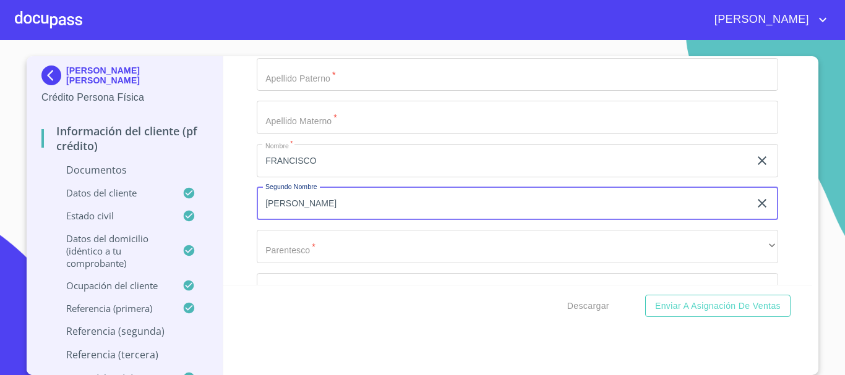
type input "[PERSON_NAME]"
click at [298, 92] on input "Documento de identificación.   *" at bounding box center [517, 74] width 521 height 33
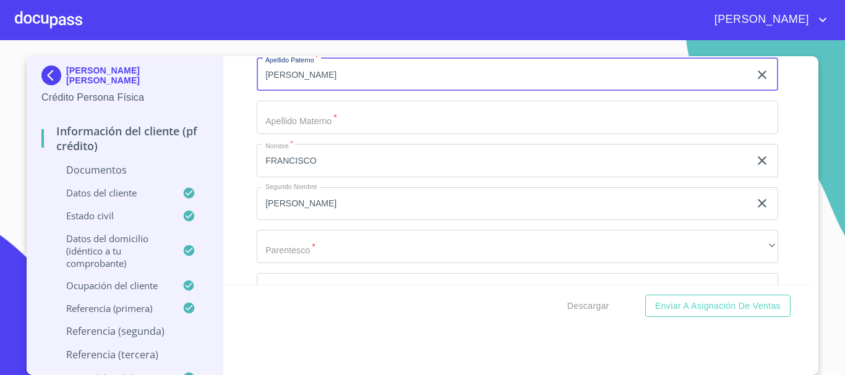
type input "[PERSON_NAME]"
click at [324, 134] on input "Documento de identificación.   *" at bounding box center [517, 117] width 521 height 33
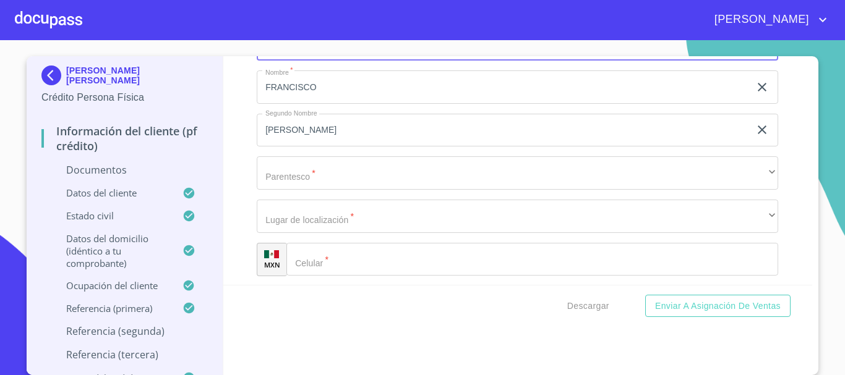
scroll to position [5174, 0]
type input "[PERSON_NAME]"
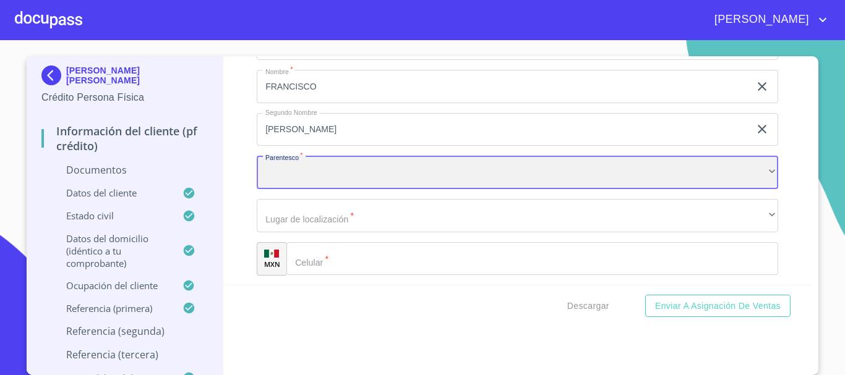
click at [372, 189] on div "​" at bounding box center [517, 172] width 521 height 33
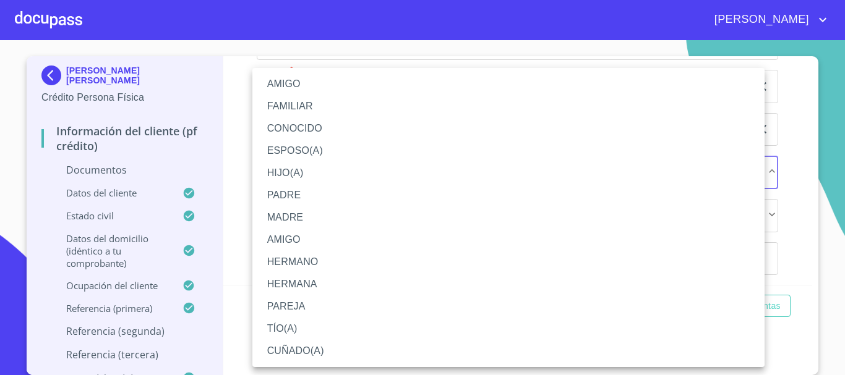
click at [315, 348] on li "CUÑADO(A)" at bounding box center [508, 351] width 512 height 22
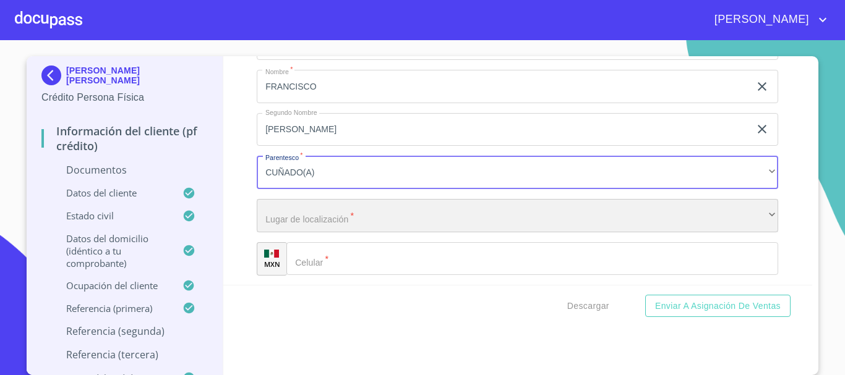
click at [294, 233] on div "​" at bounding box center [517, 215] width 521 height 33
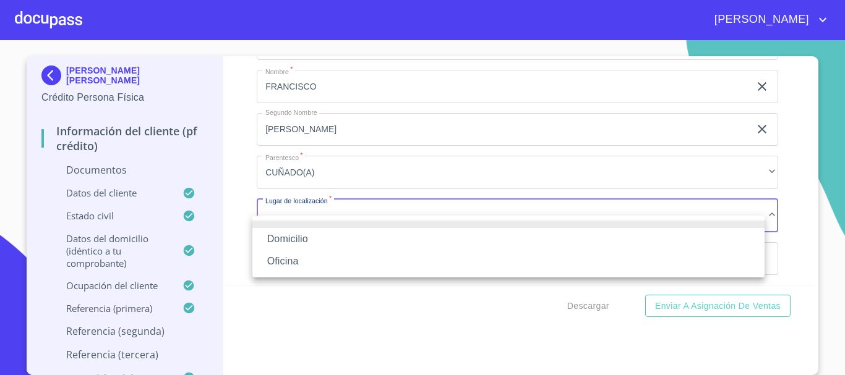
click at [298, 242] on li "Domicilio" at bounding box center [508, 239] width 512 height 22
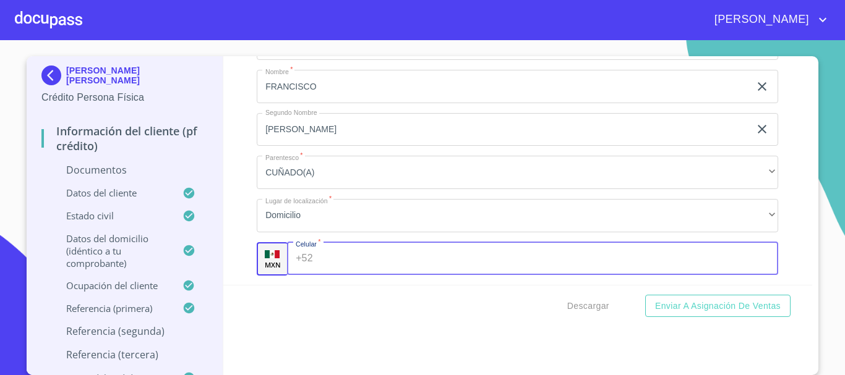
click at [345, 276] on input "Documento de identificación.   *" at bounding box center [548, 258] width 461 height 33
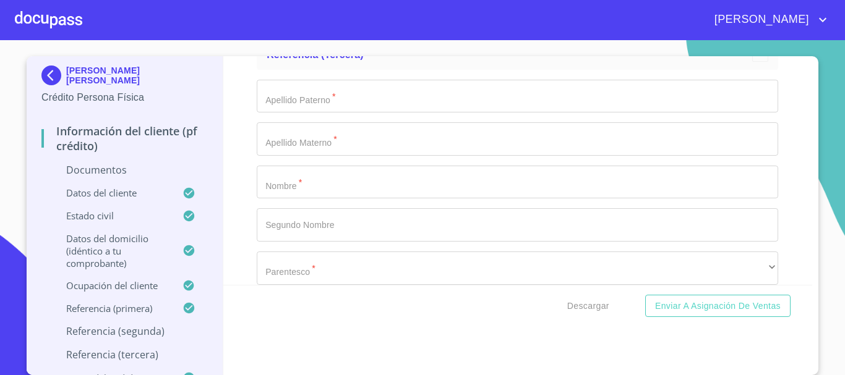
scroll to position [5454, 0]
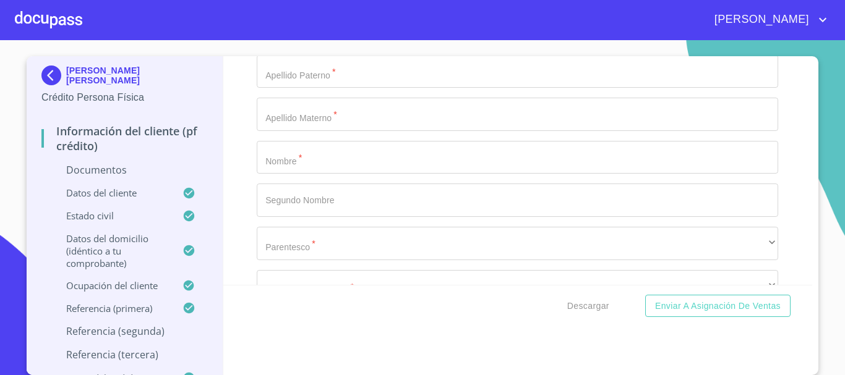
type input "[PHONE_NUMBER]"
click at [311, 174] on input "Documento de identificación.   *" at bounding box center [517, 157] width 521 height 33
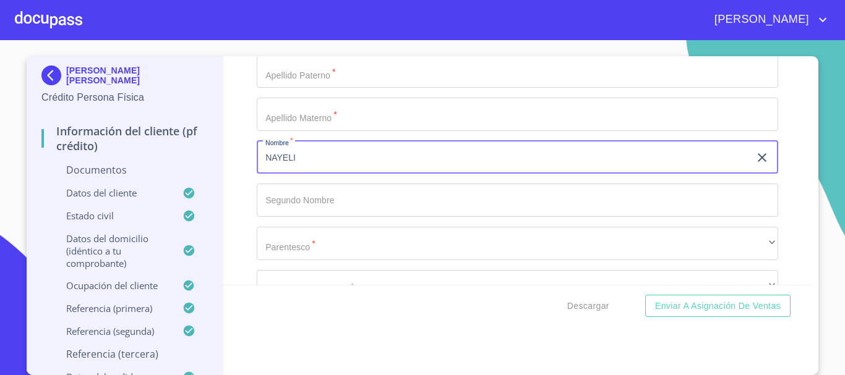
type input "NAYELI"
click at [300, 217] on input "Documento de identificación.   *" at bounding box center [517, 200] width 521 height 33
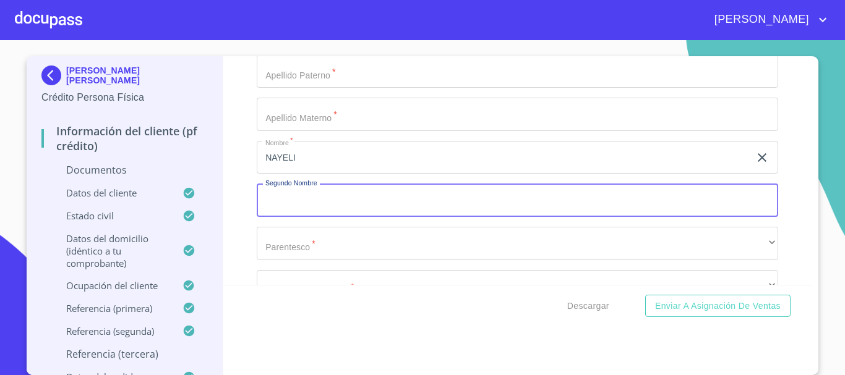
click at [322, 88] on input "Documento de identificación.   *" at bounding box center [517, 71] width 521 height 33
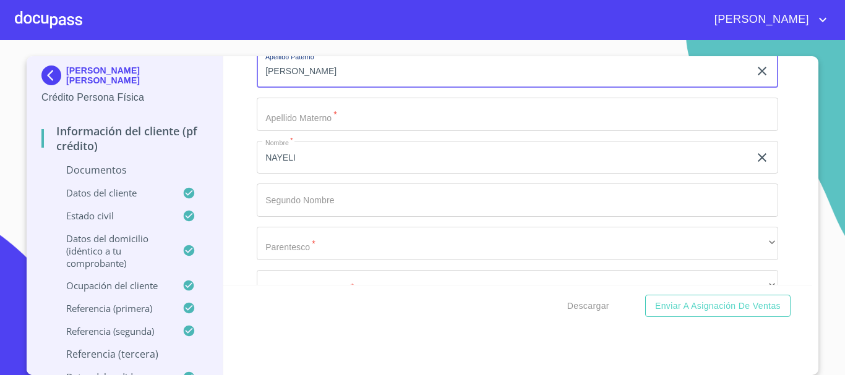
type input "[PERSON_NAME]"
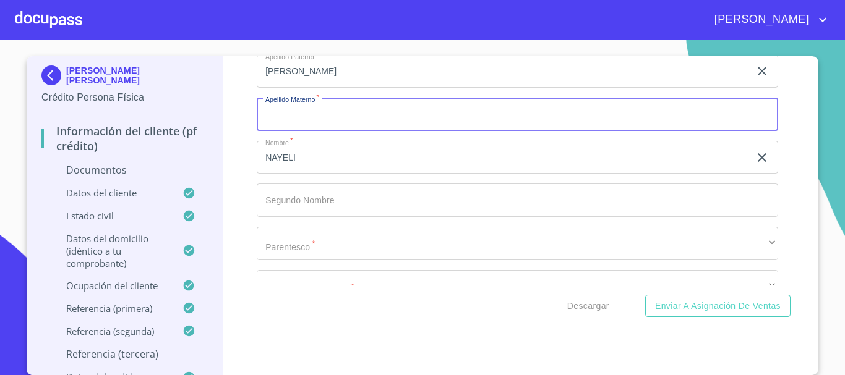
click at [314, 131] on input "Documento de identificación.   *" at bounding box center [517, 114] width 521 height 33
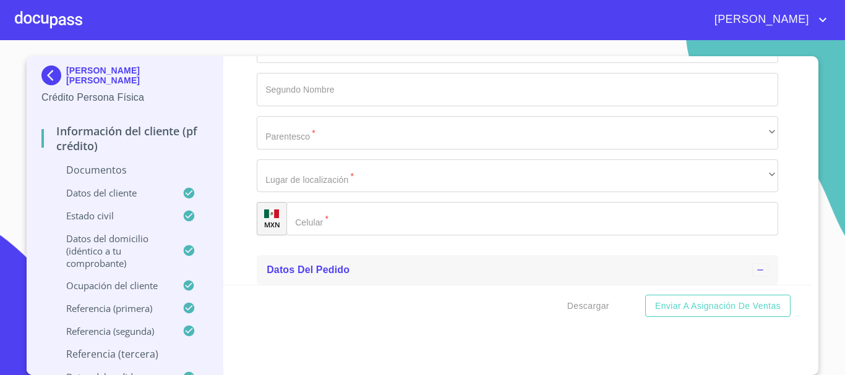
scroll to position [5578, 0]
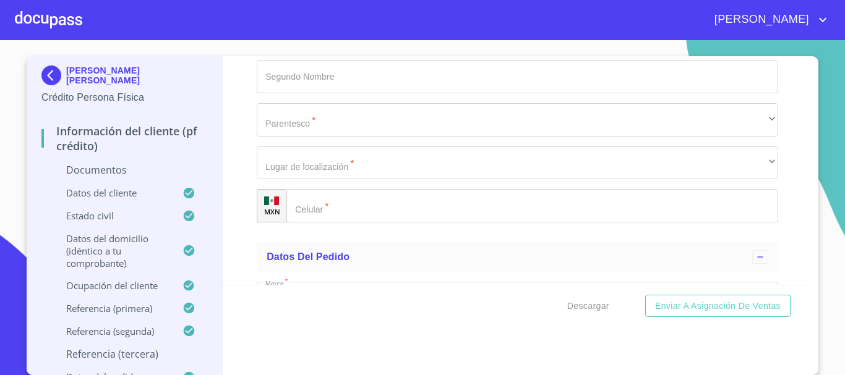
type input "ESPARZA"
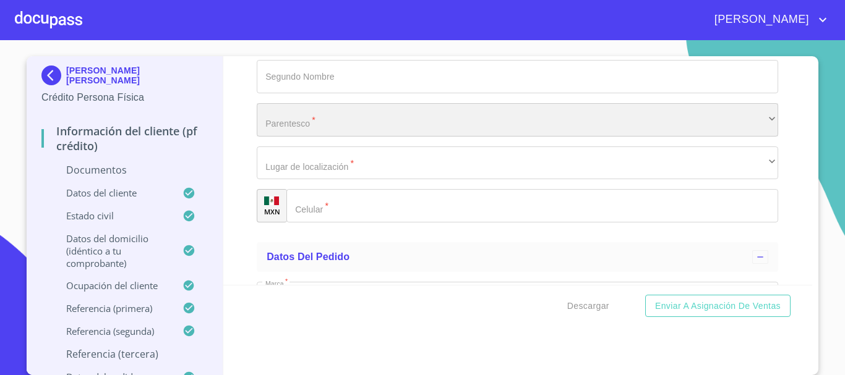
click at [320, 137] on div "​" at bounding box center [517, 119] width 521 height 33
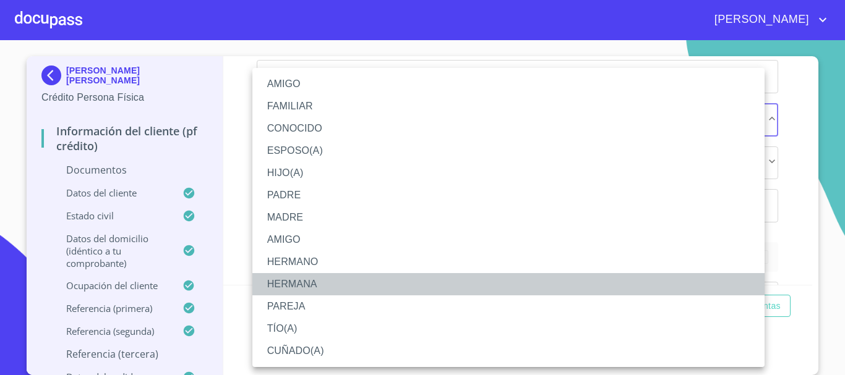
click at [317, 283] on li "HERMANA" at bounding box center [508, 284] width 512 height 22
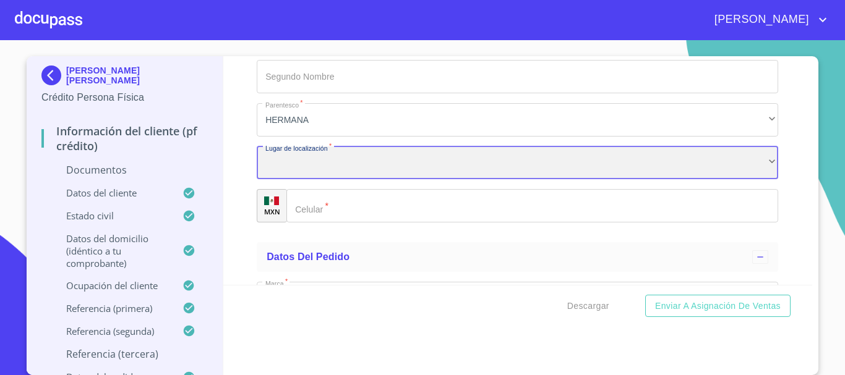
click at [327, 174] on div "​" at bounding box center [517, 163] width 521 height 33
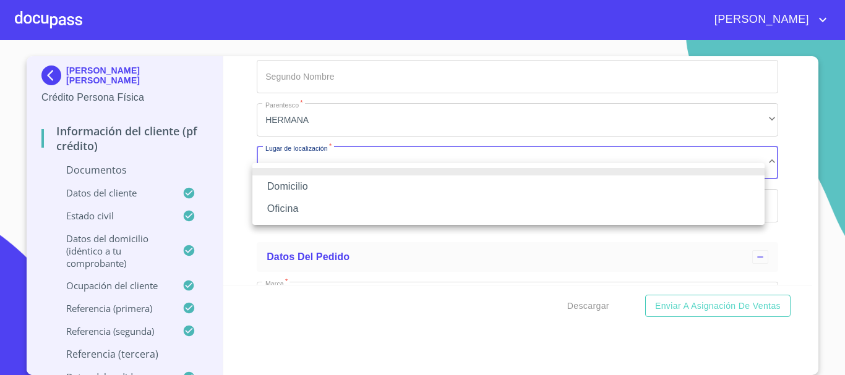
click at [323, 184] on li "Domicilio" at bounding box center [508, 187] width 512 height 22
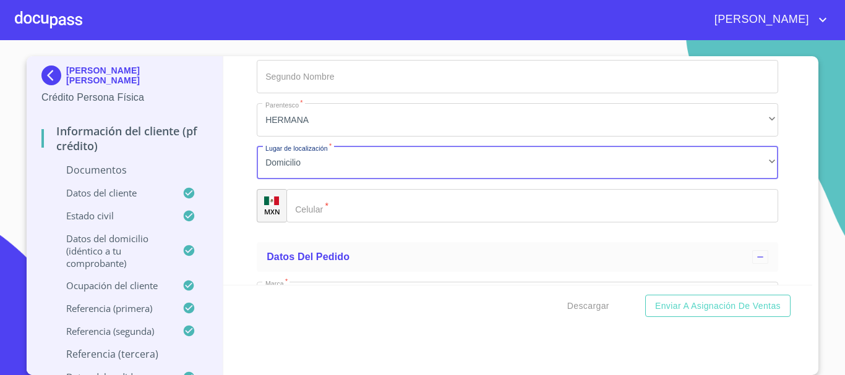
click at [339, 221] on input "Documento de identificación.   *" at bounding box center [532, 205] width 492 height 33
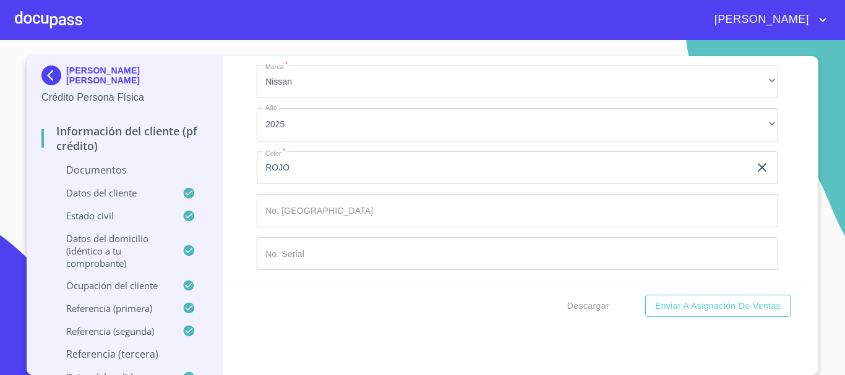
scroll to position [5810, 0]
type input "[PHONE_NUMBER]"
click at [808, 267] on div "[PERSON_NAME] [PERSON_NAME] Crédito Persona Física Información del cliente (PF …" at bounding box center [423, 215] width 792 height 319
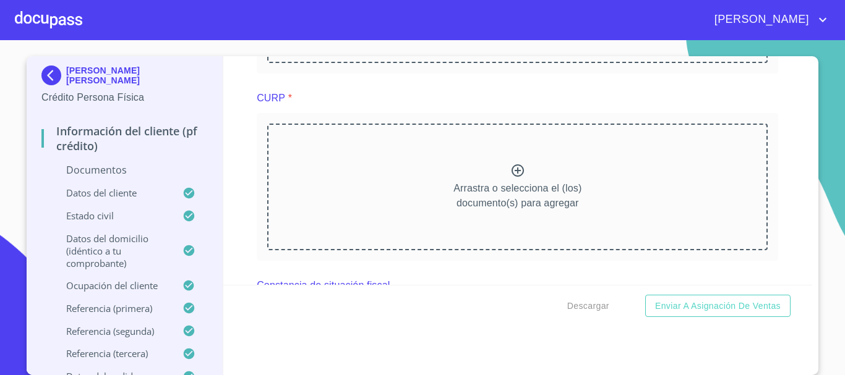
scroll to position [1503, 0]
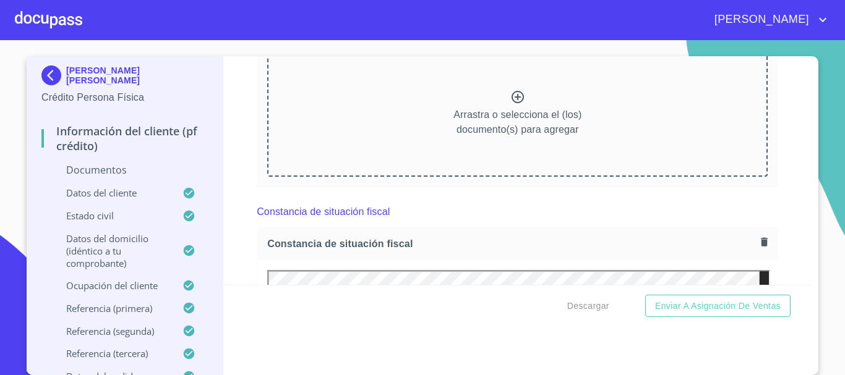
click at [531, 113] on div "Arrastra o selecciona el (los) documento(s) para agregar" at bounding box center [517, 113] width 500 height 126
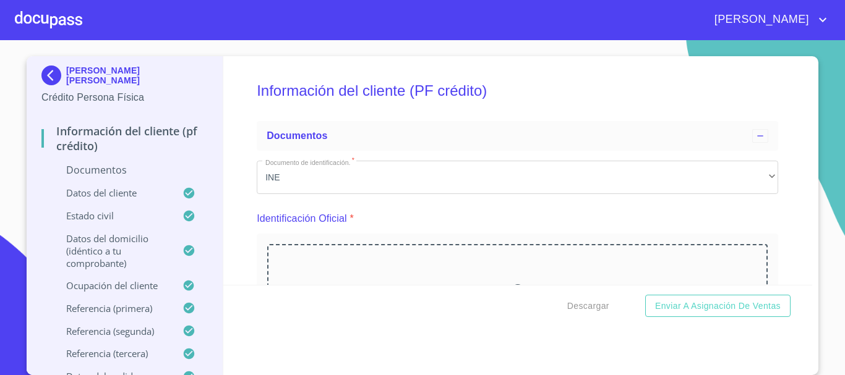
scroll to position [127, 0]
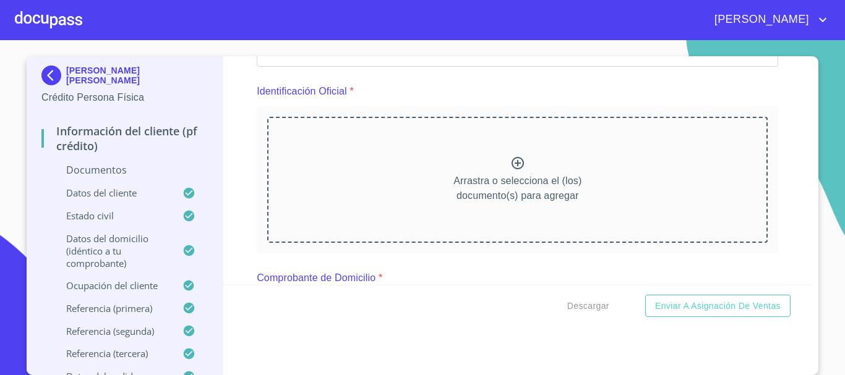
click at [481, 173] on div "Arrastra o selecciona el (los) documento(s) para agregar" at bounding box center [517, 180] width 500 height 126
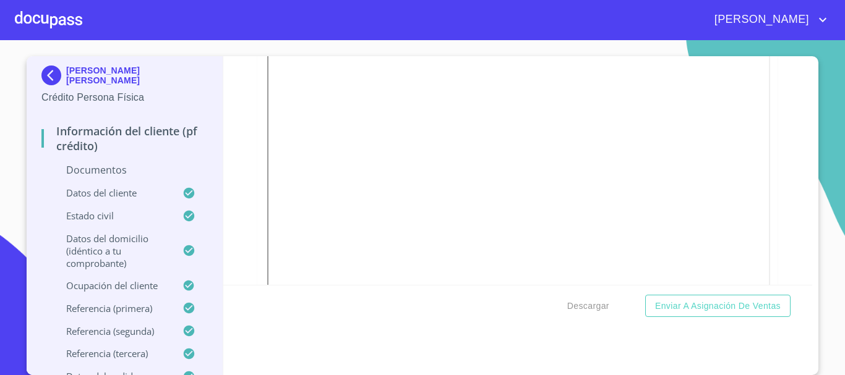
scroll to position [1129, 0]
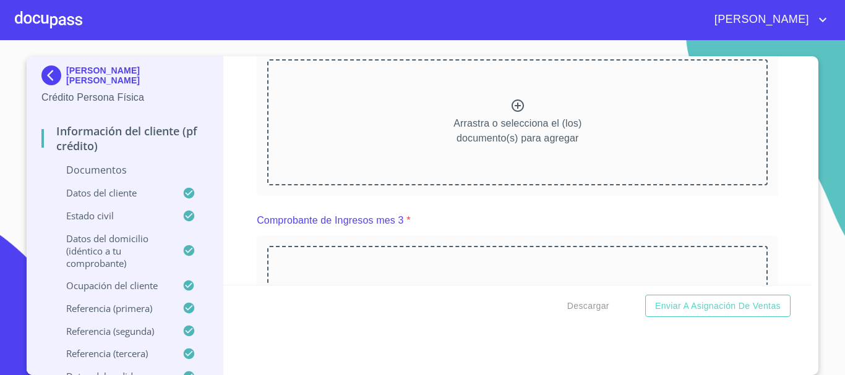
drag, startPoint x: 808, startPoint y: 105, endPoint x: 809, endPoint y: 111, distance: 6.2
click at [809, 111] on div "[PERSON_NAME] [PERSON_NAME] Crédito Persona Física Información del cliente (PF …" at bounding box center [423, 215] width 792 height 319
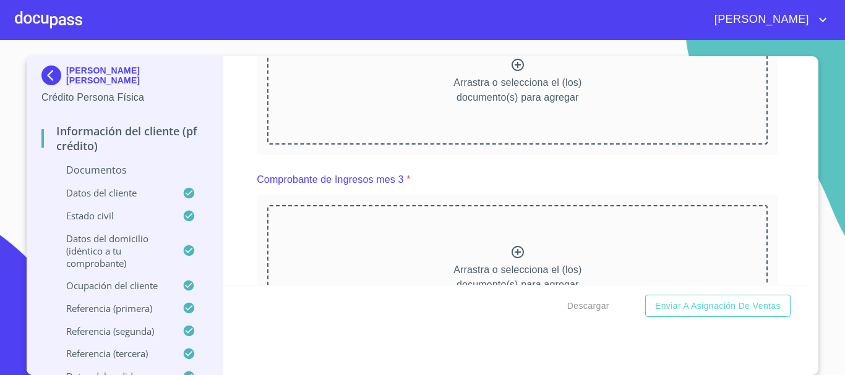
scroll to position [1190, 0]
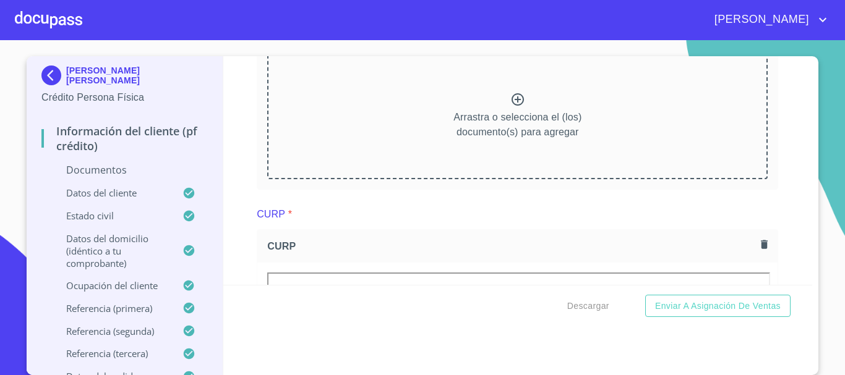
scroll to position [1726, 0]
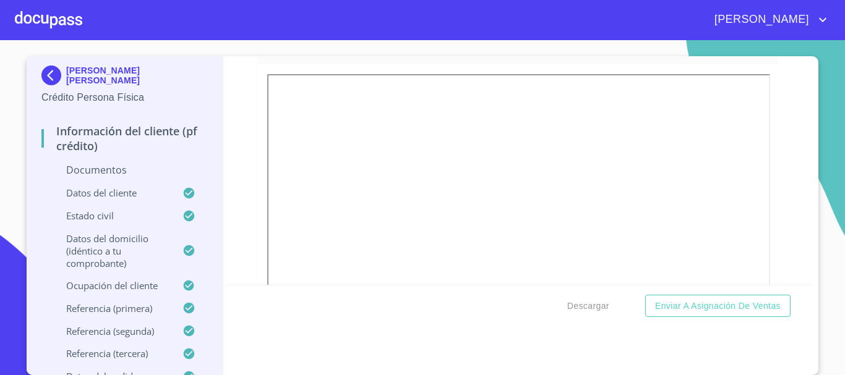
scroll to position [2237, 0]
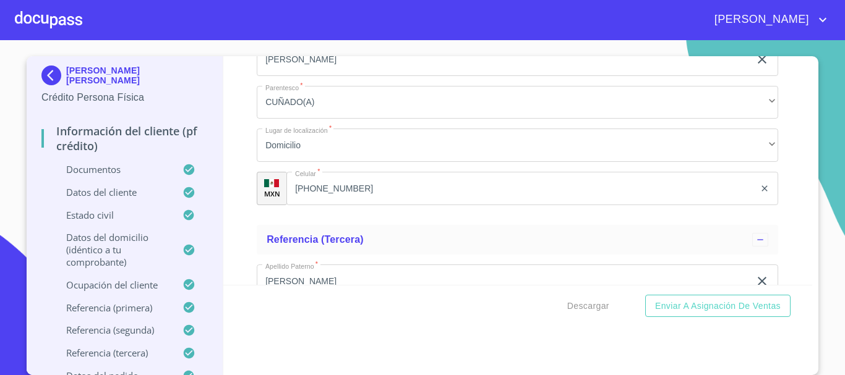
scroll to position [6672, 0]
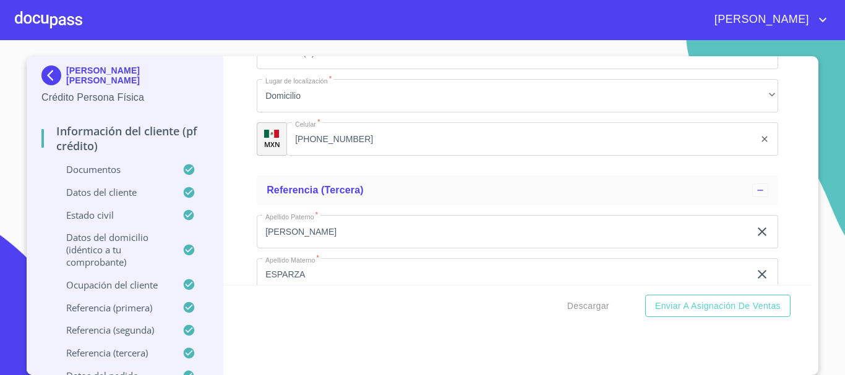
click at [808, 62] on div "[PERSON_NAME] [PERSON_NAME] Crédito Persona Física Información del cliente (PF …" at bounding box center [423, 215] width 792 height 319
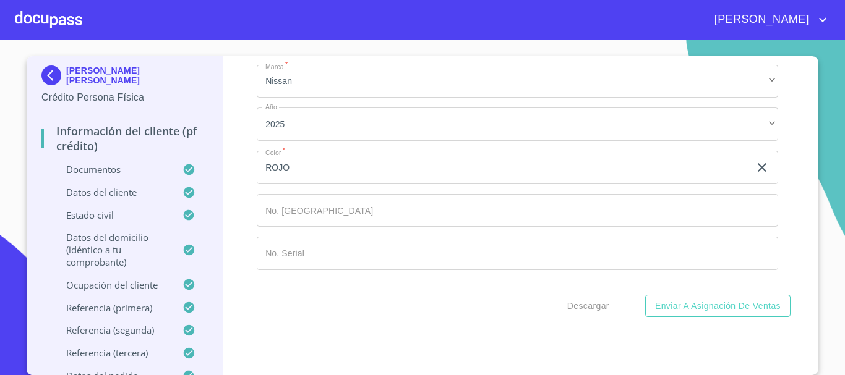
scroll to position [7517, 0]
click at [578, 307] on span "Descargar" at bounding box center [588, 306] width 42 height 15
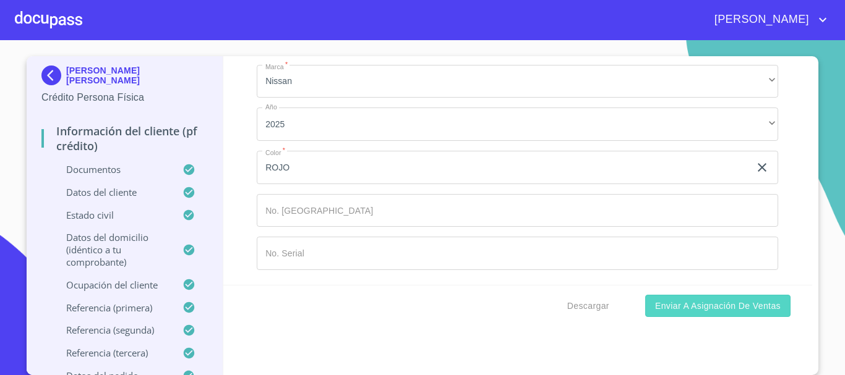
click at [707, 304] on span "Enviar a Asignación de Ventas" at bounding box center [718, 306] width 126 height 15
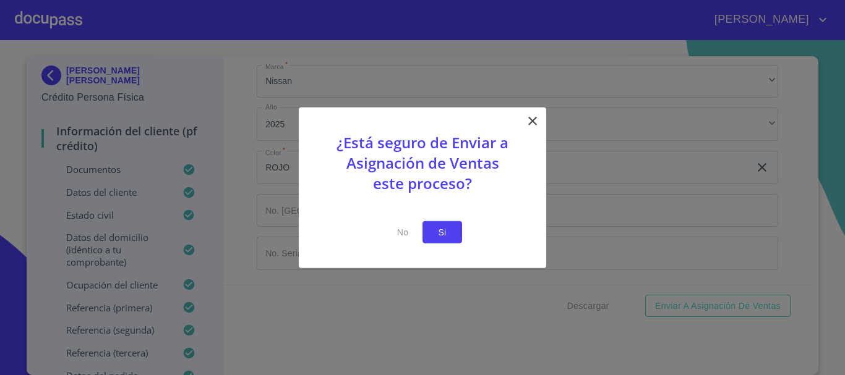
click at [437, 227] on span "Si" at bounding box center [442, 232] width 20 height 15
